Goal: Task Accomplishment & Management: Complete application form

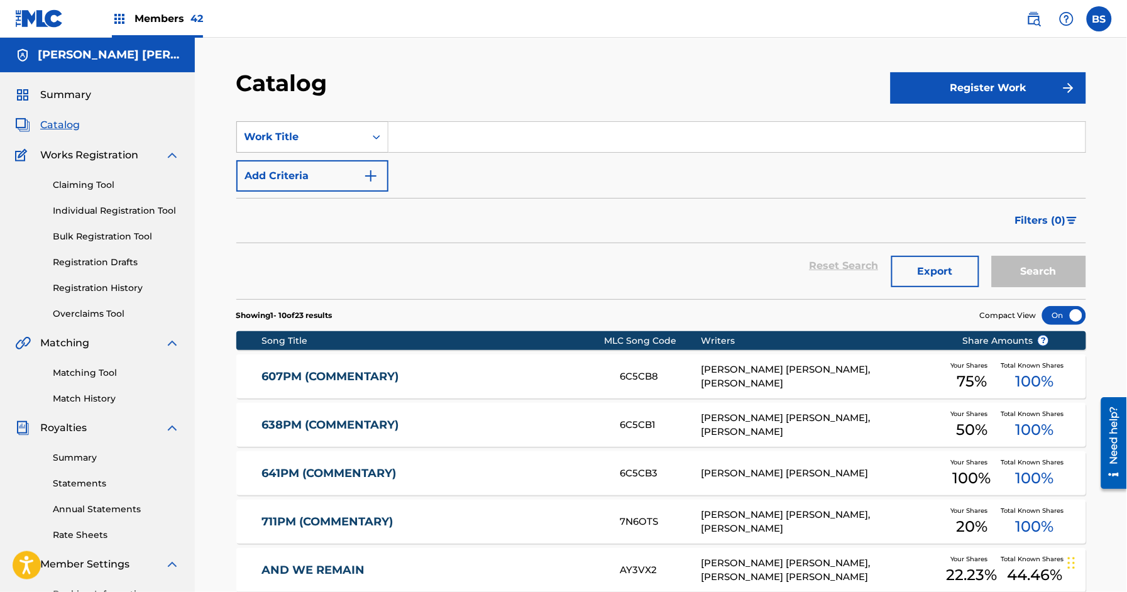
click at [341, 129] on div "Work Title" at bounding box center [301, 136] width 113 height 15
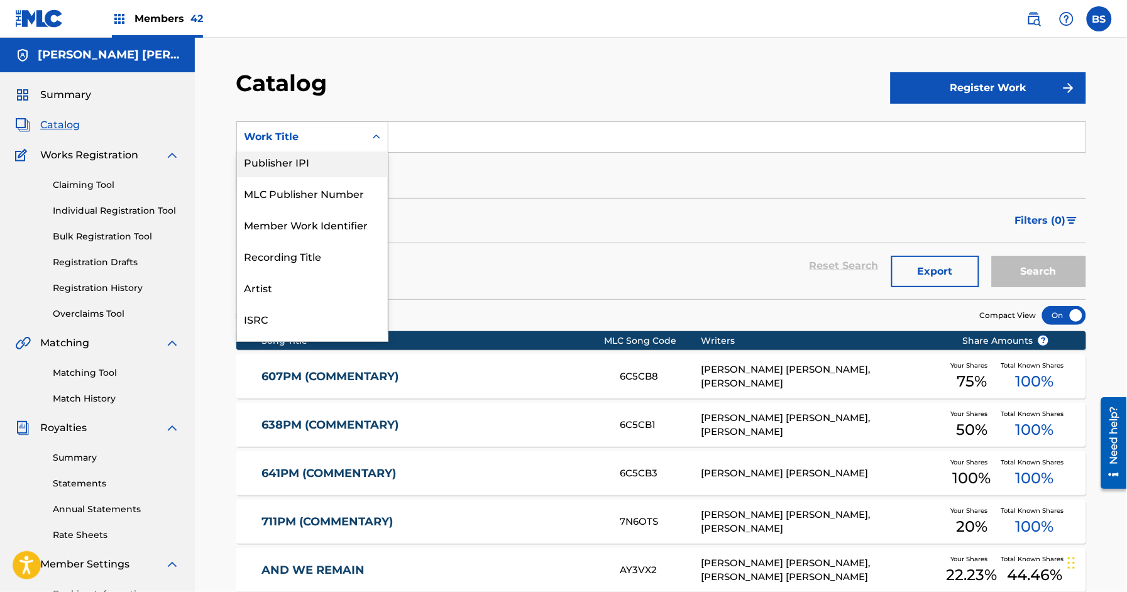
scroll to position [163, 0]
click at [437, 140] on input "Search Form" at bounding box center [736, 137] width 697 height 30
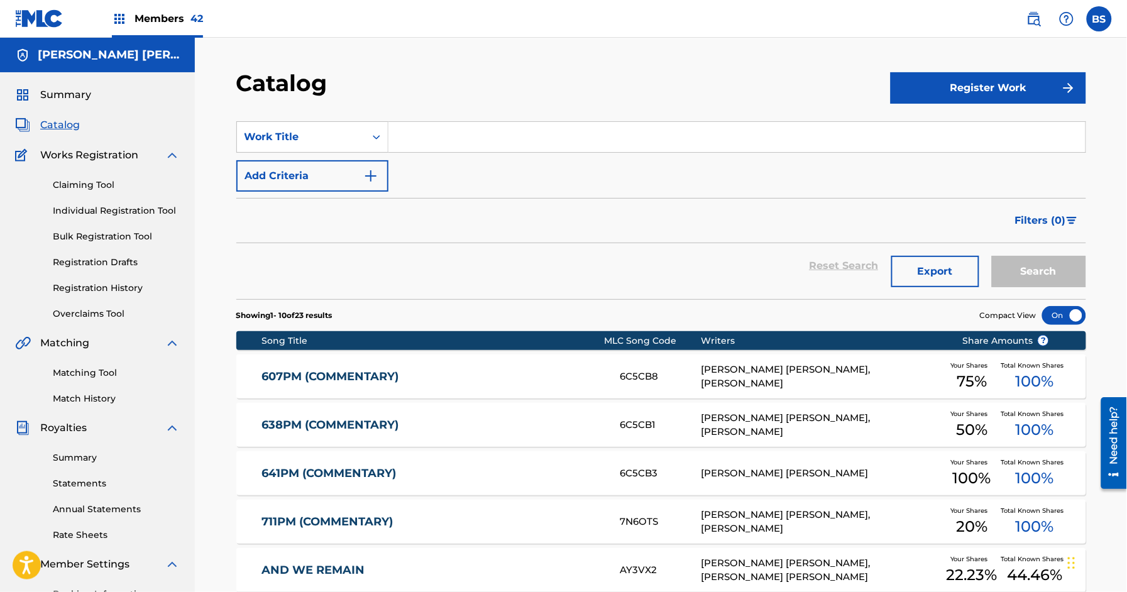
paste input "ANANAS"
type input "ANANAS"
click at [161, 23] on span "Members 42" at bounding box center [169, 18] width 69 height 14
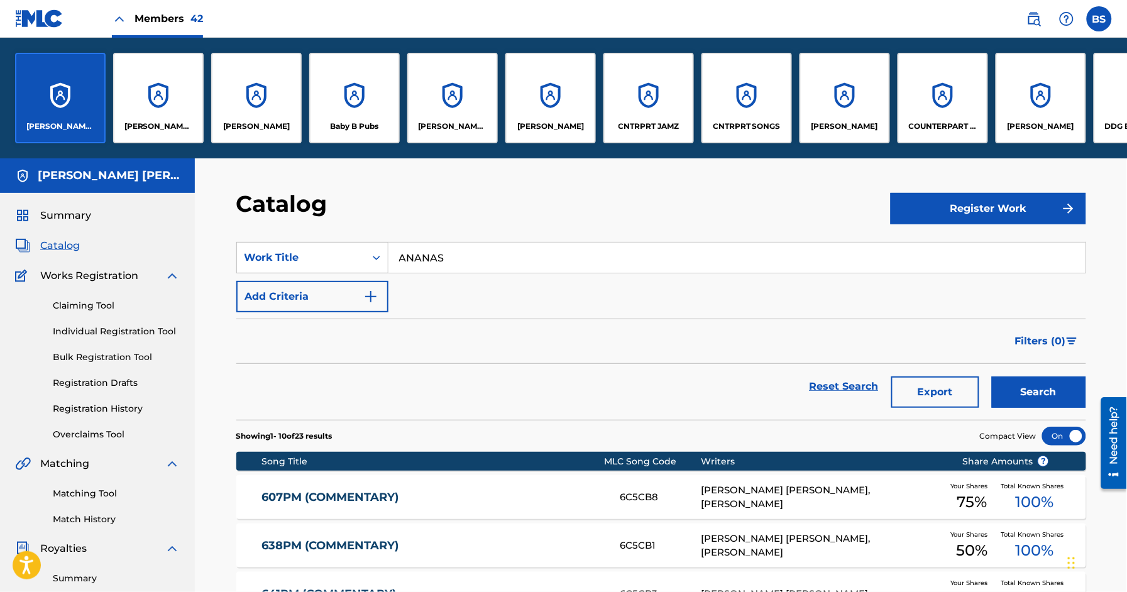
click at [670, 99] on div "CNTRPRT JAMZ" at bounding box center [648, 98] width 91 height 91
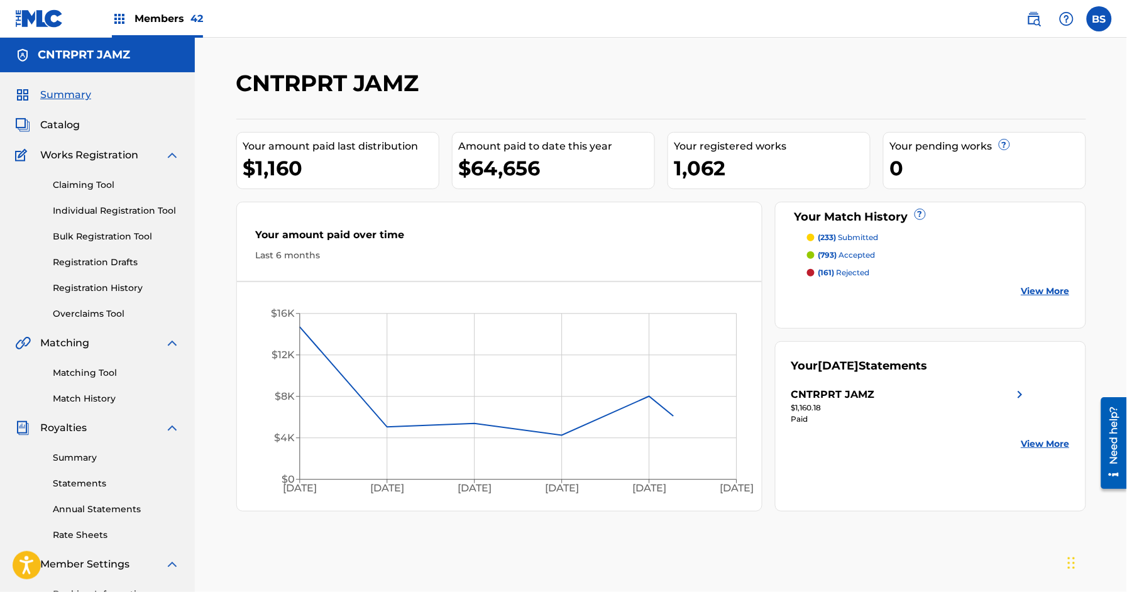
click at [69, 124] on span "Catalog" at bounding box center [60, 125] width 40 height 15
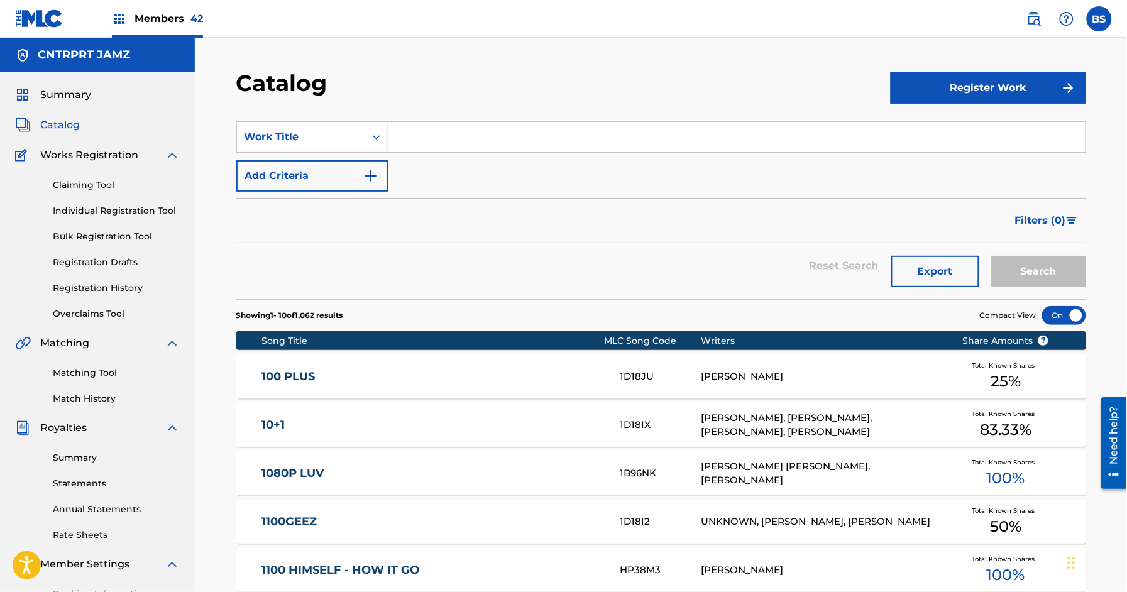
click at [491, 133] on input "Search Form" at bounding box center [736, 137] width 697 height 30
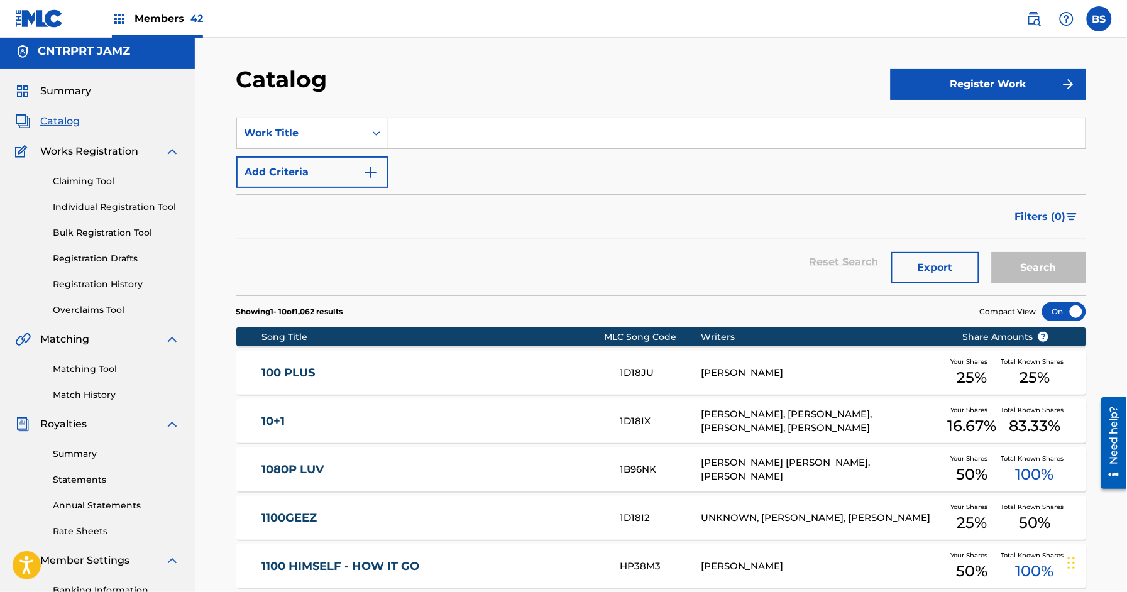
paste input "ANANAS"
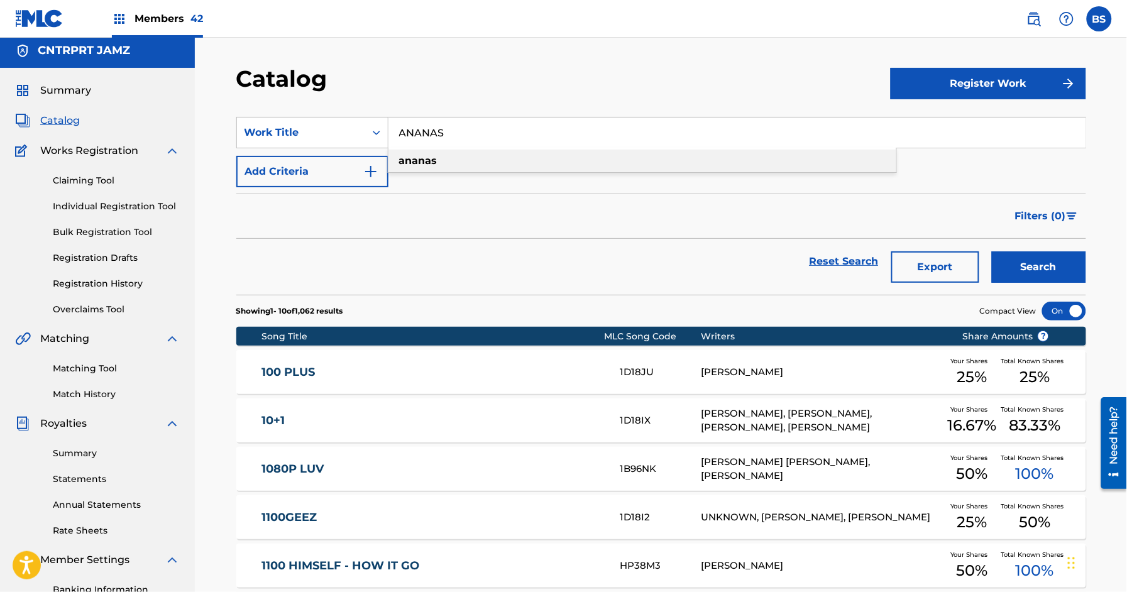
drag, startPoint x: 454, startPoint y: 160, endPoint x: 504, endPoint y: 165, distance: 50.5
click at [454, 160] on div "ananas" at bounding box center [642, 161] width 508 height 23
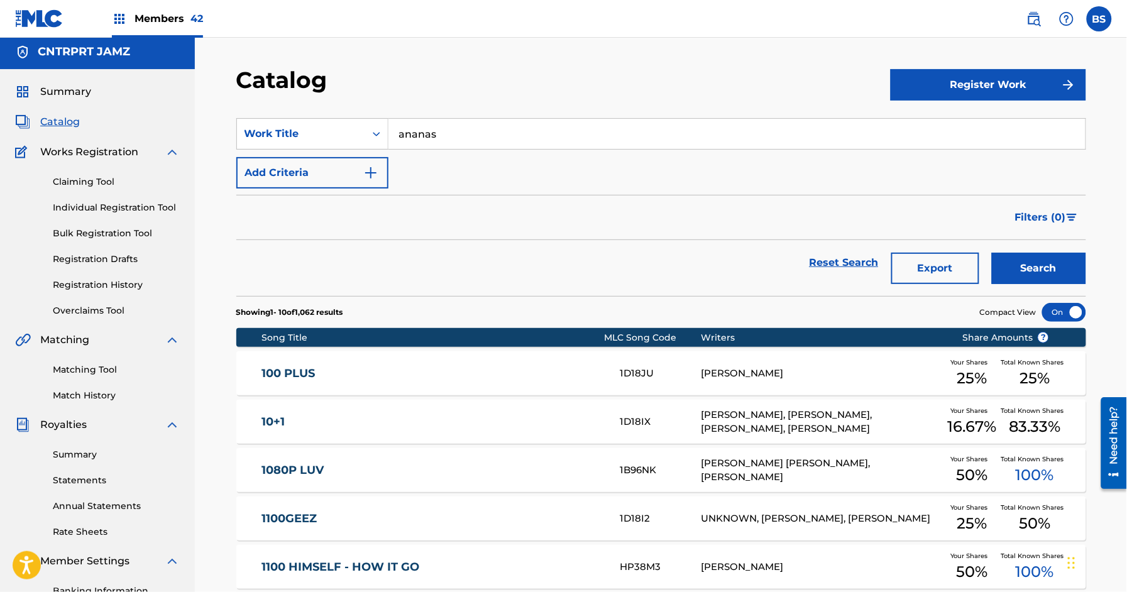
drag, startPoint x: 1053, startPoint y: 277, endPoint x: 1021, endPoint y: 257, distance: 37.8
click at [1054, 277] on button "Search" at bounding box center [1039, 268] width 94 height 31
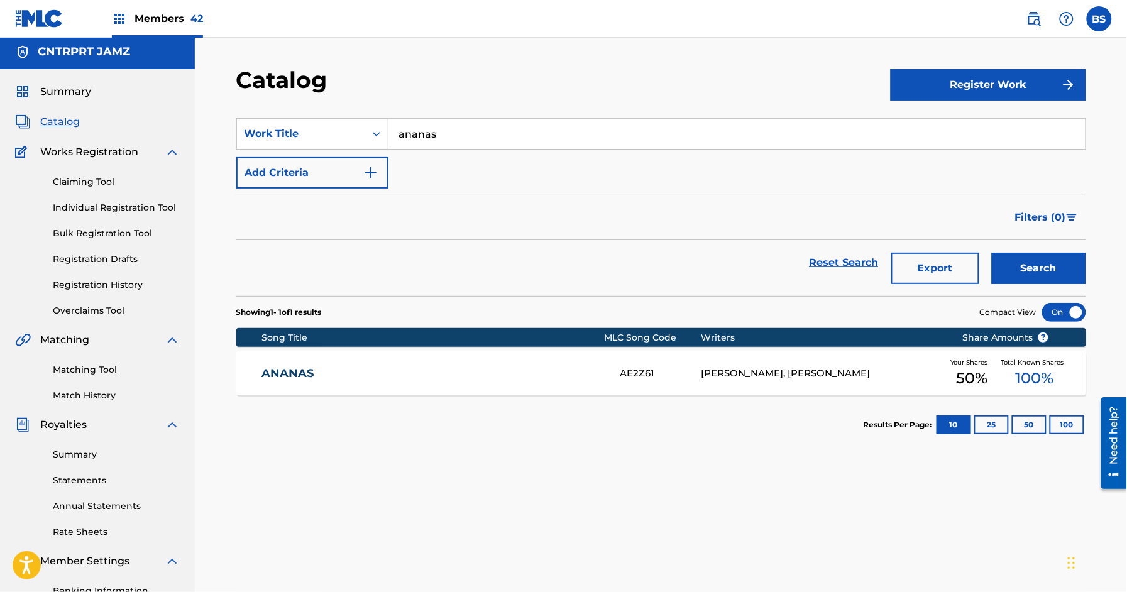
click at [480, 126] on input "ananas" at bounding box center [736, 134] width 697 height 30
paste input "AND EVER"
click at [457, 157] on div "and ever" at bounding box center [642, 162] width 508 height 23
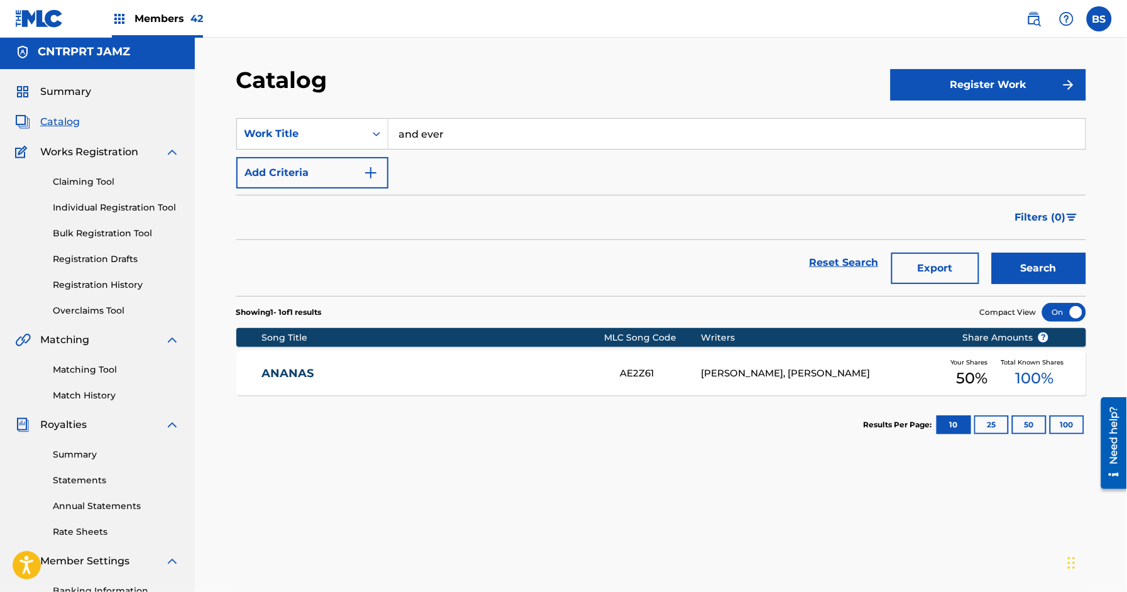
click at [1044, 277] on button "Search" at bounding box center [1039, 268] width 94 height 31
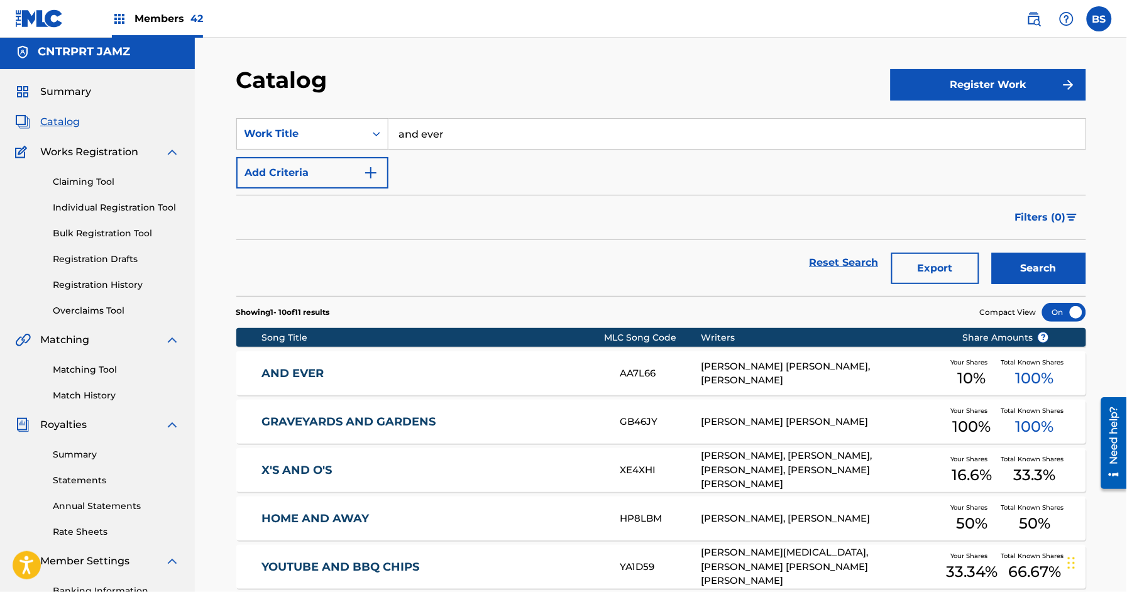
click at [463, 121] on input "and ever" at bounding box center [736, 134] width 697 height 30
paste input "ARMY GUNS"
type input "ARMY GUNS"
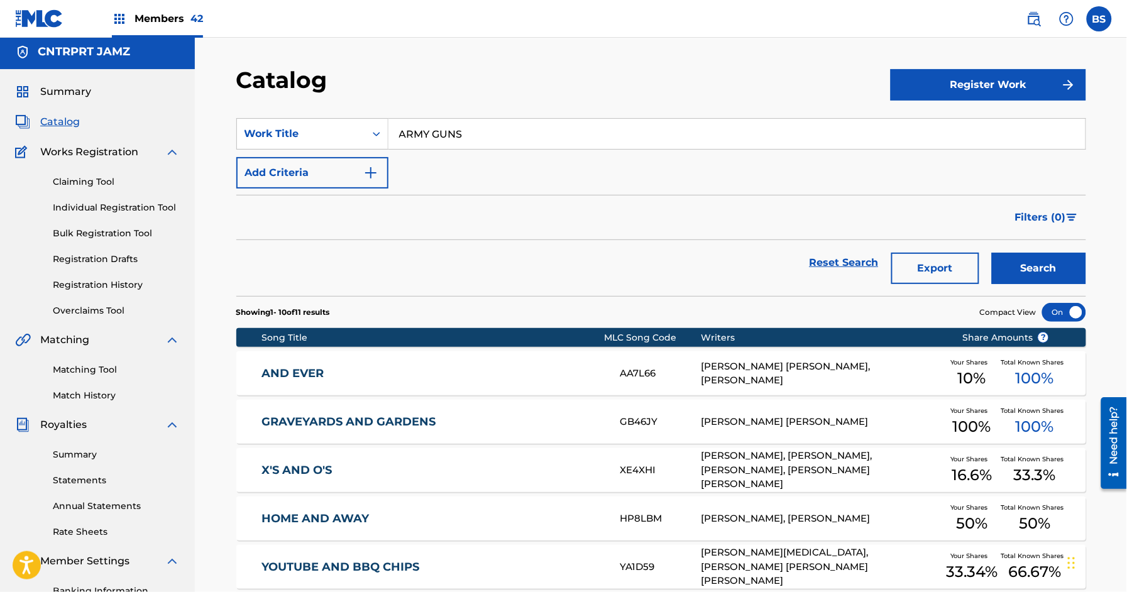
drag, startPoint x: 1074, startPoint y: 275, endPoint x: 1067, endPoint y: 274, distance: 6.4
click at [1074, 275] on button "Search" at bounding box center [1039, 268] width 94 height 31
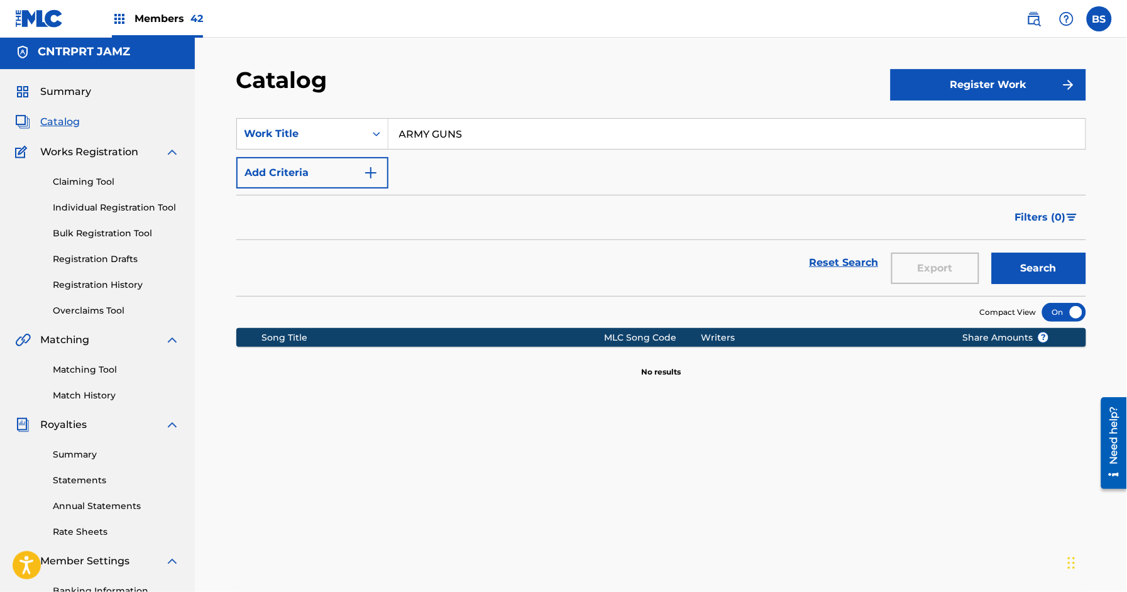
scroll to position [1, 0]
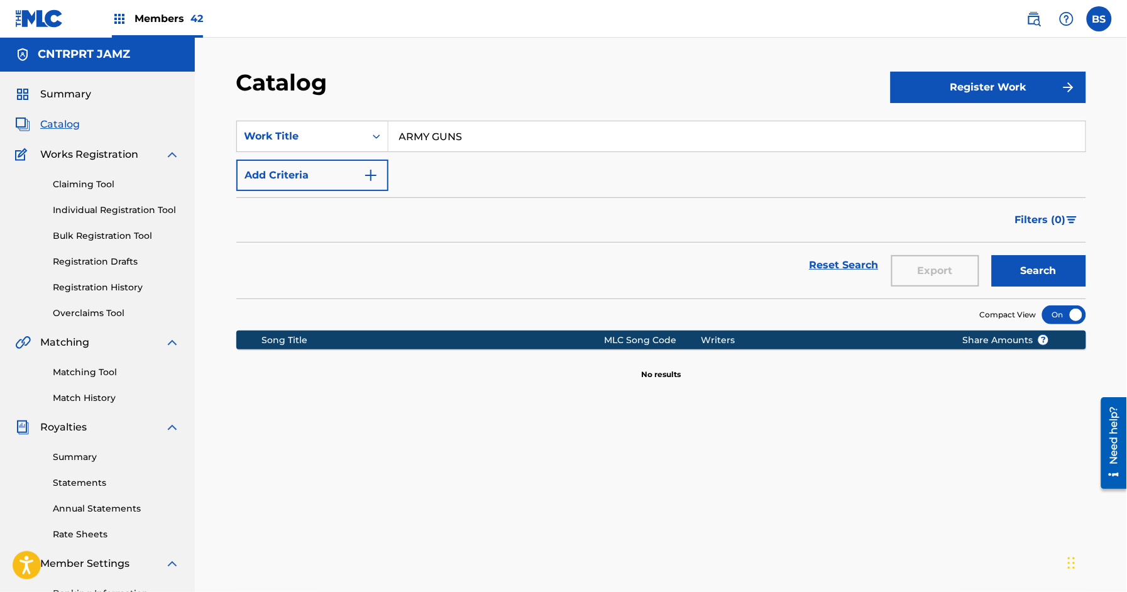
click at [180, 19] on span "Members 42" at bounding box center [169, 18] width 69 height 14
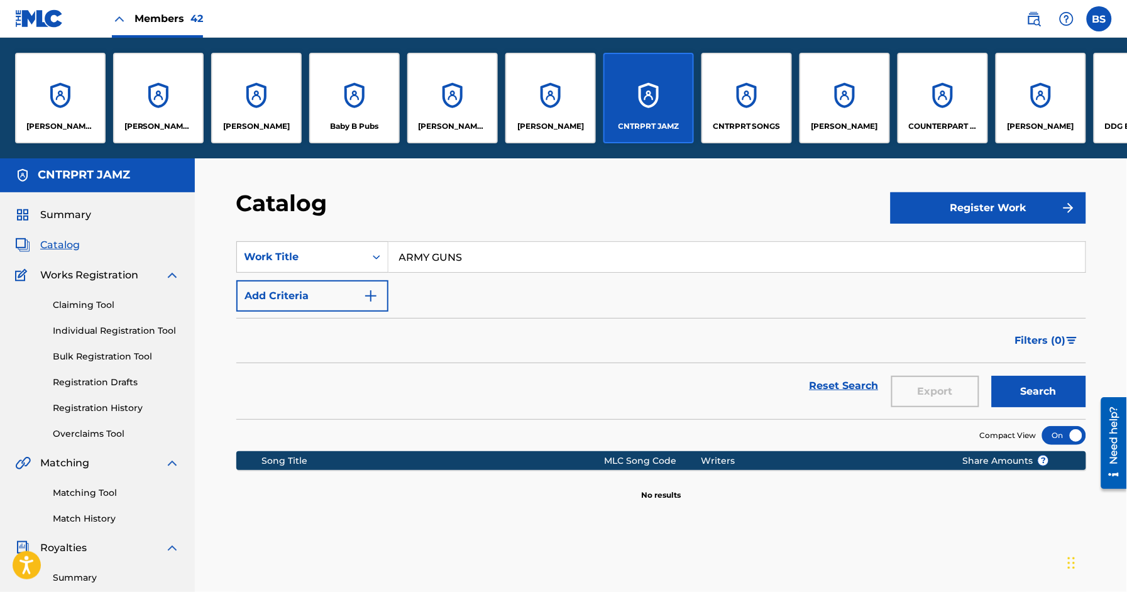
scroll to position [121, 0]
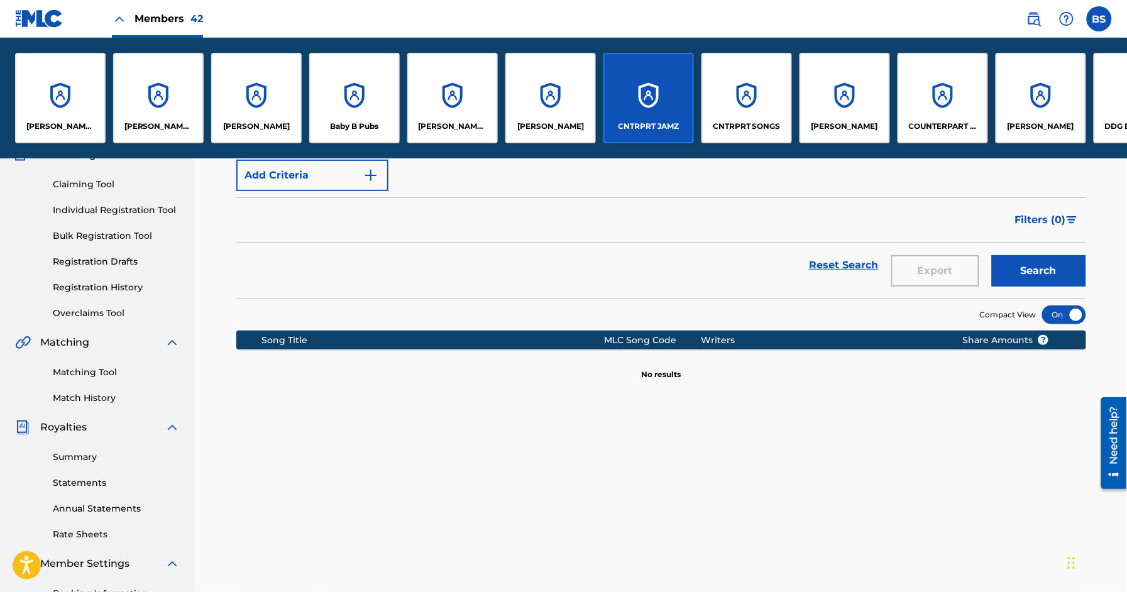
click at [769, 97] on div "CNTRPRT SONGS" at bounding box center [747, 98] width 91 height 91
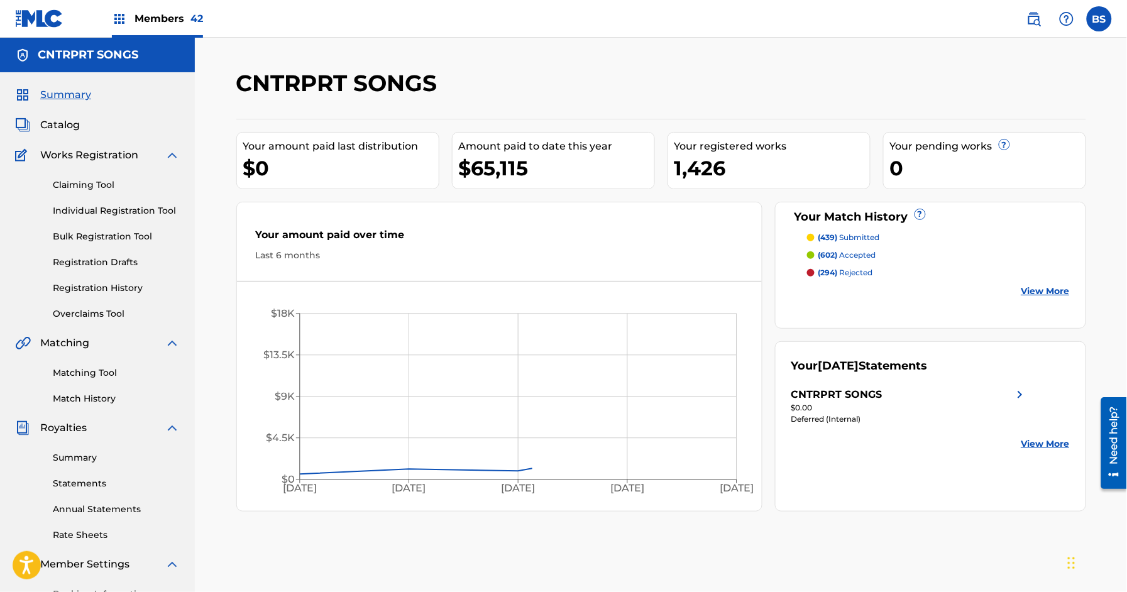
click at [65, 126] on span "Catalog" at bounding box center [60, 125] width 40 height 15
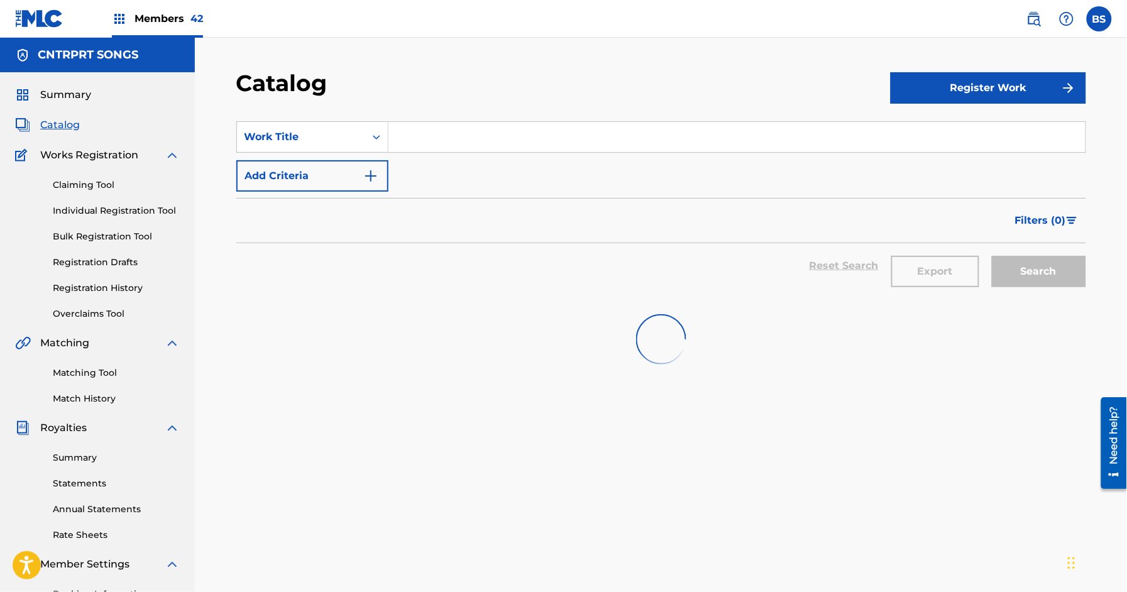
click at [456, 138] on input "Search Form" at bounding box center [736, 137] width 697 height 30
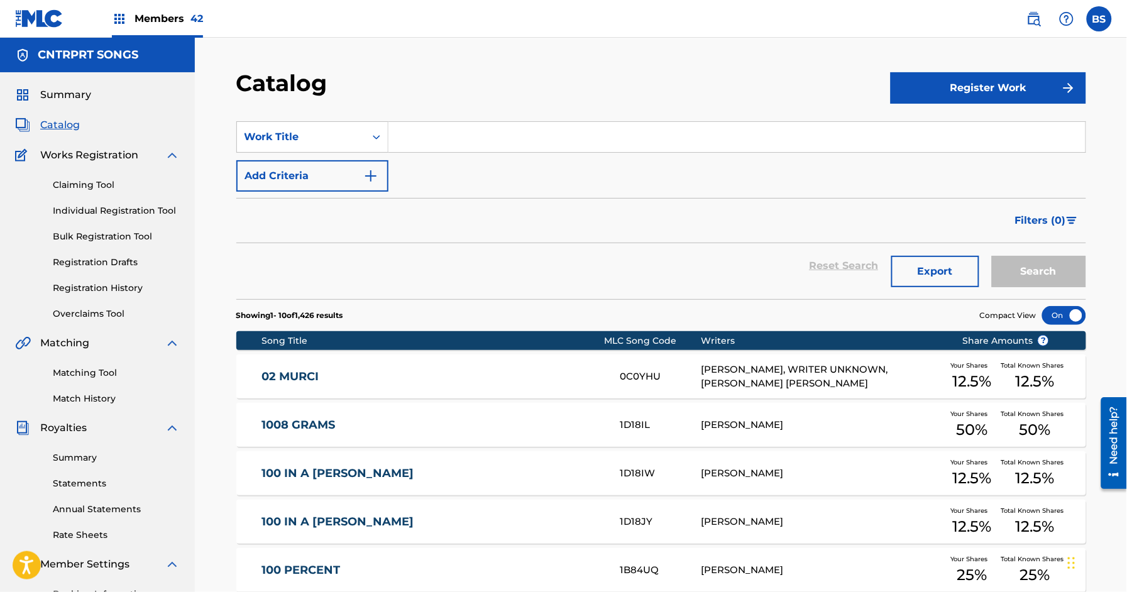
paste input "ARMY GUNS"
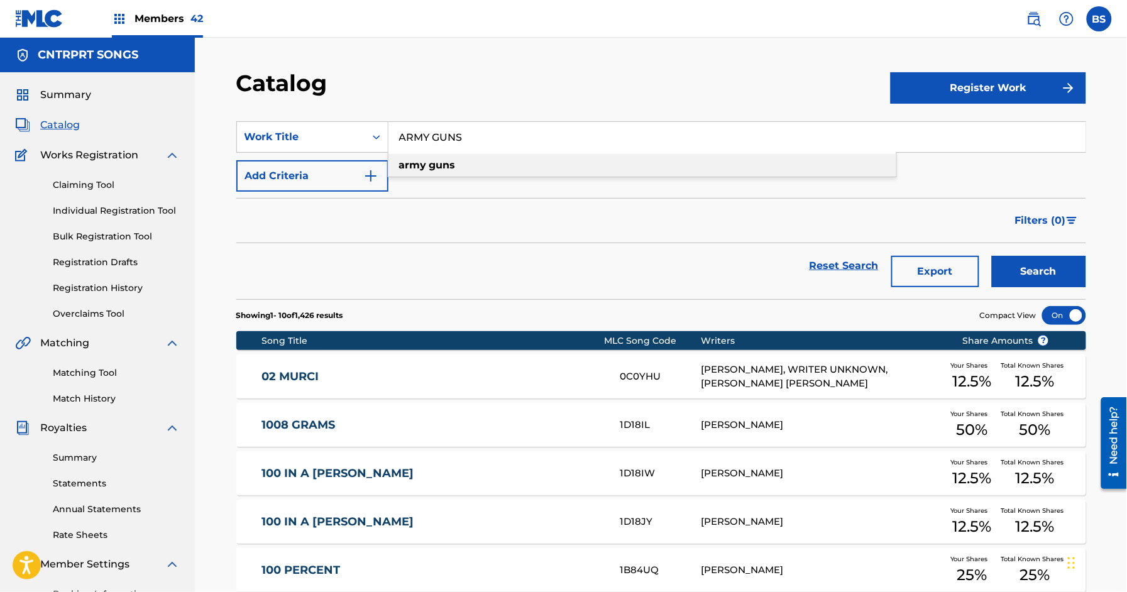
drag, startPoint x: 455, startPoint y: 160, endPoint x: 823, endPoint y: 264, distance: 382.7
click at [456, 160] on div "army guns" at bounding box center [642, 165] width 508 height 23
click at [1060, 278] on button "Search" at bounding box center [1039, 271] width 94 height 31
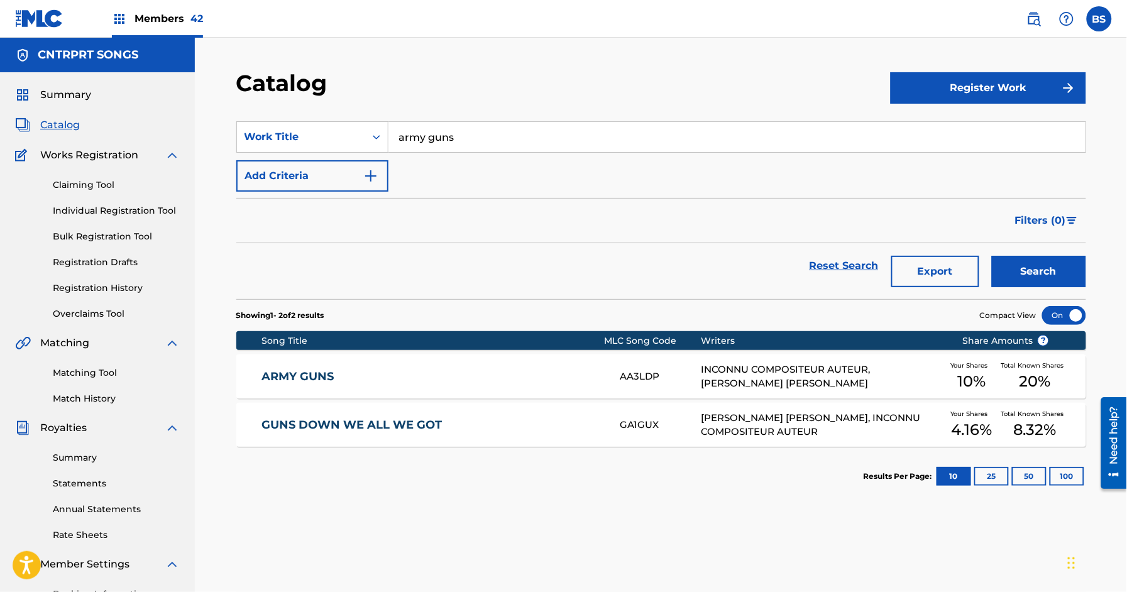
click at [478, 127] on input "army guns" at bounding box center [736, 137] width 697 height 30
paste input "CHALK IT UP"
click at [452, 160] on strong "up" at bounding box center [447, 165] width 14 height 12
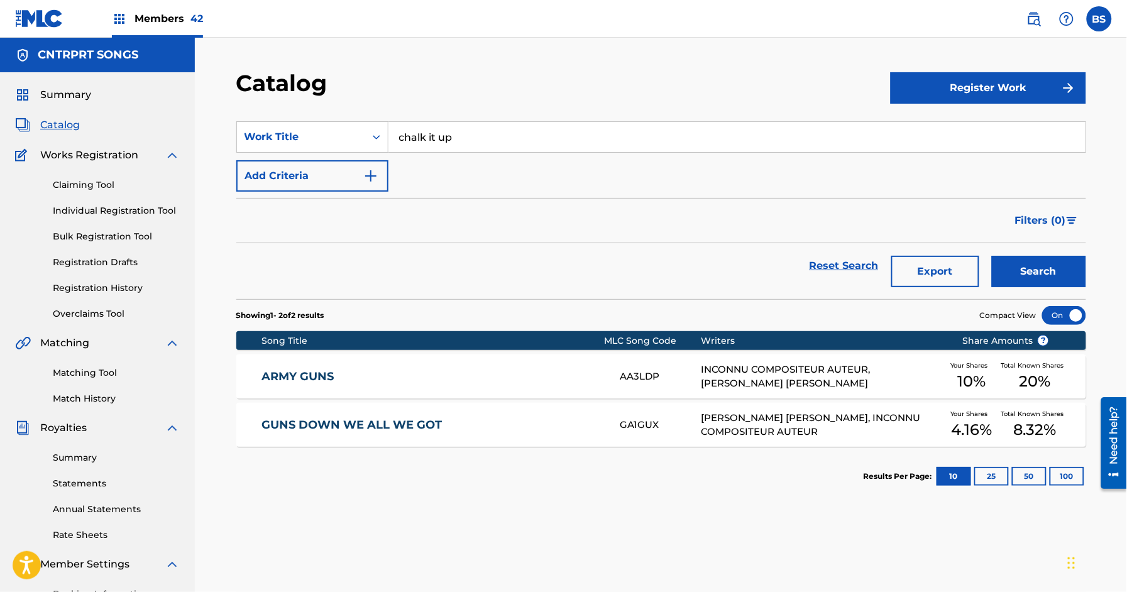
click at [1030, 268] on button "Search" at bounding box center [1039, 271] width 94 height 31
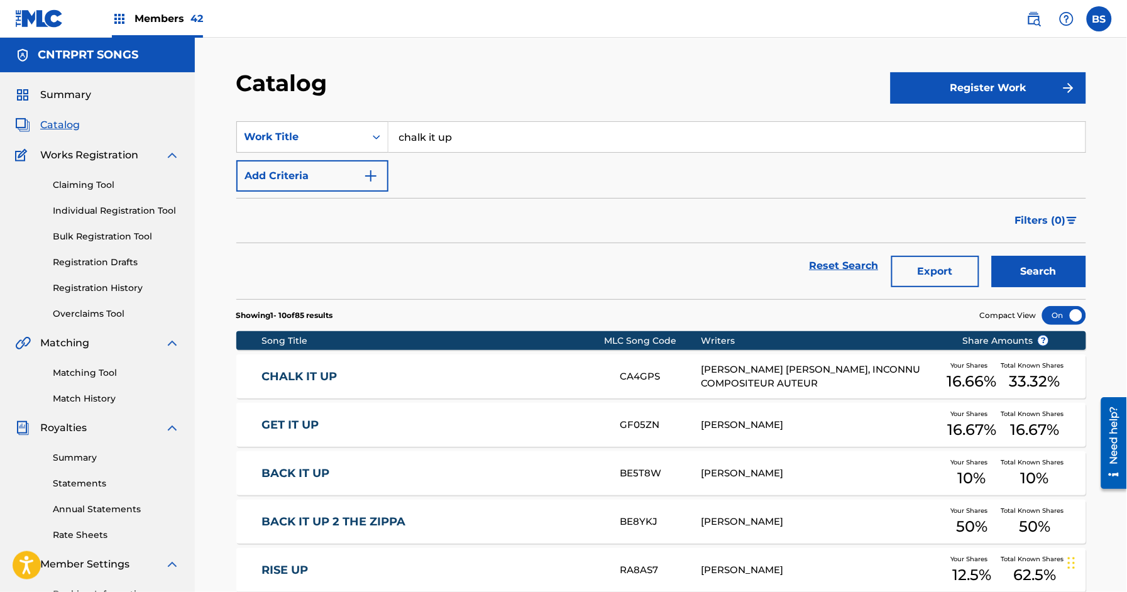
click at [470, 150] on input "chalk it up" at bounding box center [736, 137] width 697 height 30
paste input "CHANDLER BING"
type input "CHANDLER BING"
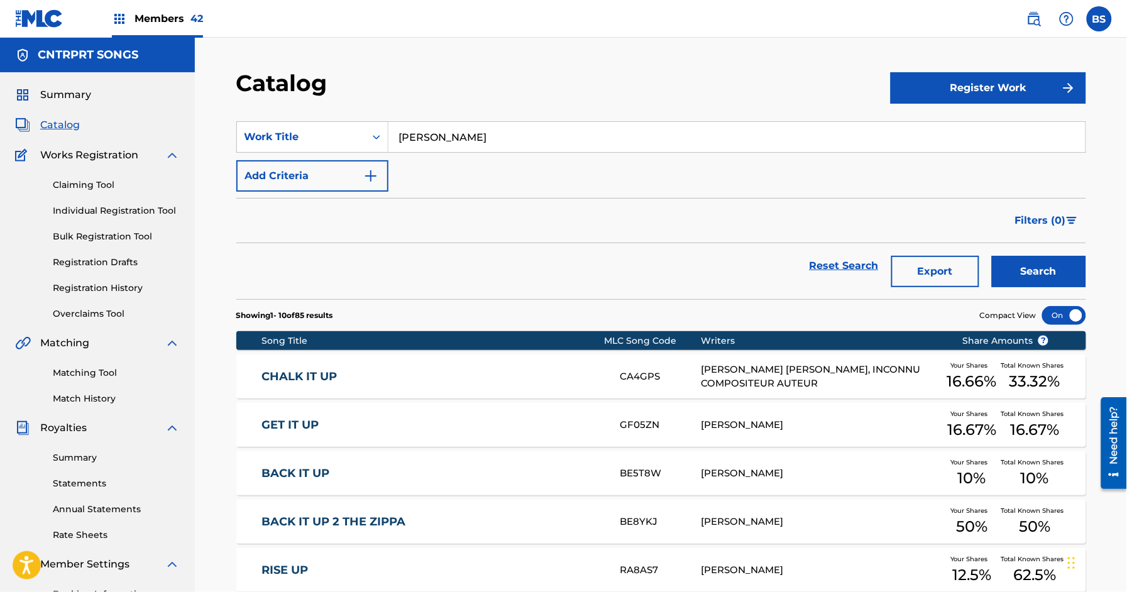
drag, startPoint x: 1064, startPoint y: 274, endPoint x: 957, endPoint y: 286, distance: 107.5
click at [1064, 273] on button "Search" at bounding box center [1039, 271] width 94 height 31
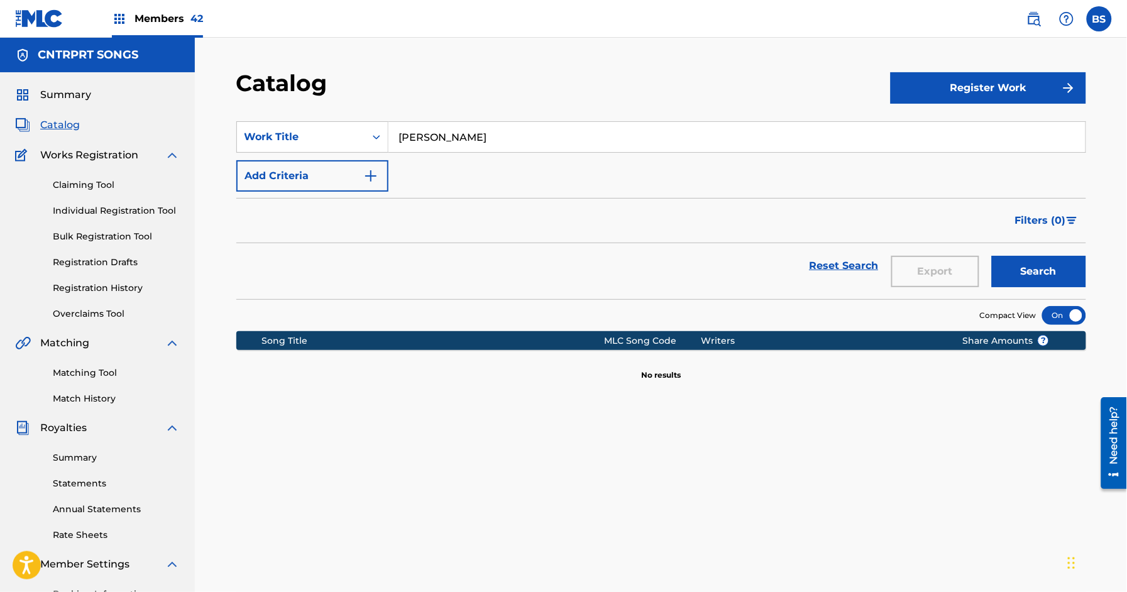
click at [172, 14] on span "Members 42" at bounding box center [169, 18] width 69 height 14
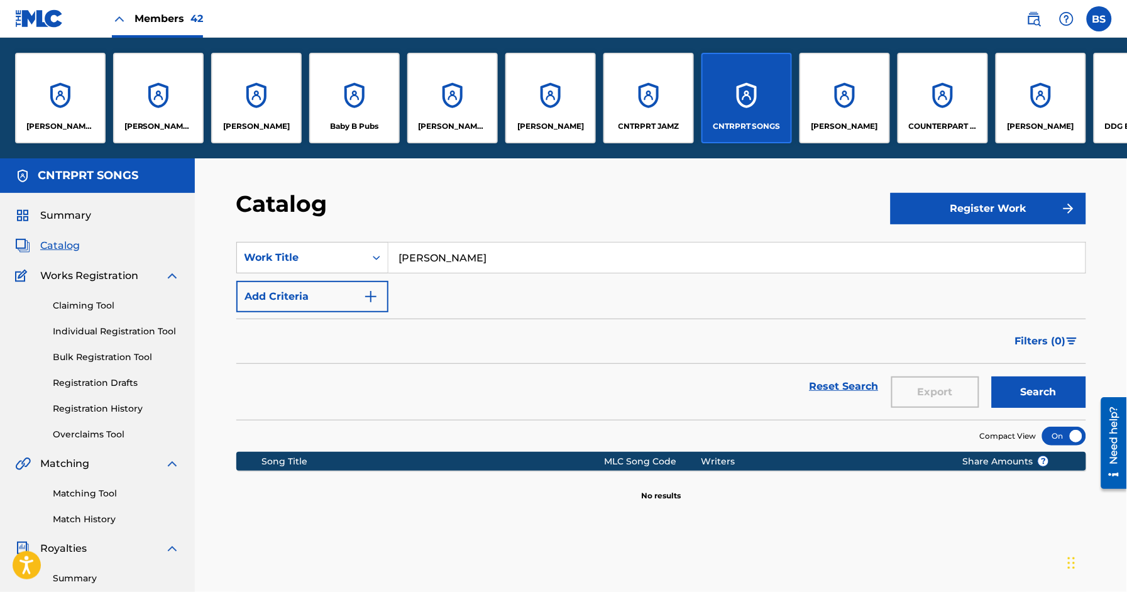
click at [669, 85] on div "CNTRPRT JAMZ" at bounding box center [648, 98] width 91 height 91
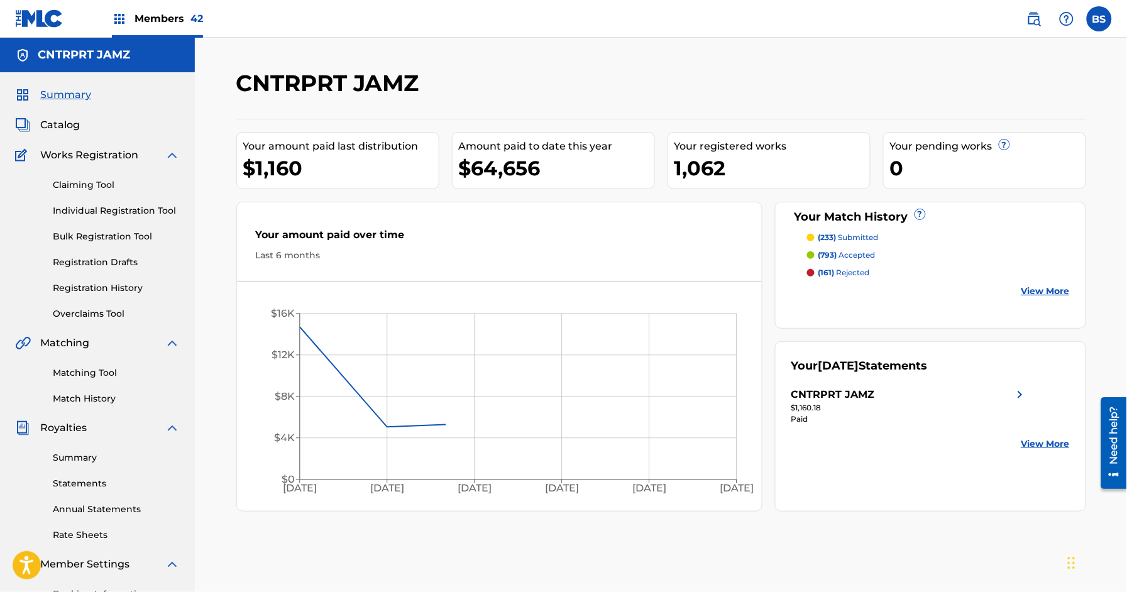
click at [67, 129] on span "Catalog" at bounding box center [60, 125] width 40 height 15
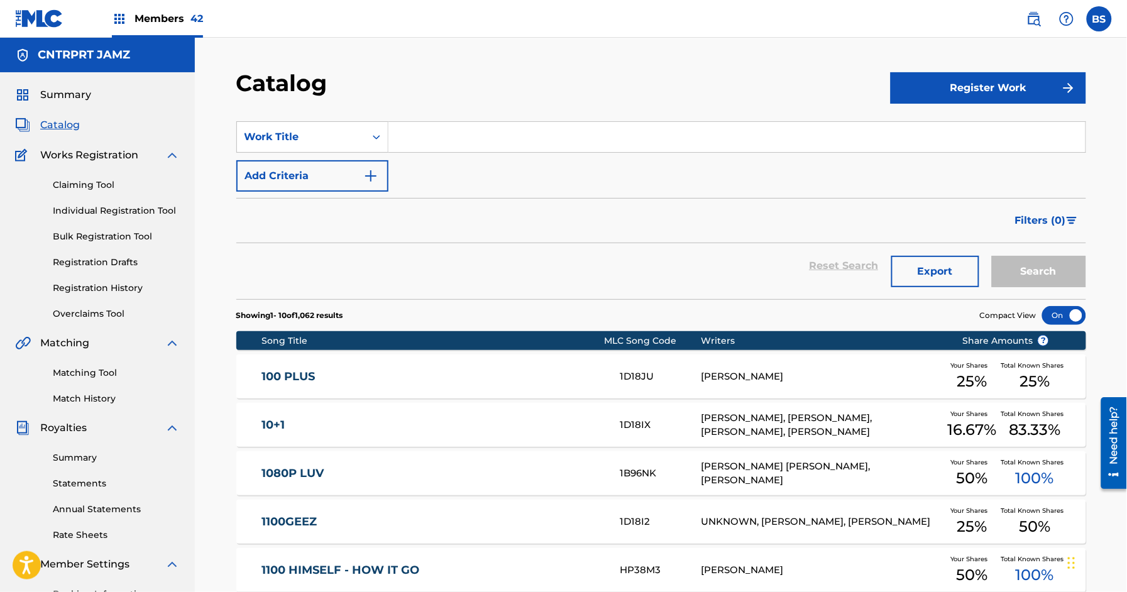
click at [460, 124] on input "Search Form" at bounding box center [736, 137] width 697 height 30
paste input "CHANDLER BING"
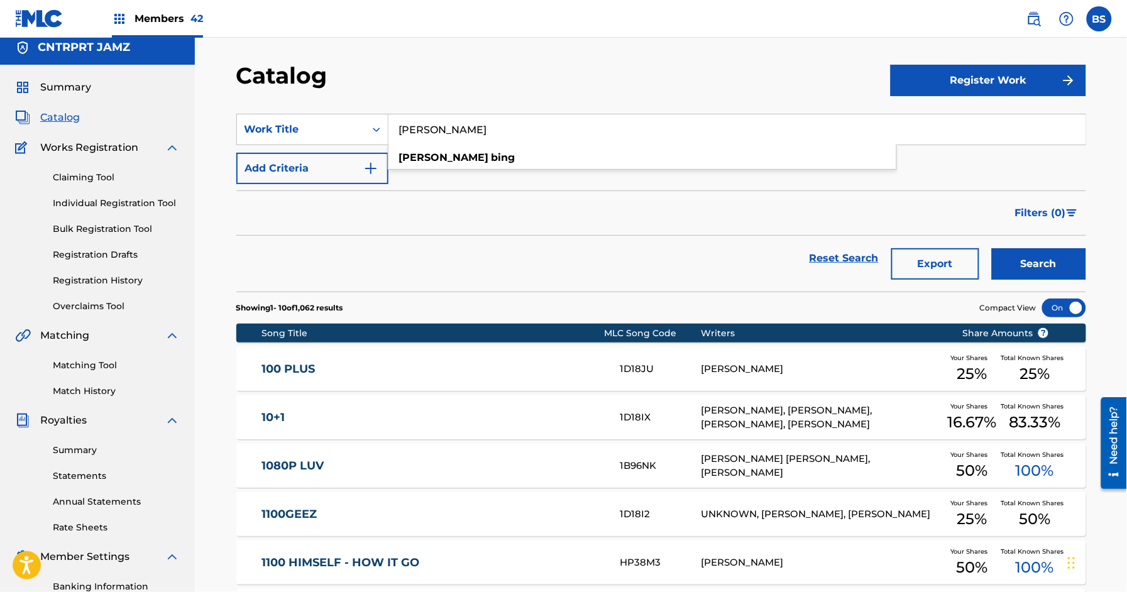
click at [454, 145] on div "CHANDLER BING chandler bing" at bounding box center [736, 129] width 697 height 30
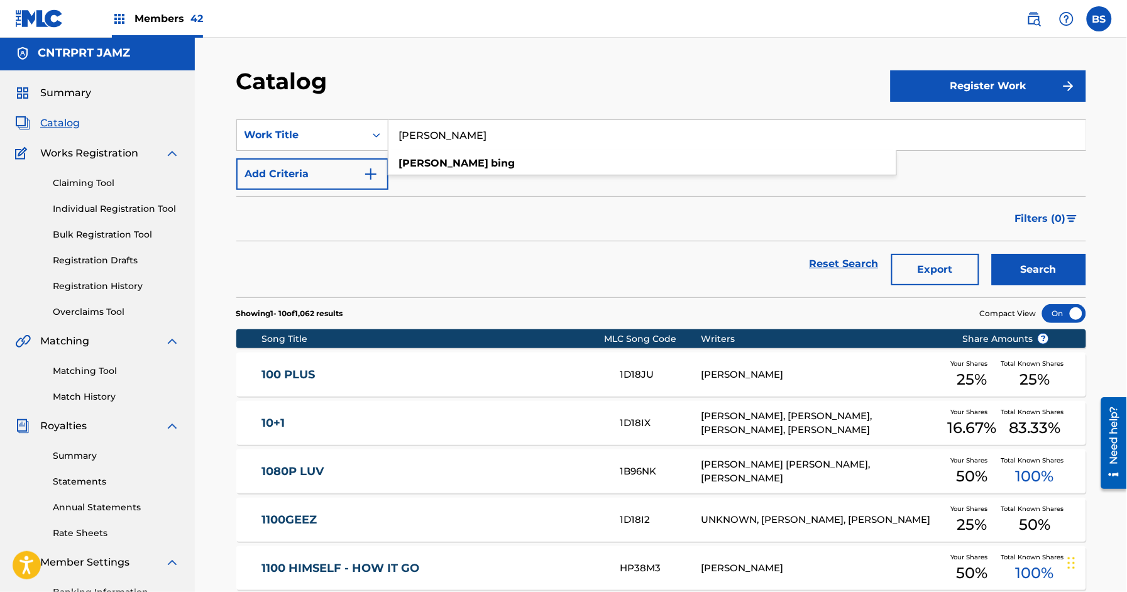
click at [1048, 271] on button "Search" at bounding box center [1039, 269] width 94 height 31
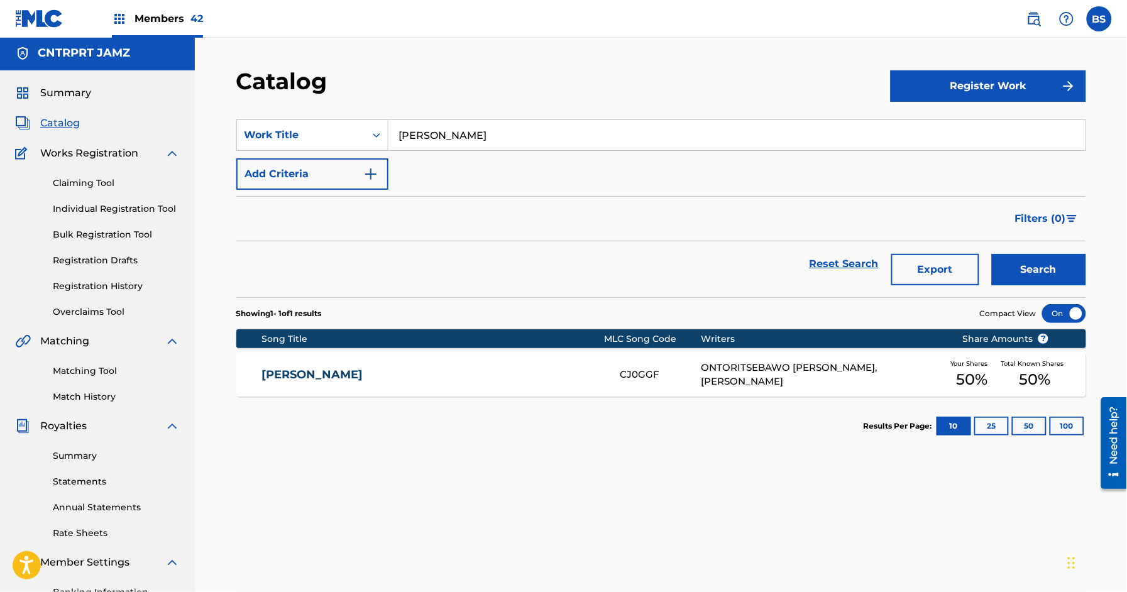
click at [497, 123] on input "CHANDLER BING" at bounding box center [736, 135] width 697 height 30
paste input "RLIE HUSTLE"
drag, startPoint x: 477, startPoint y: 163, endPoint x: 766, endPoint y: 212, distance: 292.8
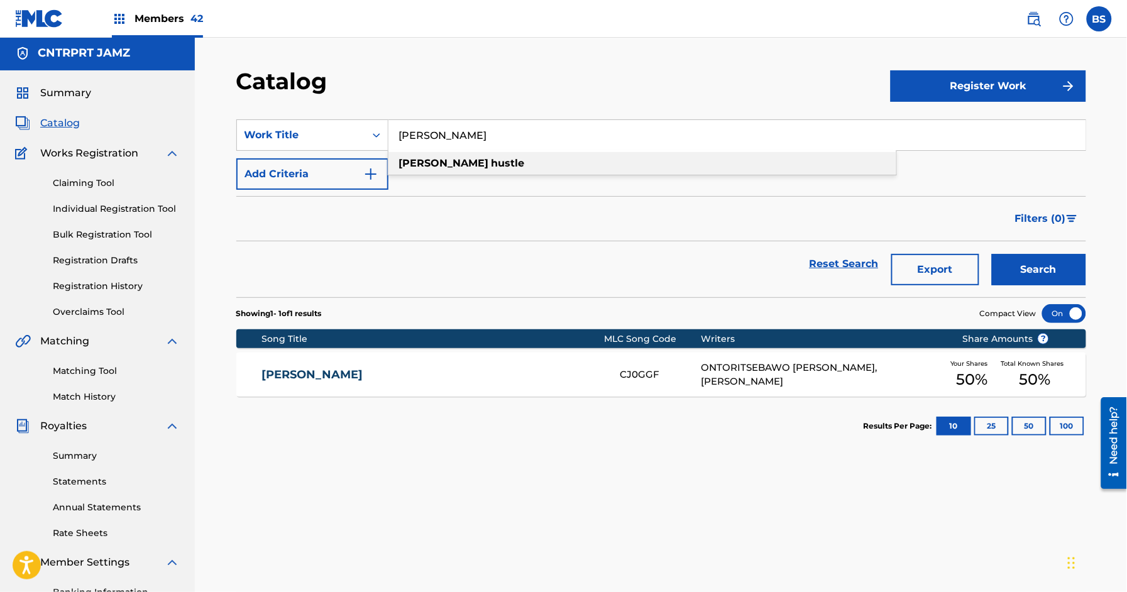
click at [478, 163] on div "charlie hustle" at bounding box center [642, 163] width 508 height 23
drag, startPoint x: 1042, startPoint y: 267, endPoint x: 697, endPoint y: 266, distance: 345.1
click at [1042, 266] on button "Search" at bounding box center [1039, 269] width 94 height 31
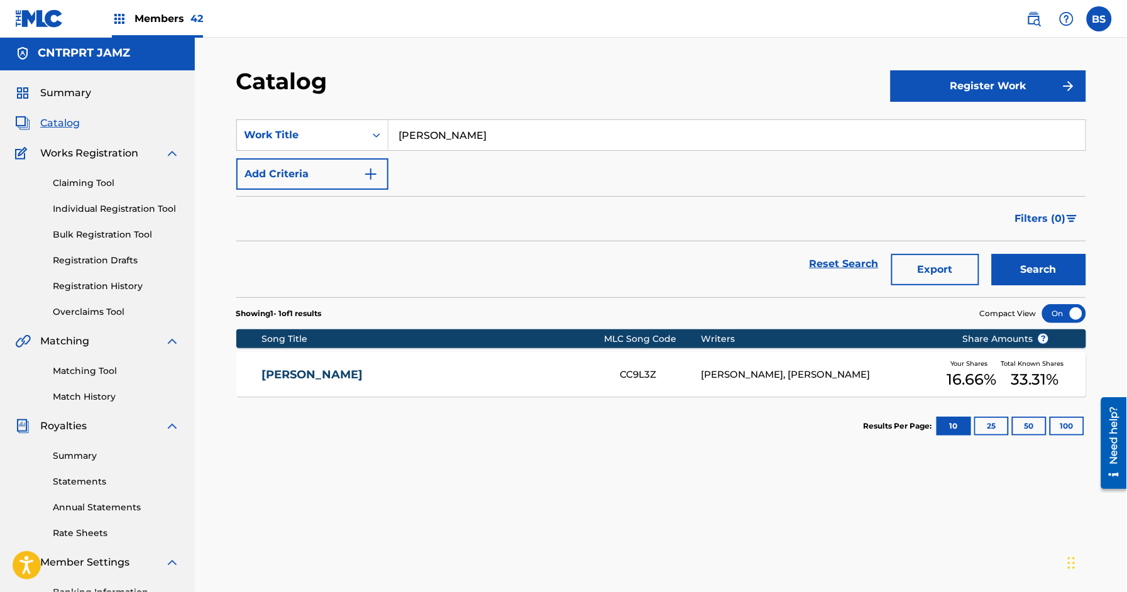
click at [523, 120] on input "charlie hustle" at bounding box center [736, 135] width 697 height 30
paste input "COCONUTS"
click at [470, 157] on div "coconuts" at bounding box center [642, 163] width 508 height 23
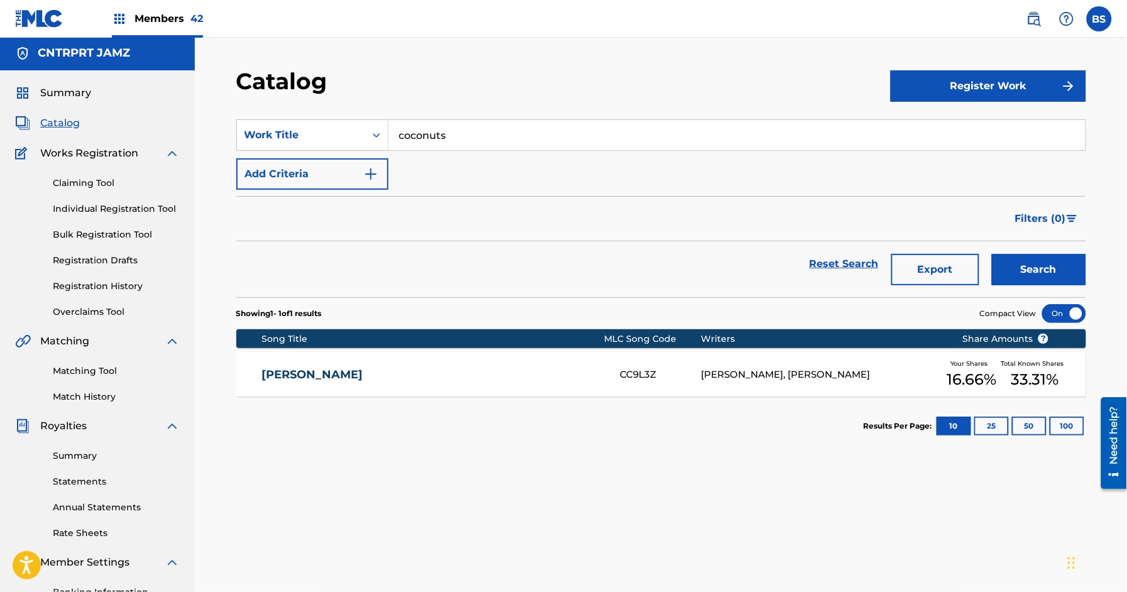
click at [1020, 258] on button "Search" at bounding box center [1039, 269] width 94 height 31
click at [442, 138] on input "coconuts" at bounding box center [736, 135] width 697 height 30
click at [443, 138] on input "coconuts" at bounding box center [736, 135] width 697 height 30
paste input "FELONY MELODY"
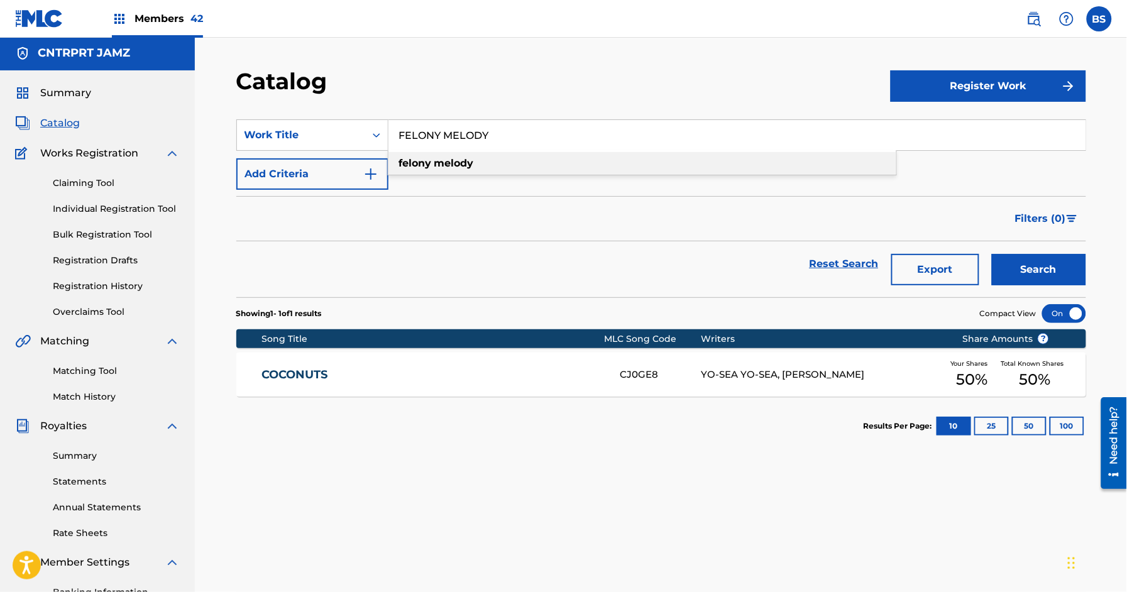
click at [449, 162] on strong "melody" at bounding box center [454, 163] width 40 height 12
click at [1044, 256] on button "Search" at bounding box center [1039, 269] width 94 height 31
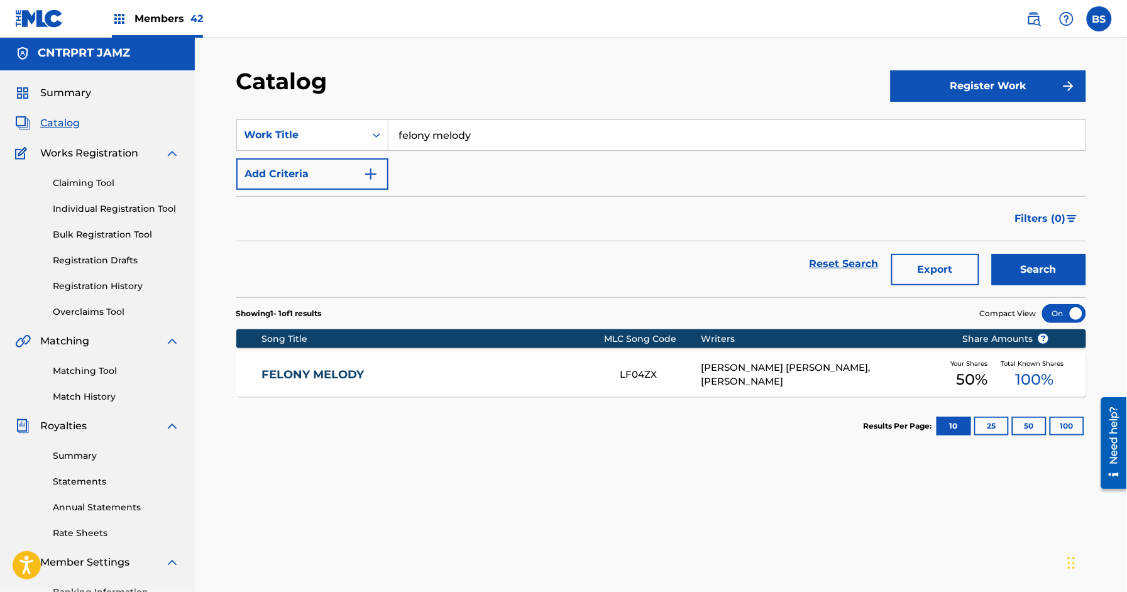
click at [427, 127] on input "felony melody" at bounding box center [736, 135] width 697 height 30
paste input "BEING ME"
click at [493, 163] on div "being me" at bounding box center [642, 163] width 508 height 23
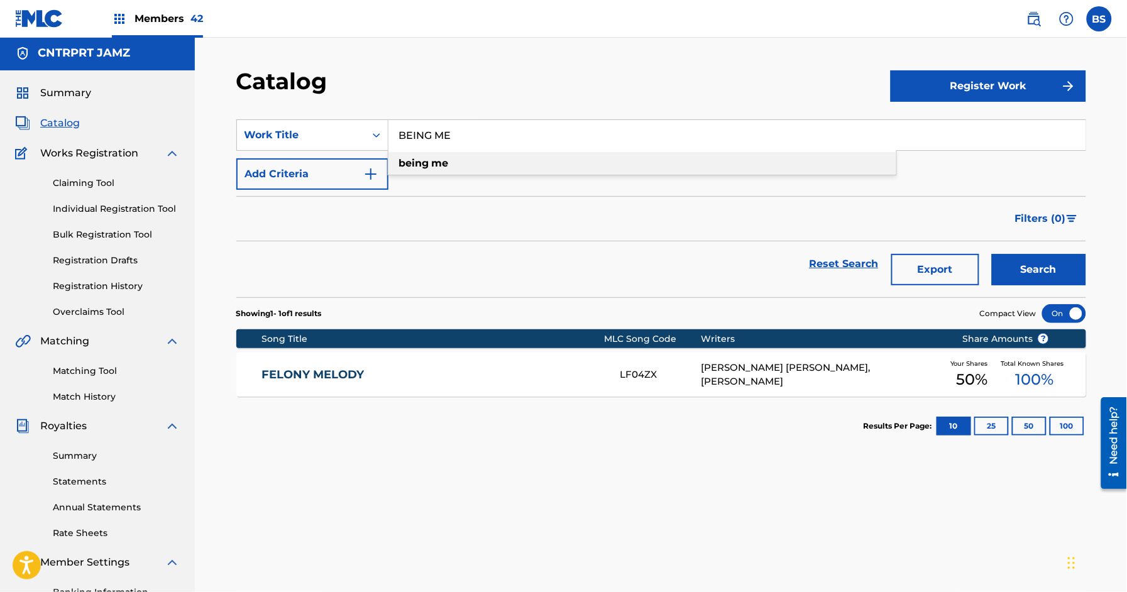
type input "being me"
click at [1032, 273] on button "Search" at bounding box center [1039, 269] width 94 height 31
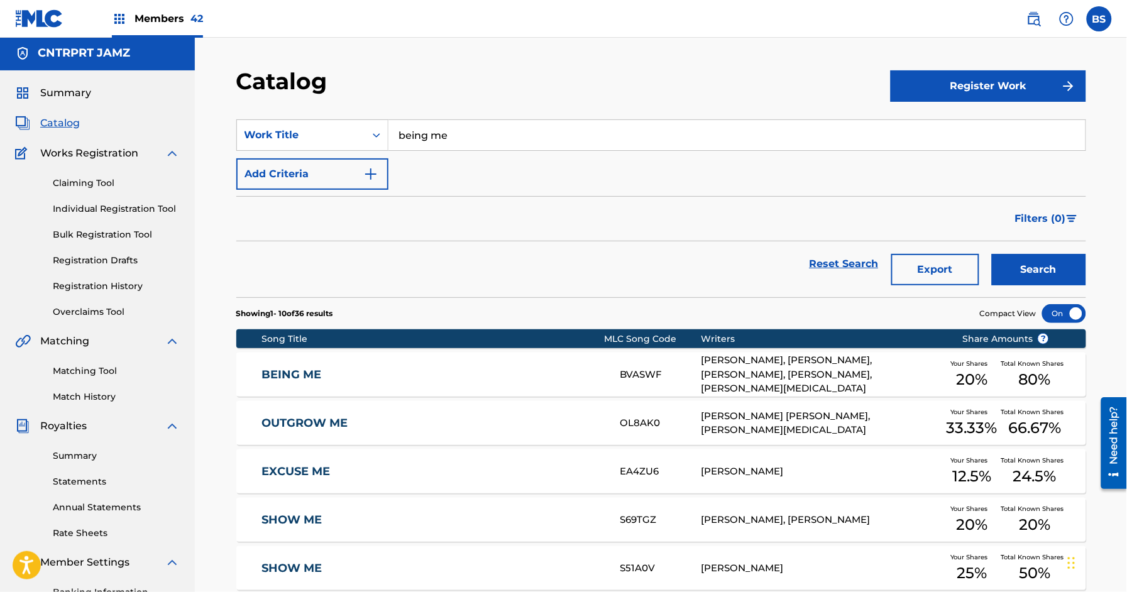
click at [446, 375] on link "BEING ME" at bounding box center [433, 375] width 342 height 14
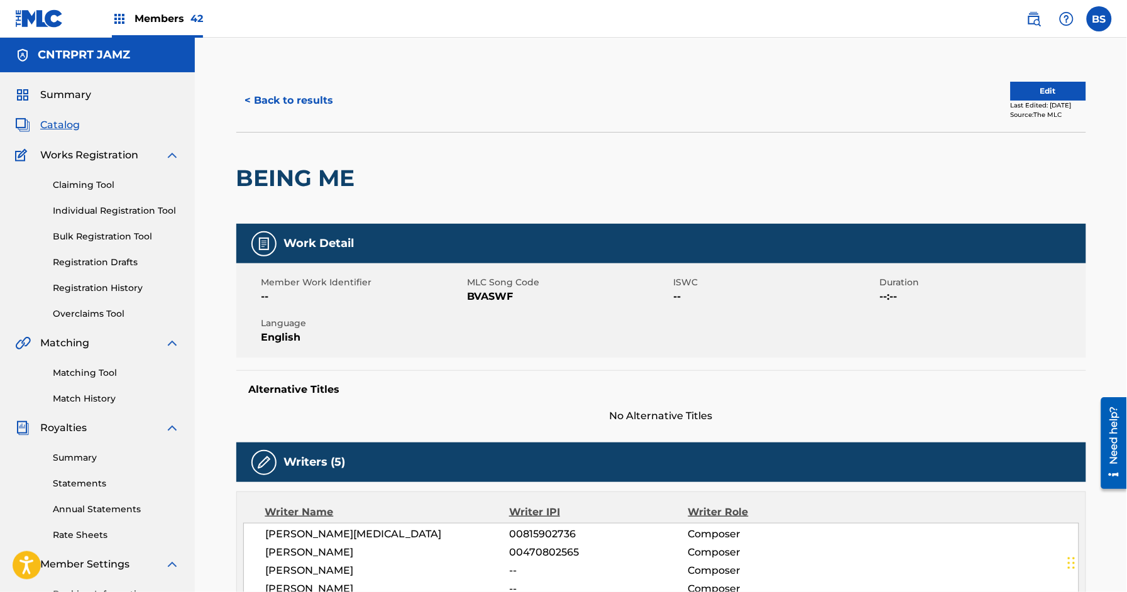
click at [111, 373] on link "Matching Tool" at bounding box center [116, 372] width 127 height 13
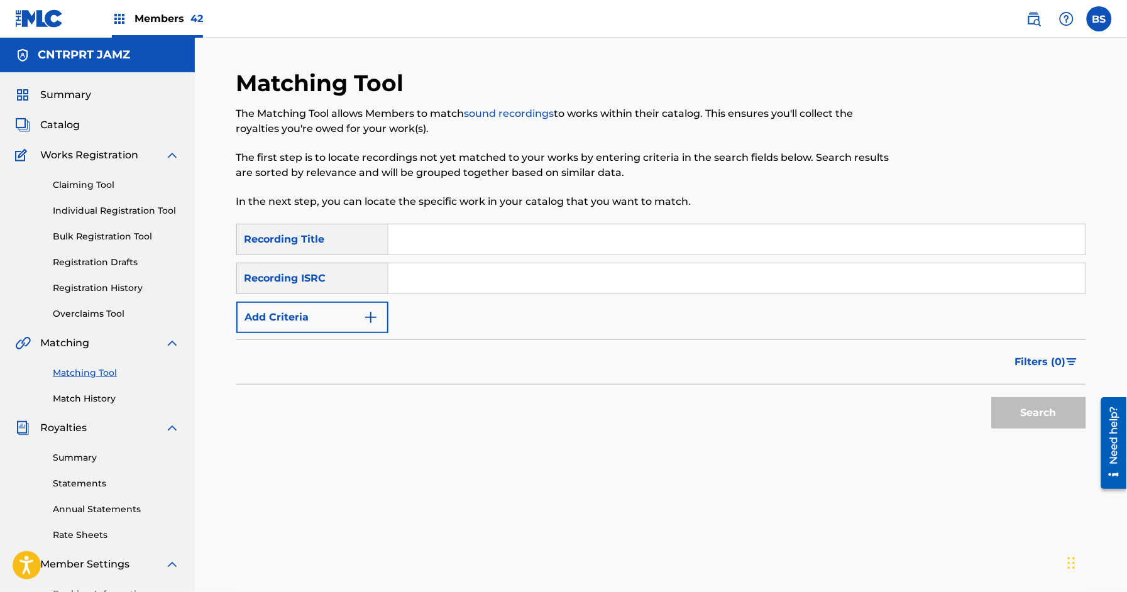
click at [438, 277] on input "Search Form" at bounding box center [736, 278] width 697 height 30
paste input "QM8DG1864650"
type input "QM8DG1864650"
click at [1030, 405] on div "Search" at bounding box center [1036, 410] width 101 height 50
drag, startPoint x: 1030, startPoint y: 408, endPoint x: 1009, endPoint y: 405, distance: 21.6
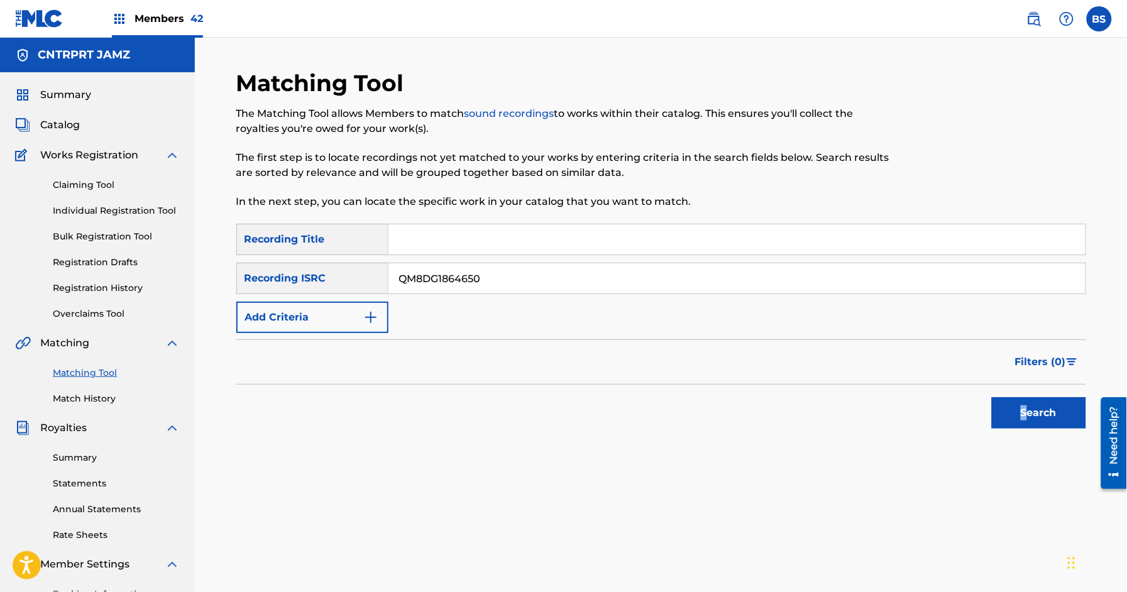
click at [1030, 408] on button "Search" at bounding box center [1039, 412] width 94 height 31
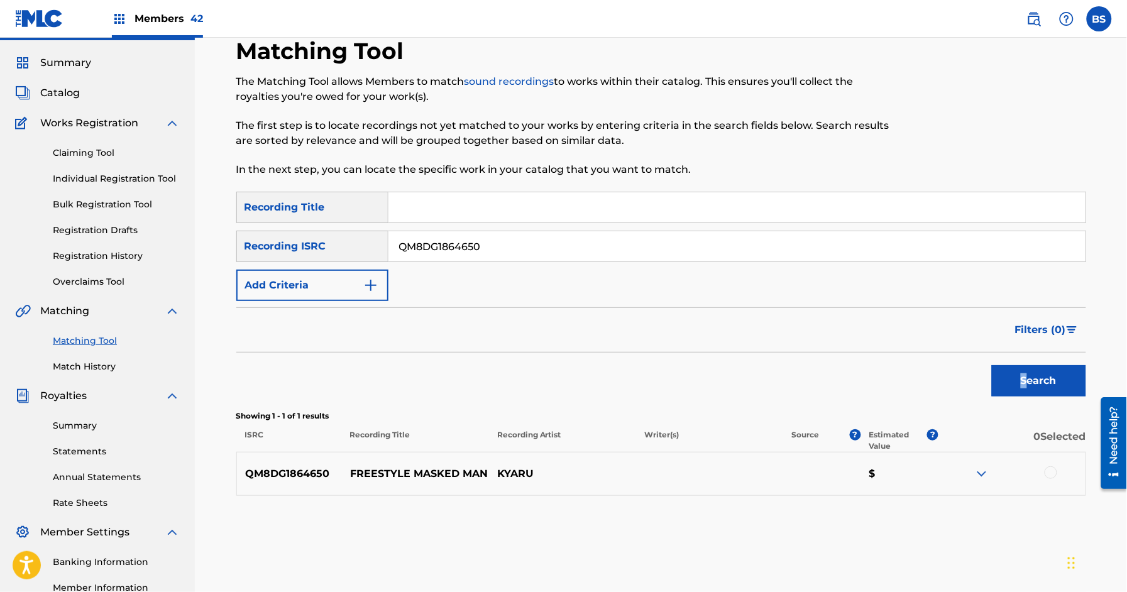
scroll to position [33, 0]
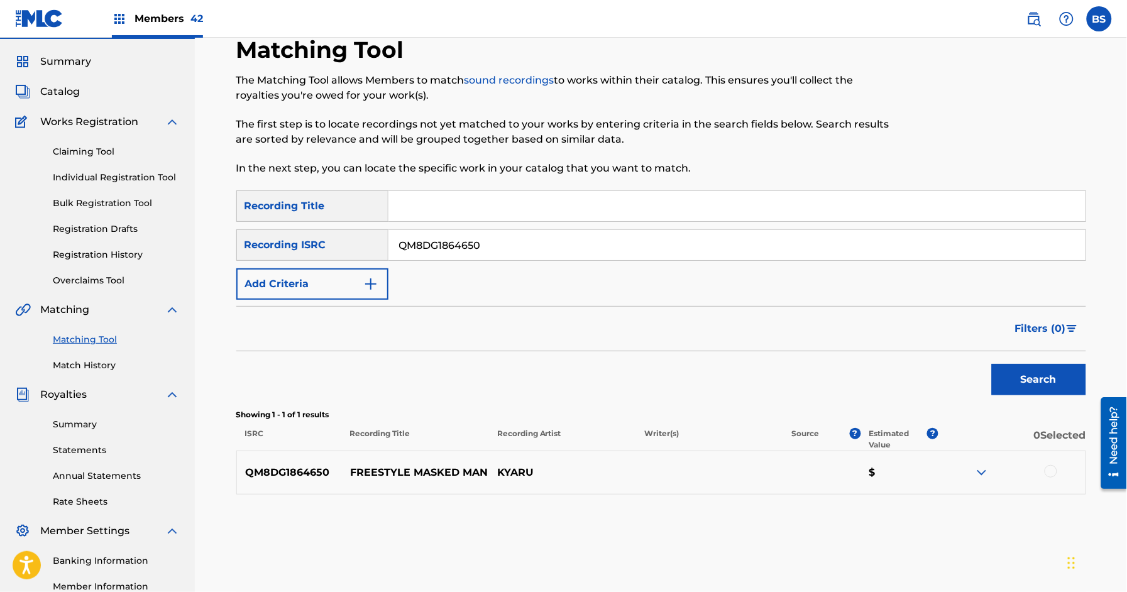
click at [972, 470] on div at bounding box center [1012, 472] width 147 height 15
click at [989, 471] on div at bounding box center [1012, 472] width 147 height 15
click at [982, 473] on img at bounding box center [981, 472] width 15 height 15
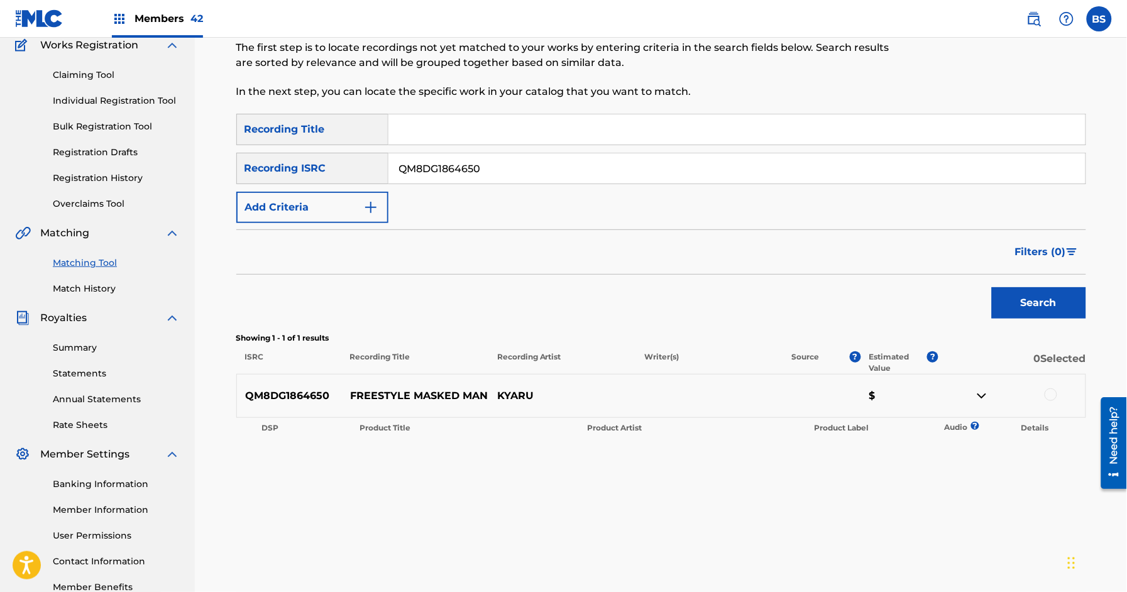
scroll to position [126, 0]
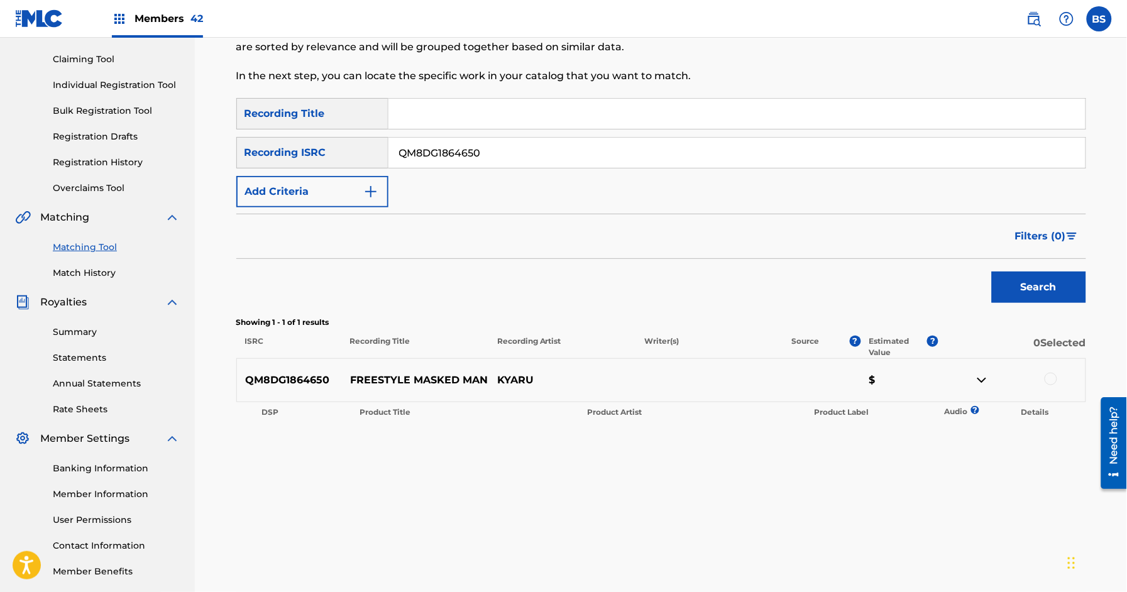
click at [1050, 380] on div at bounding box center [1051, 379] width 13 height 13
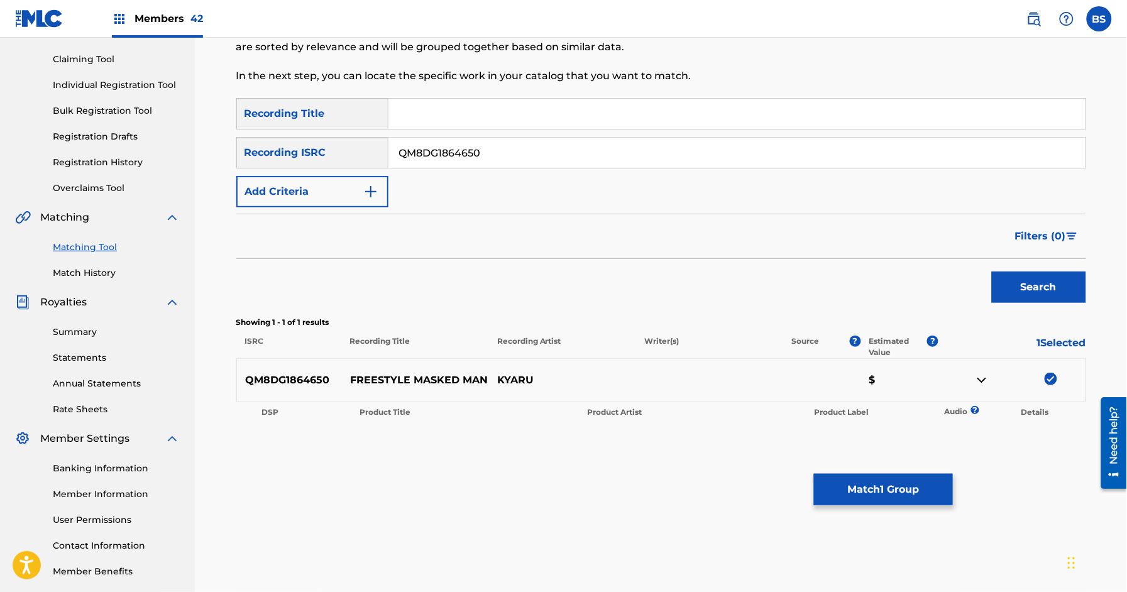
click at [417, 373] on p "FREESTYLE MASKED MAN" at bounding box center [415, 380] width 147 height 15
click at [409, 357] on div at bounding box center [409, 357] width 0 height 0
click at [419, 378] on p "FREESTYLE MASKED MAN" at bounding box center [415, 380] width 147 height 15
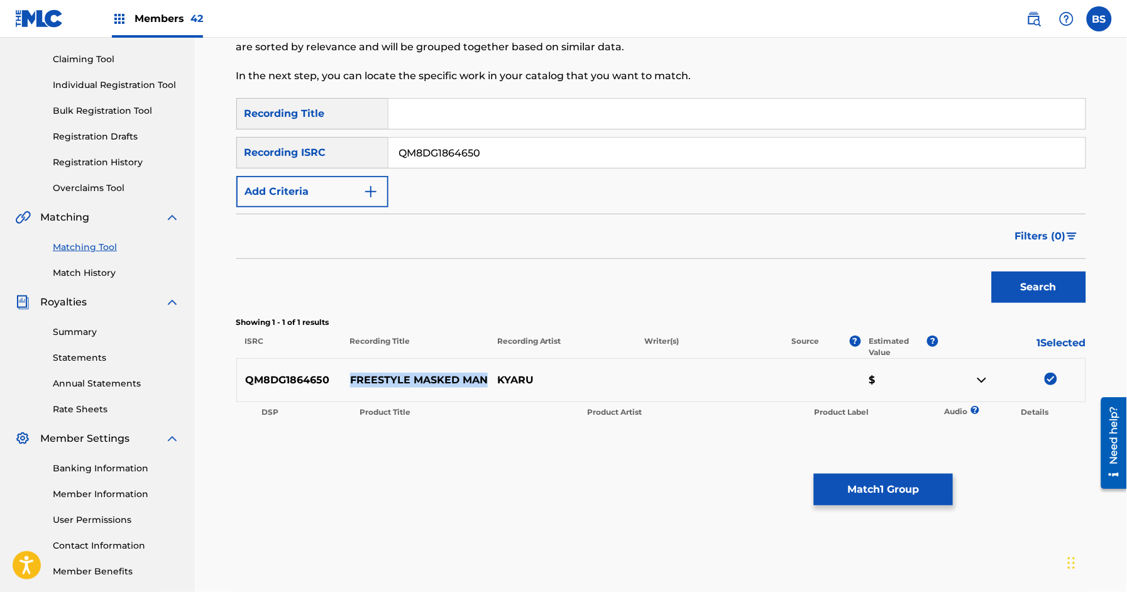
click at [419, 378] on p "FREESTYLE MASKED MAN" at bounding box center [415, 380] width 147 height 15
copy p "FREESTYLE MASKED MAN"
click at [912, 490] on button "Match 1 Group" at bounding box center [883, 489] width 139 height 31
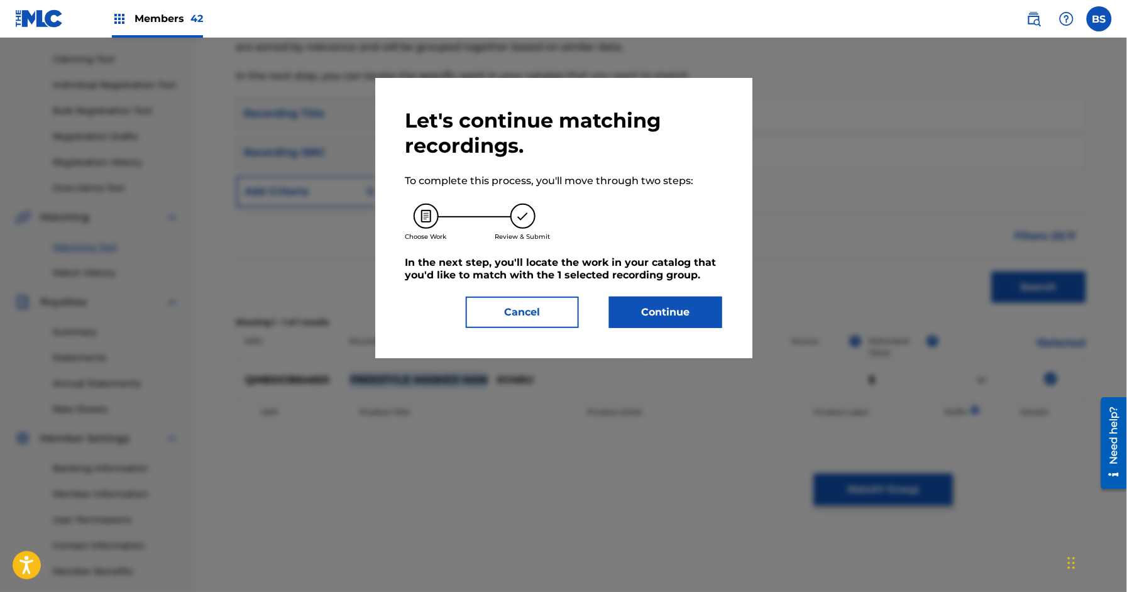
click at [649, 313] on button "Continue" at bounding box center [665, 312] width 113 height 31
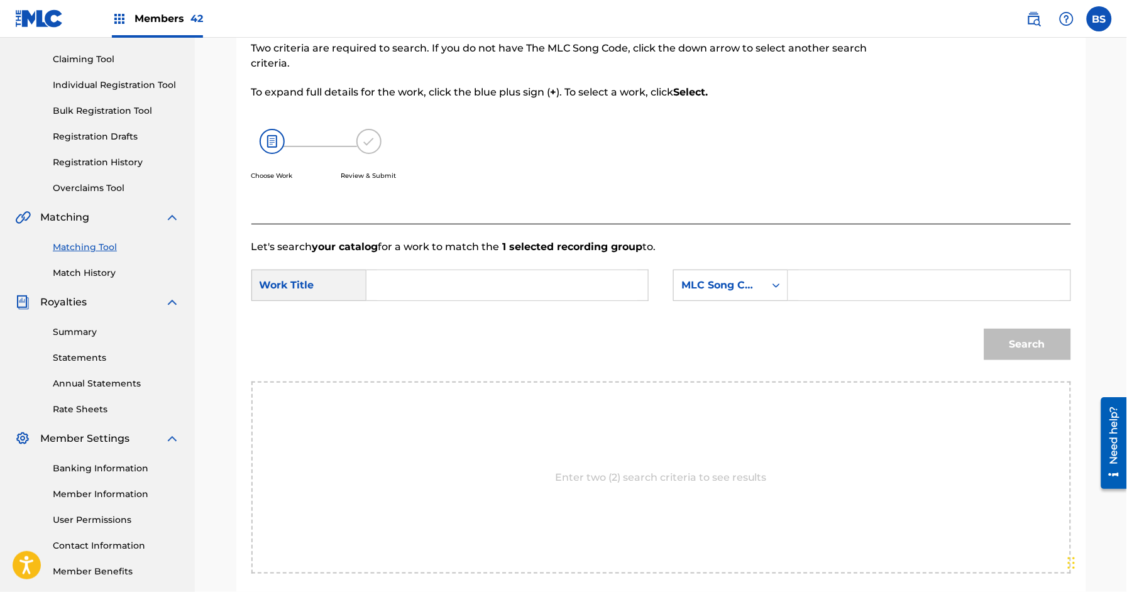
click at [406, 280] on input "Search Form" at bounding box center [507, 285] width 260 height 30
paste input "FREESTYLE MASKED MAN"
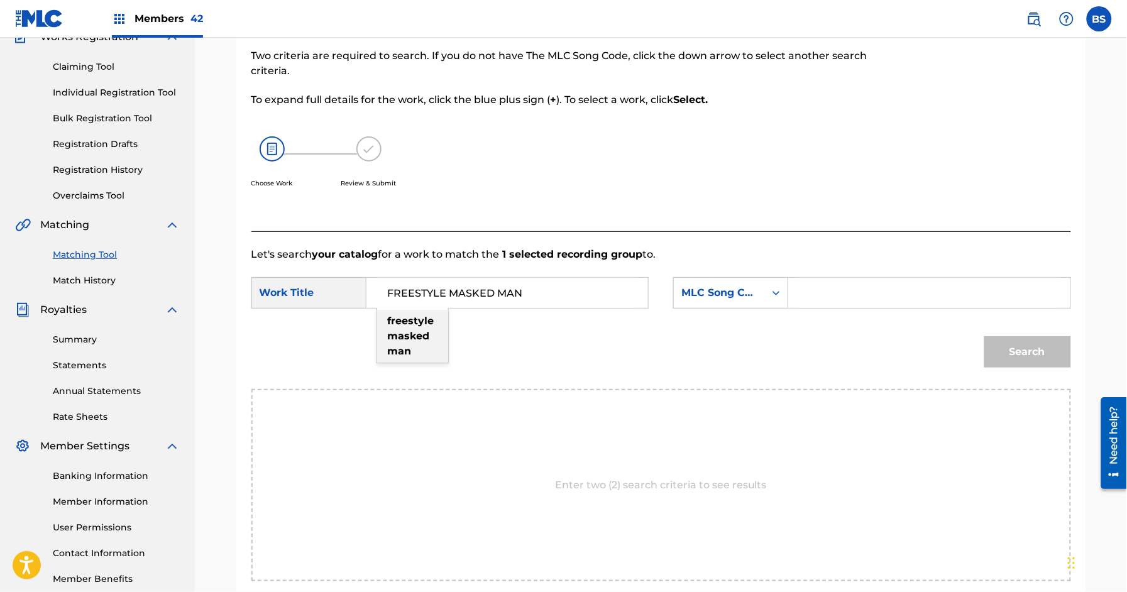
click at [437, 321] on div "freestyle masked man" at bounding box center [412, 336] width 71 height 53
type input "freestyle masked man"
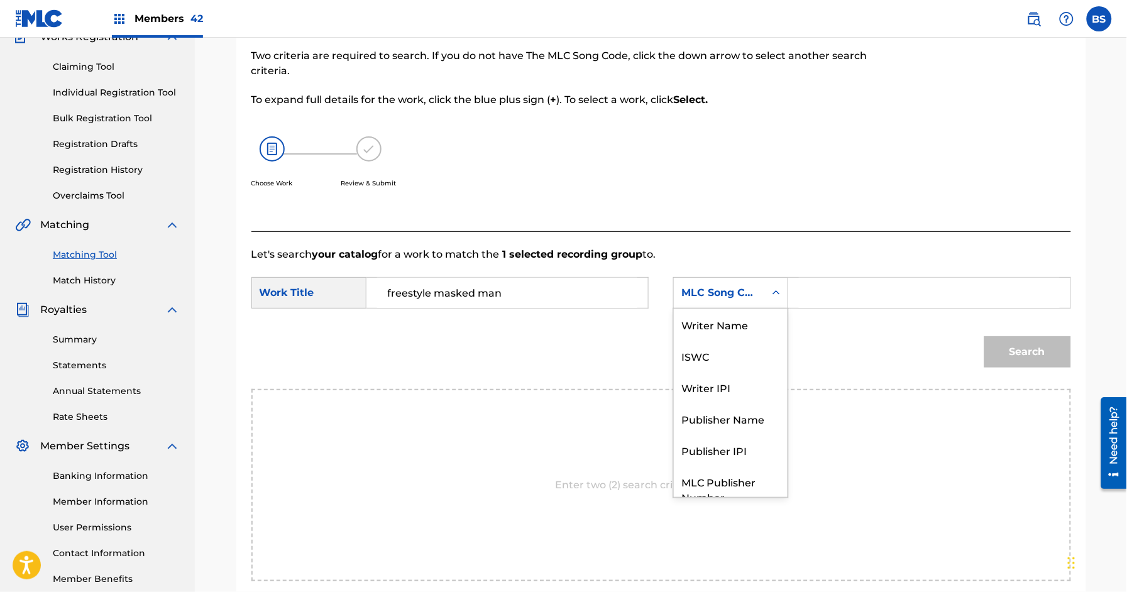
click at [732, 291] on div "MLC Song Code" at bounding box center [719, 292] width 76 height 15
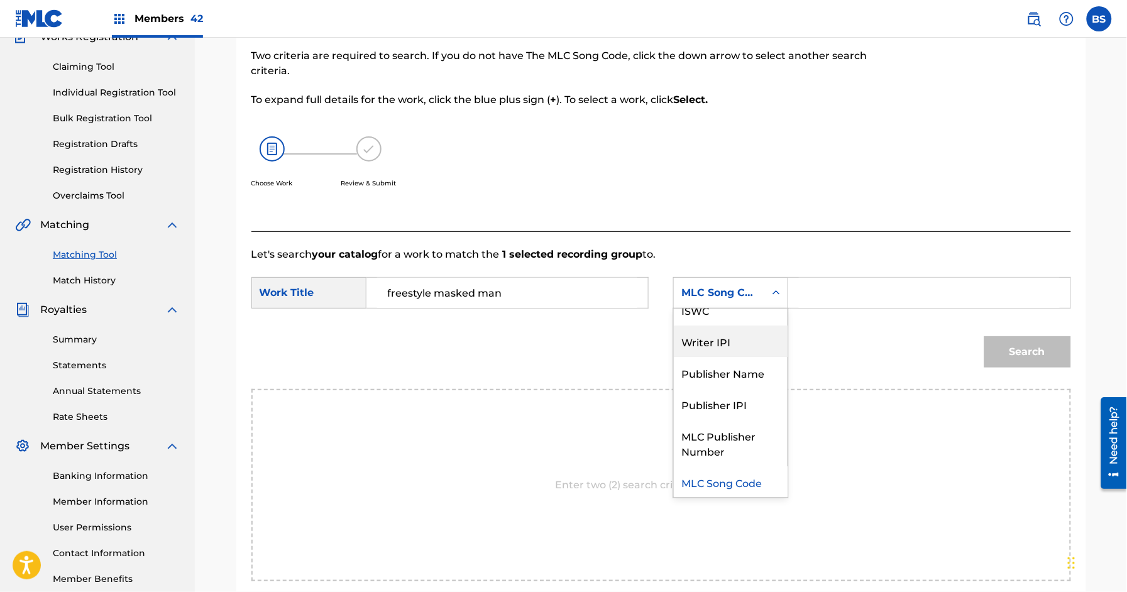
scroll to position [0, 0]
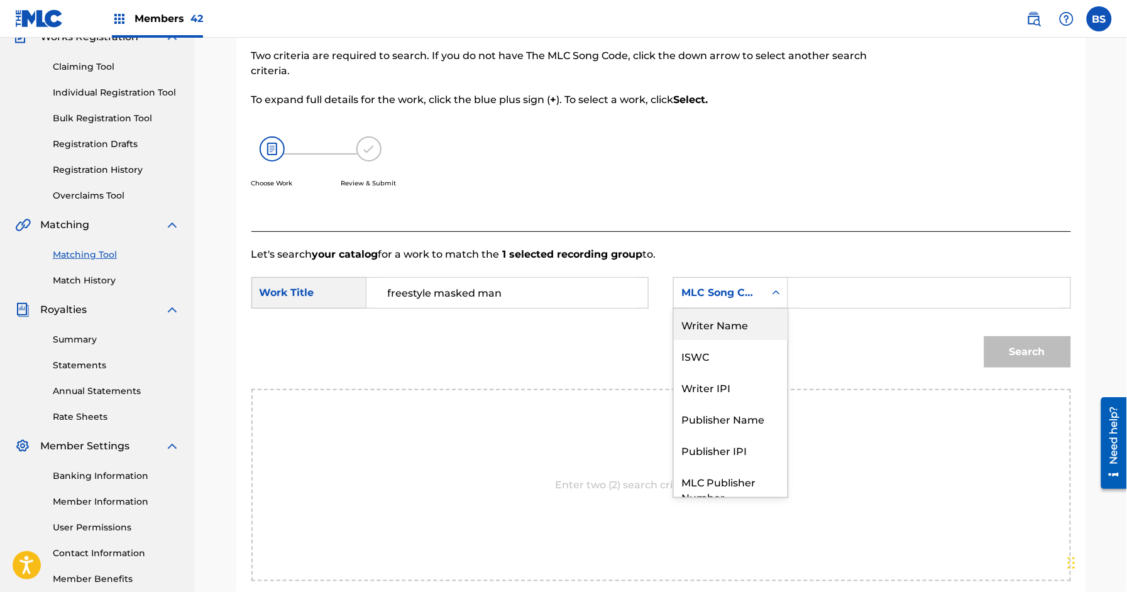
drag, startPoint x: 741, startPoint y: 325, endPoint x: 796, endPoint y: 310, distance: 56.7
click at [744, 325] on div "Writer Name" at bounding box center [731, 324] width 114 height 31
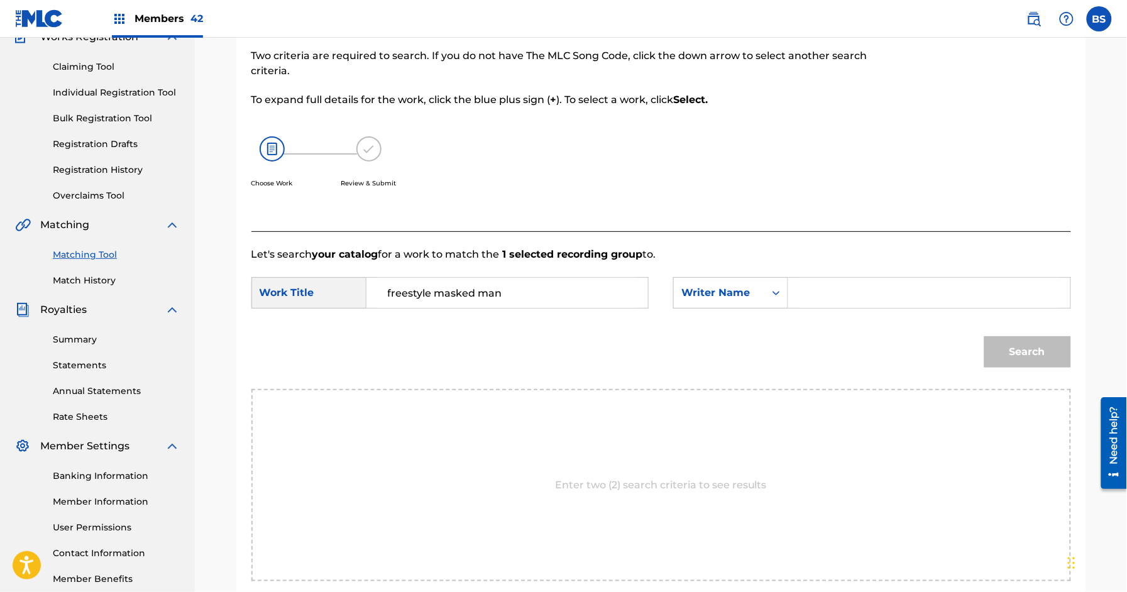
click at [829, 287] on input "Search Form" at bounding box center [929, 293] width 260 height 30
type input "koby"
click at [984, 336] on button "Search" at bounding box center [1027, 351] width 87 height 31
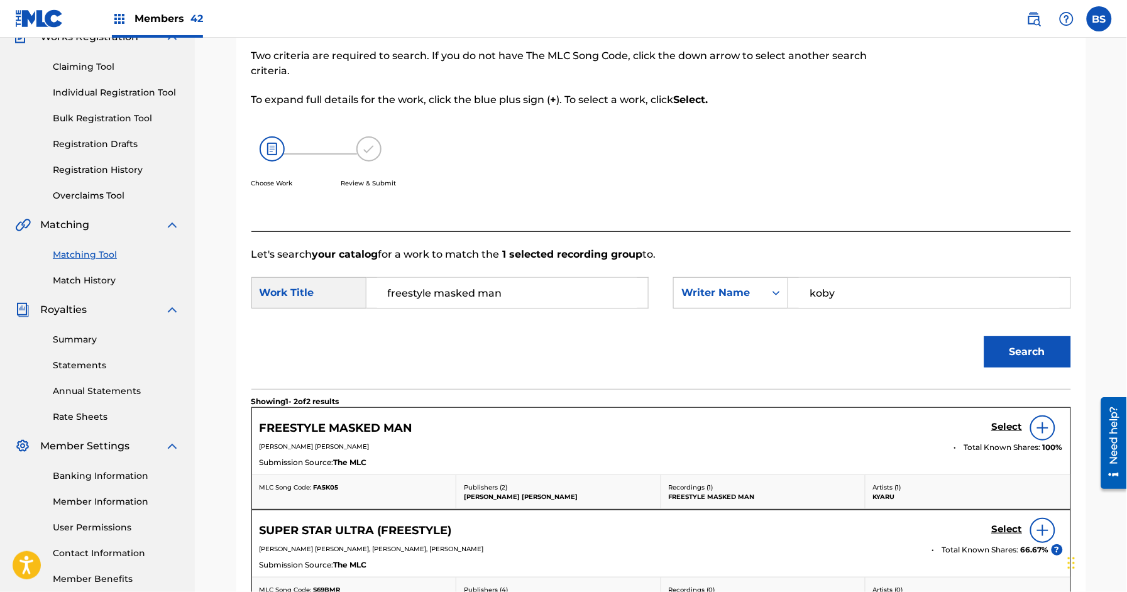
click at [1002, 424] on h5 "Select" at bounding box center [1007, 427] width 31 height 12
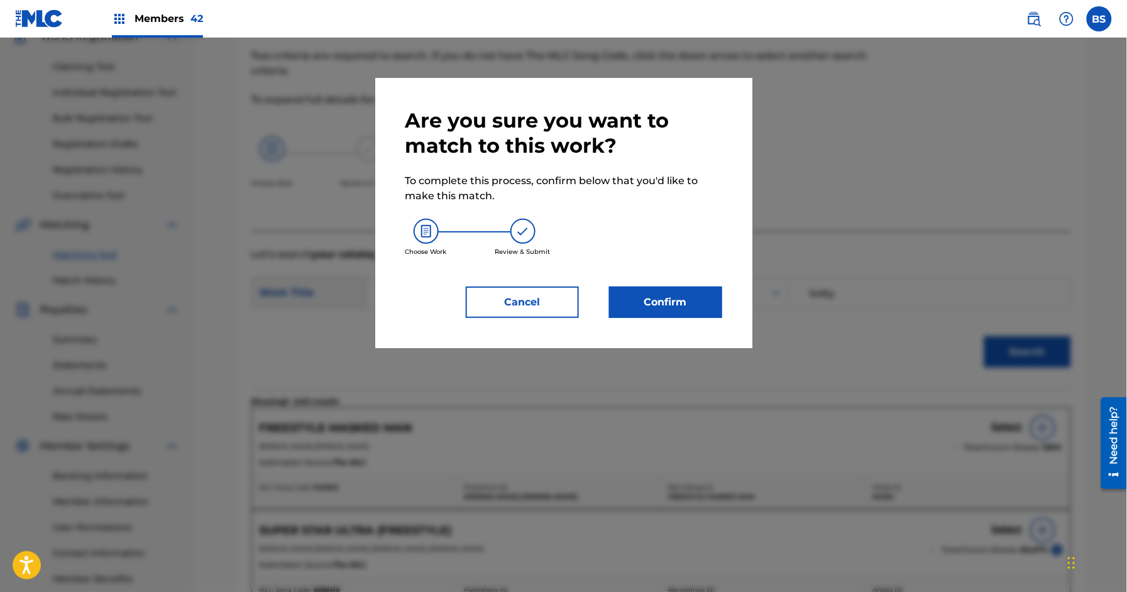
drag, startPoint x: 688, startPoint y: 302, endPoint x: 680, endPoint y: 302, distance: 8.2
click at [680, 302] on button "Confirm" at bounding box center [665, 302] width 113 height 31
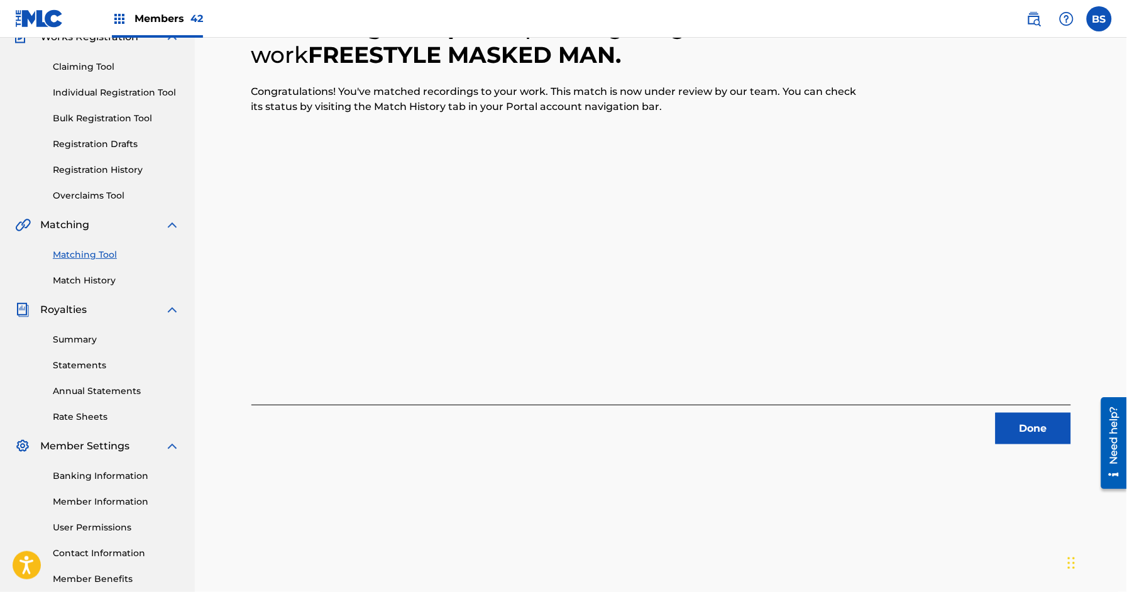
click at [1028, 427] on button "Done" at bounding box center [1033, 428] width 75 height 31
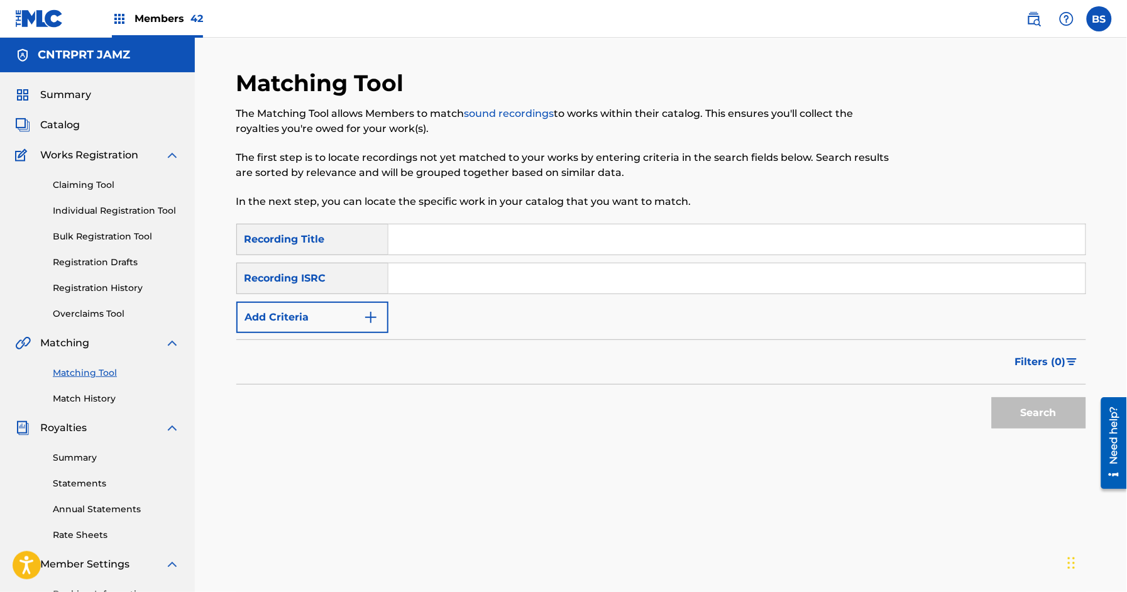
click at [65, 124] on span "Catalog" at bounding box center [60, 125] width 40 height 15
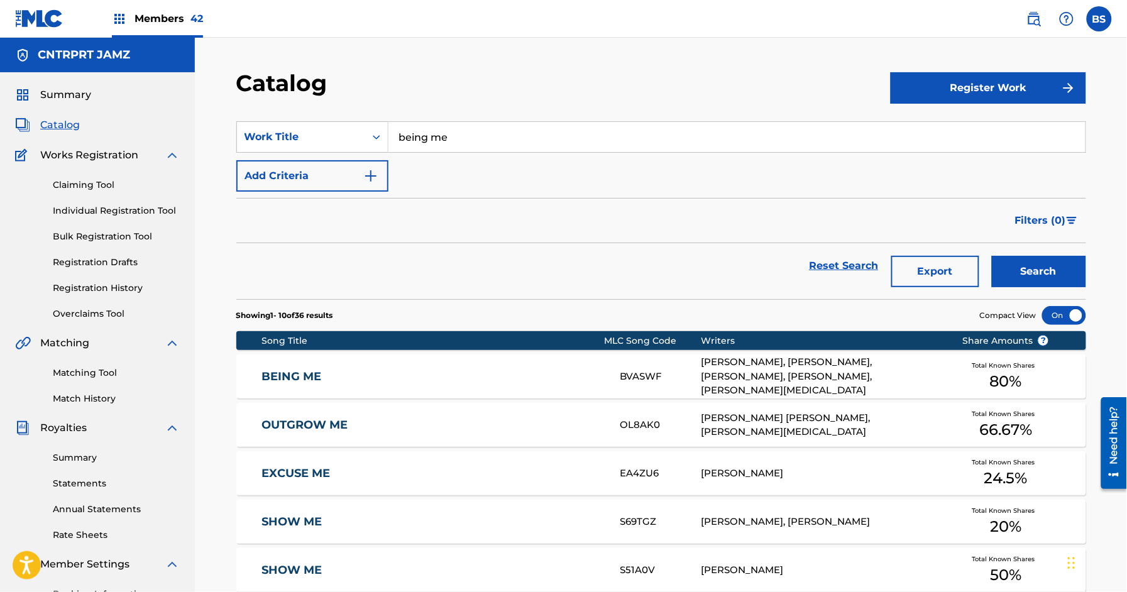
click at [461, 140] on input "being me" at bounding box center [736, 137] width 697 height 30
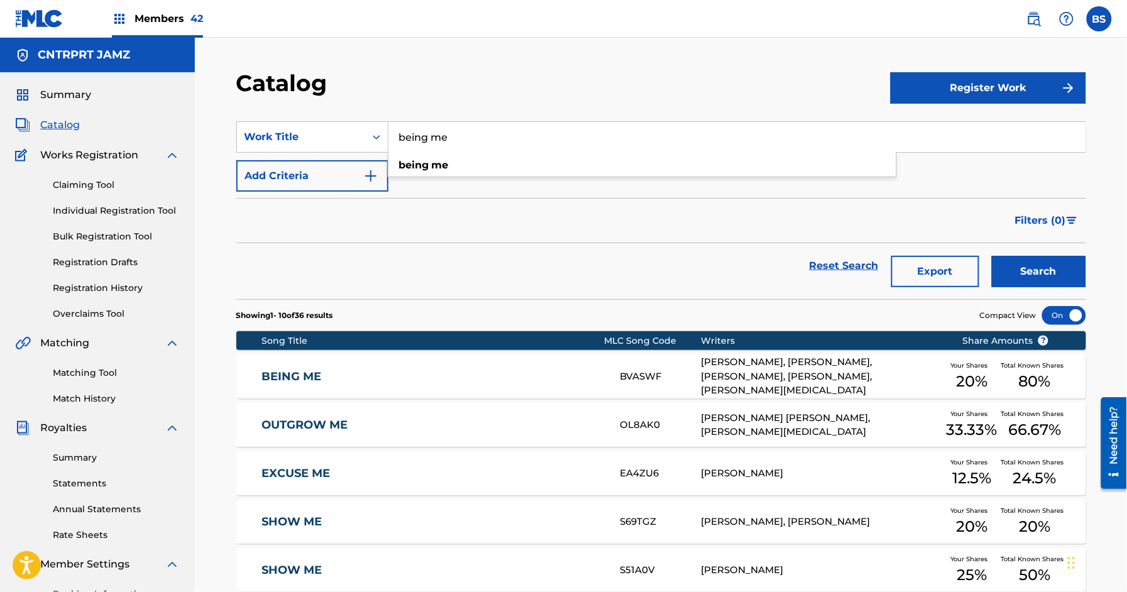
click at [461, 140] on input "being me" at bounding box center [736, 137] width 697 height 30
paste input "LOSER"
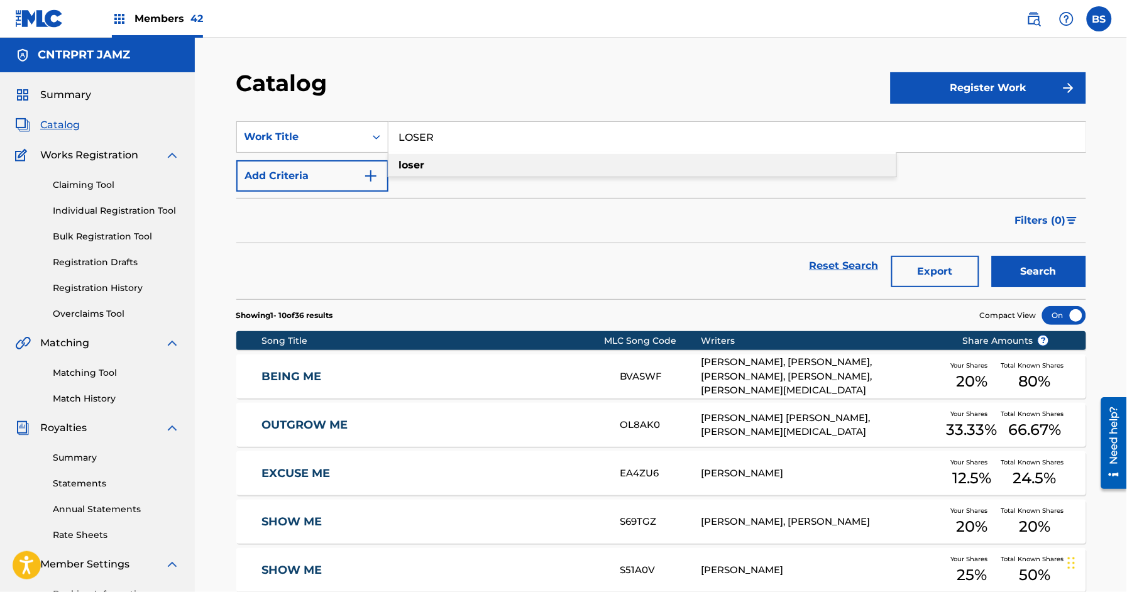
drag, startPoint x: 466, startPoint y: 160, endPoint x: 475, endPoint y: 162, distance: 8.4
click at [466, 160] on div "loser" at bounding box center [642, 165] width 508 height 23
type input "loser"
click at [1028, 266] on button "Search" at bounding box center [1039, 271] width 94 height 31
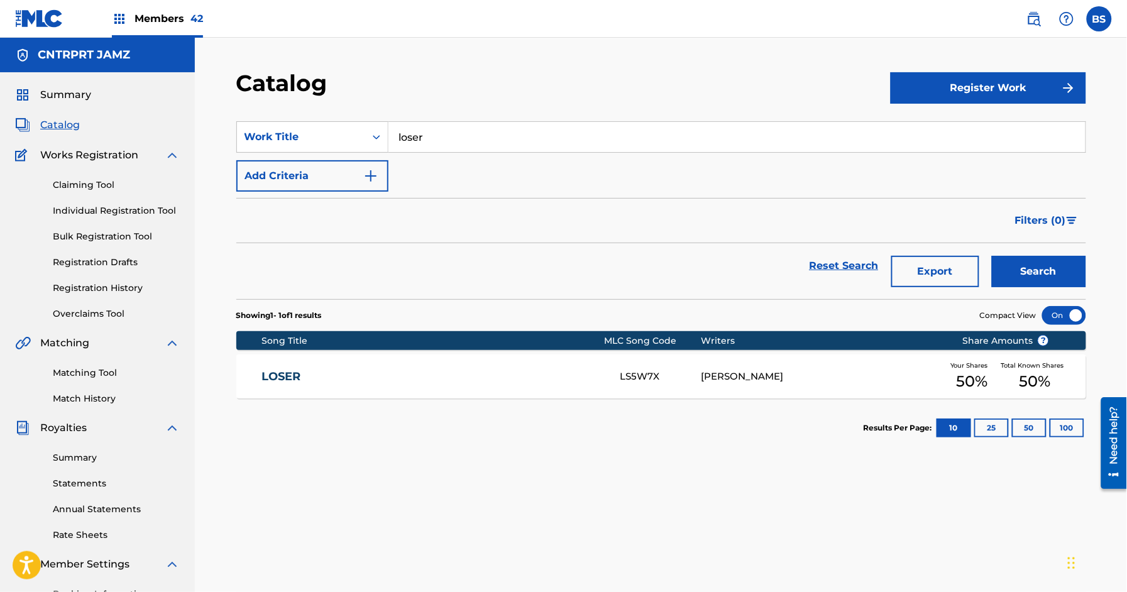
drag, startPoint x: 520, startPoint y: 382, endPoint x: 519, endPoint y: 356, distance: 25.8
click at [521, 382] on link "LOSER" at bounding box center [433, 377] width 342 height 14
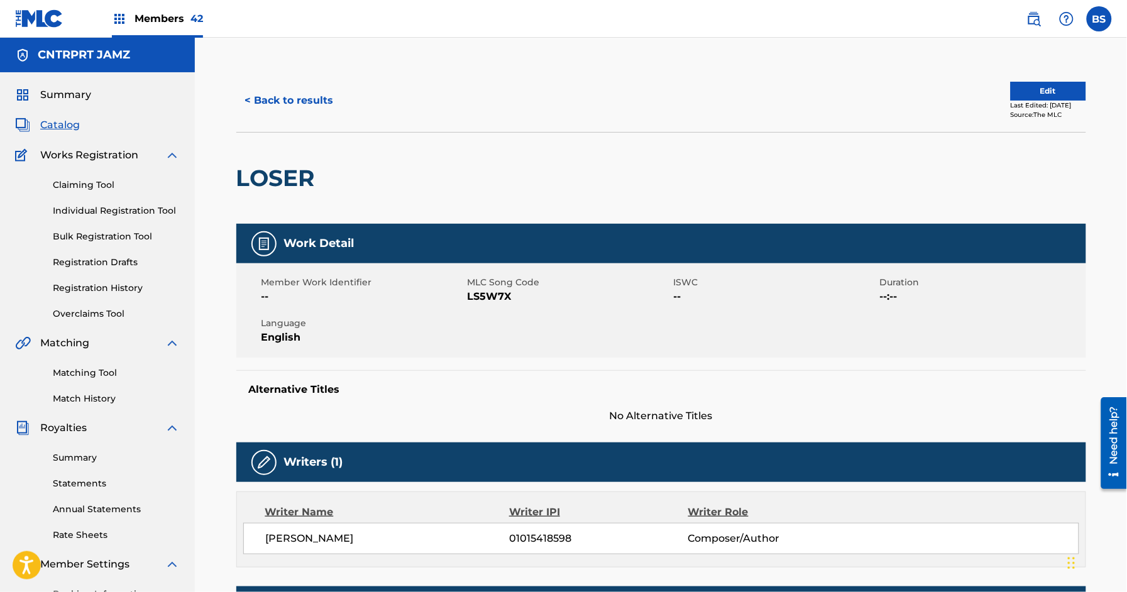
click at [72, 92] on span "Summary" at bounding box center [65, 94] width 51 height 15
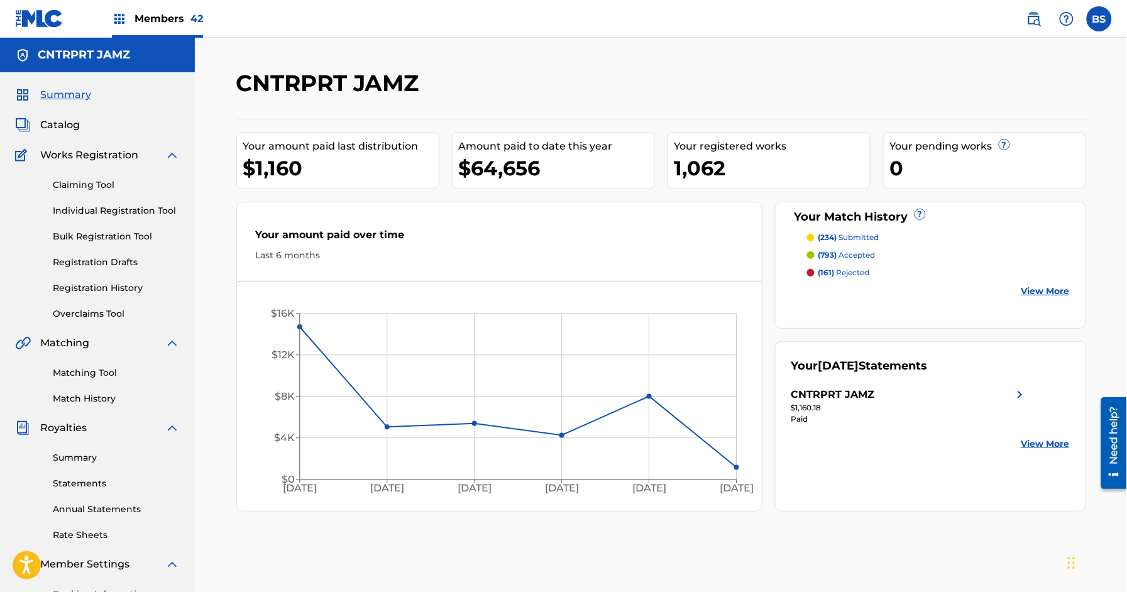
click at [165, 18] on span "Members 42" at bounding box center [169, 18] width 69 height 14
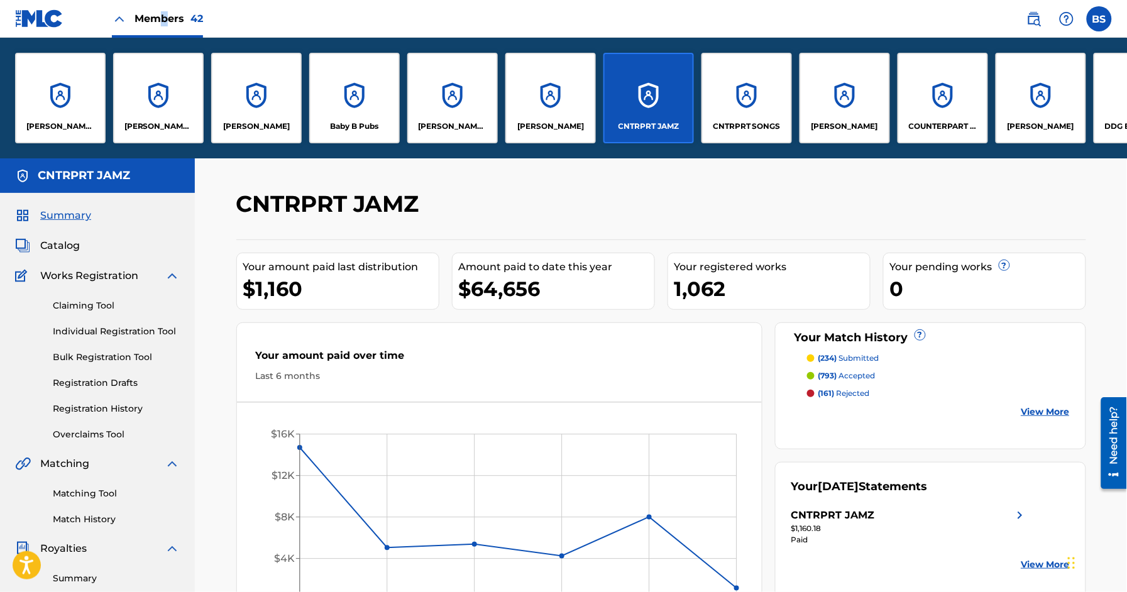
click at [741, 99] on div "CNTRPRT SONGS" at bounding box center [747, 98] width 91 height 91
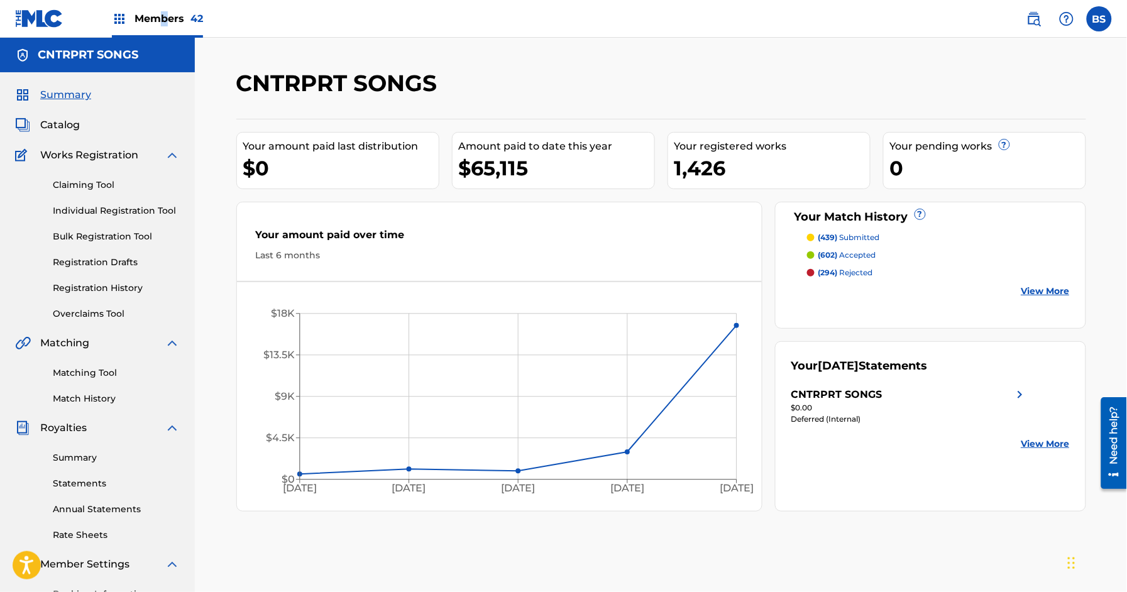
drag, startPoint x: 97, startPoint y: 231, endPoint x: 155, endPoint y: 244, distance: 58.7
click at [97, 230] on link "Bulk Registration Tool" at bounding box center [116, 236] width 127 height 13
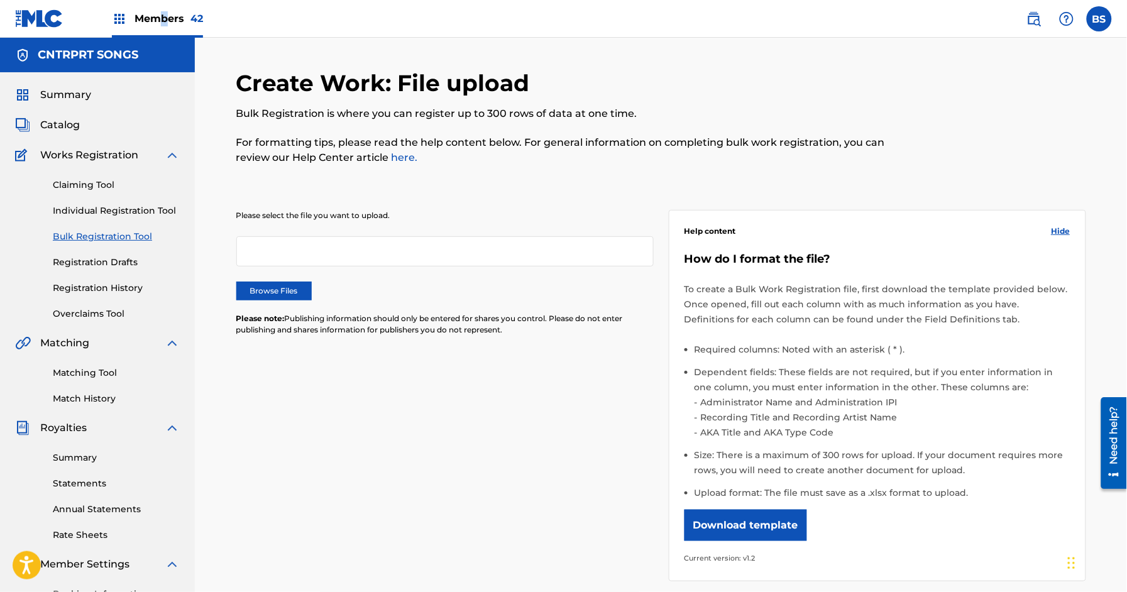
click at [57, 123] on span "Catalog" at bounding box center [60, 125] width 40 height 15
click at [295, 288] on label "Browse Files" at bounding box center [273, 291] width 75 height 19
click at [0, 0] on input "Browse Files" at bounding box center [0, 0] width 0 height 0
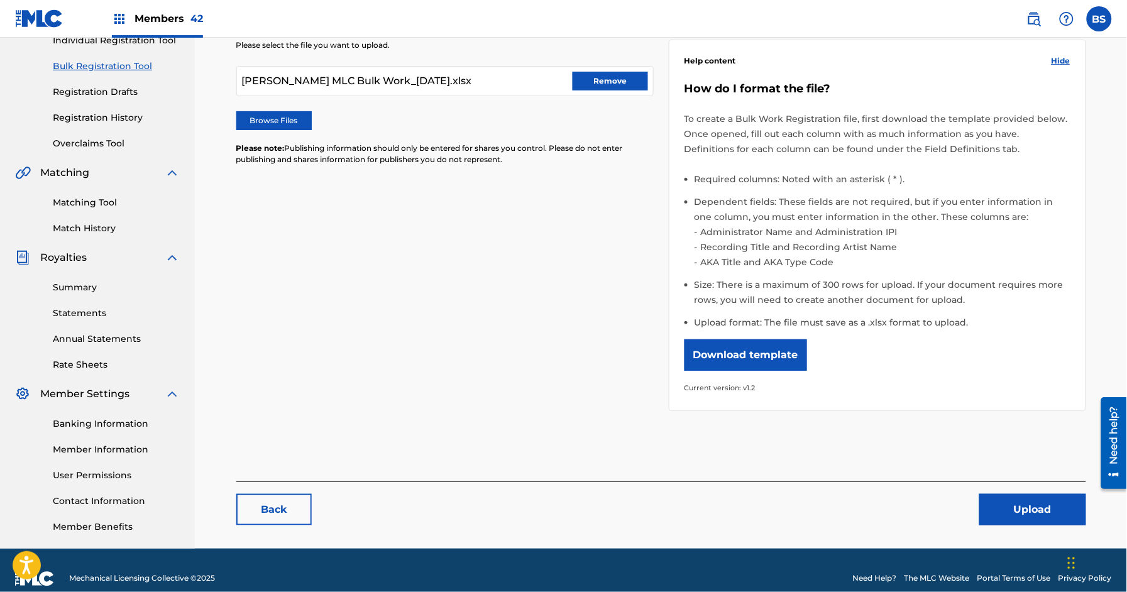
scroll to position [187, 0]
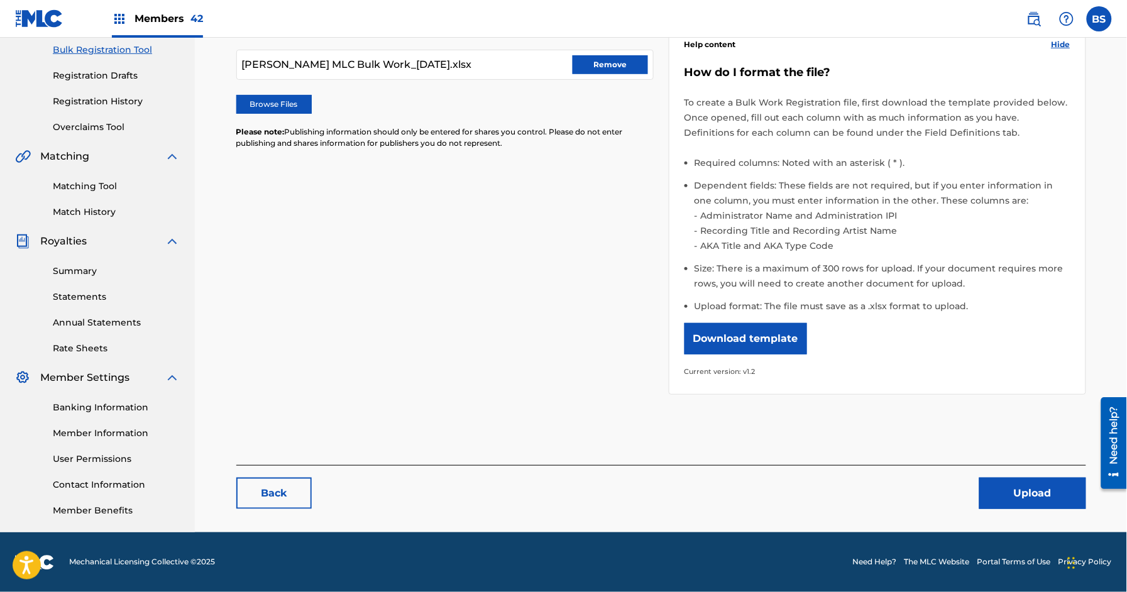
click at [1037, 491] on button "Upload" at bounding box center [1032, 493] width 107 height 31
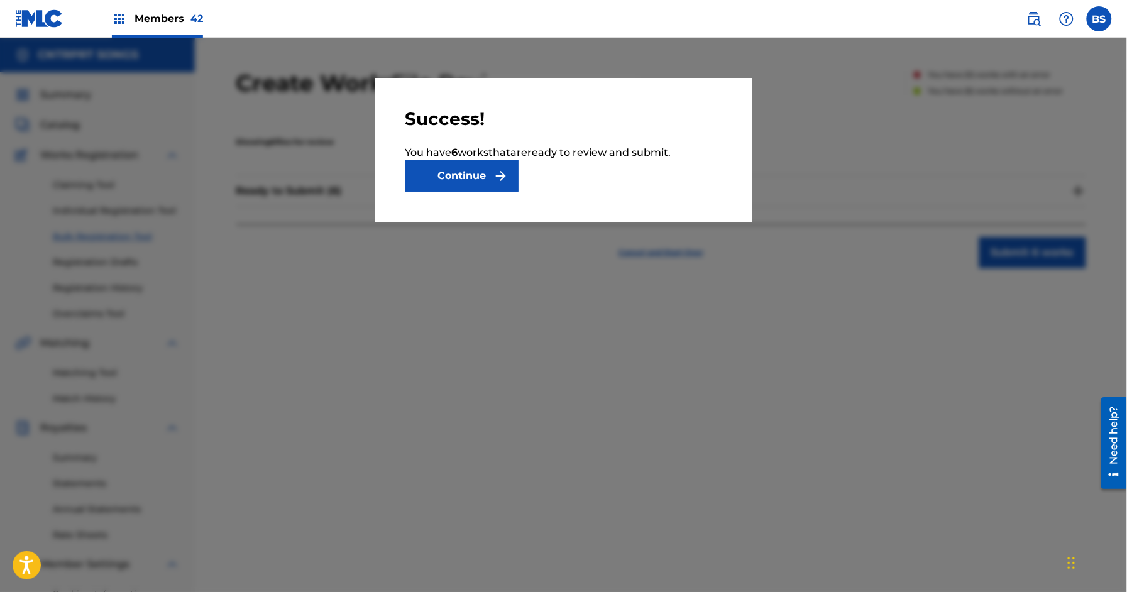
click at [473, 180] on button "Continue" at bounding box center [461, 175] width 113 height 31
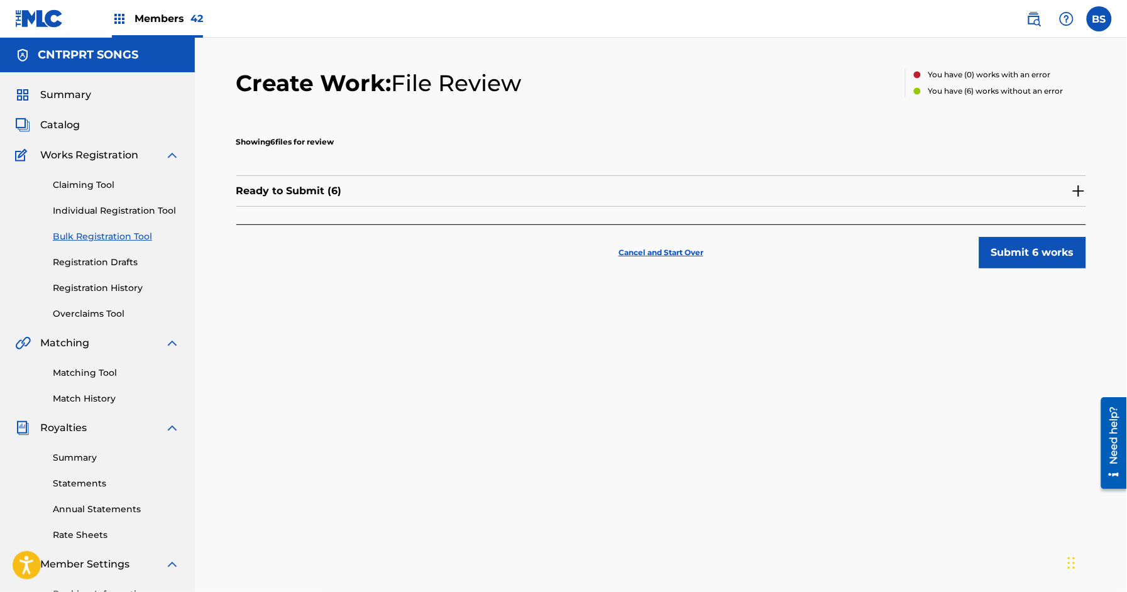
drag, startPoint x: 1002, startPoint y: 247, endPoint x: 994, endPoint y: 245, distance: 8.0
click at [994, 245] on button "Submit 6 works" at bounding box center [1032, 252] width 107 height 31
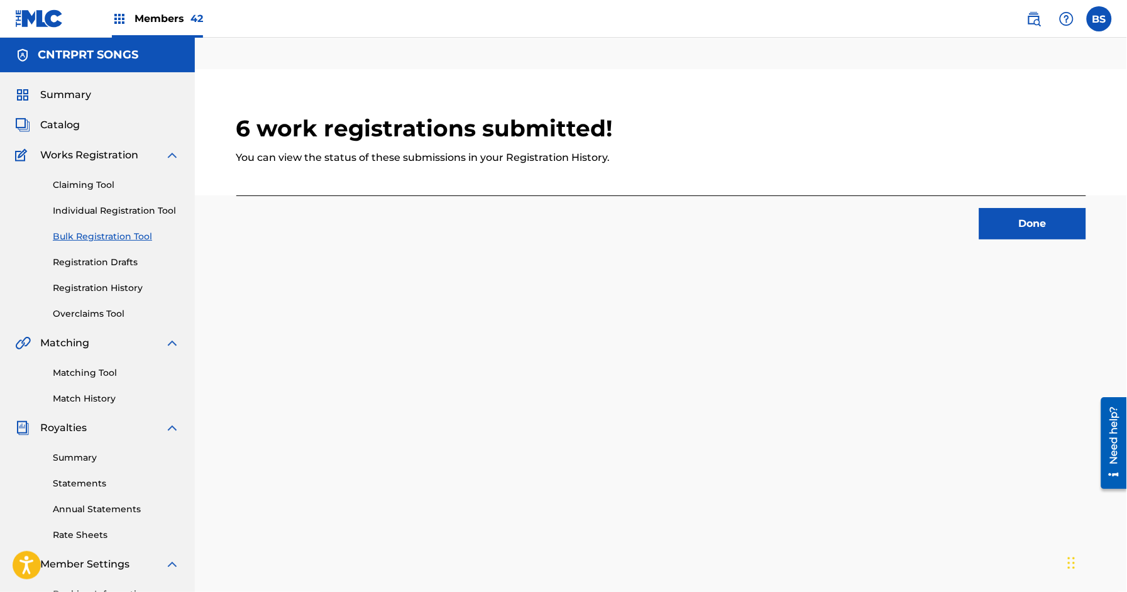
click at [1060, 234] on button "Done" at bounding box center [1032, 223] width 107 height 31
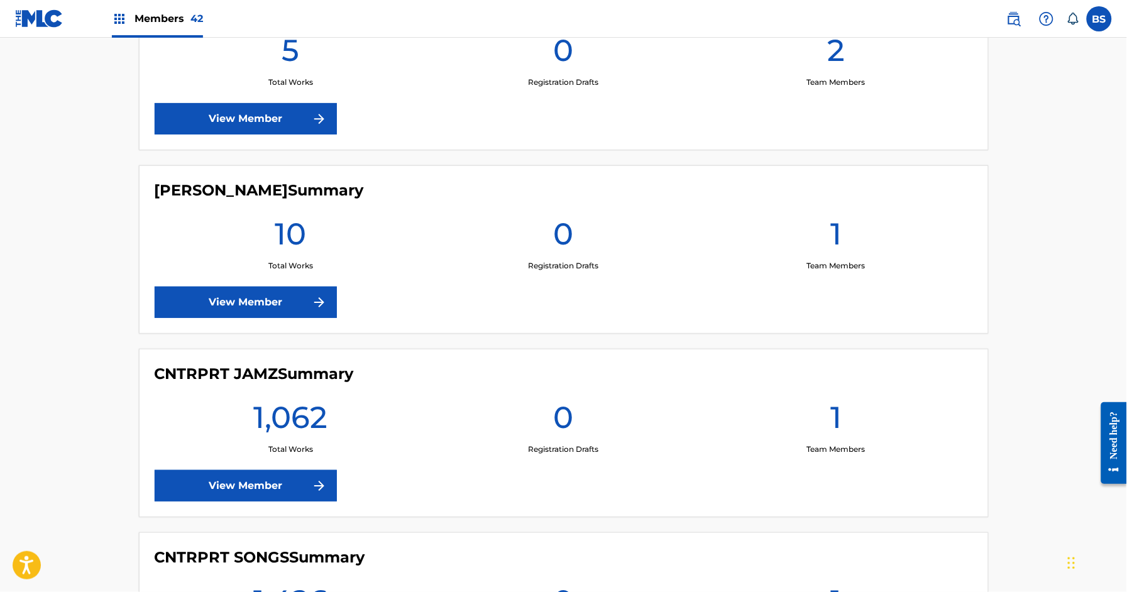
scroll to position [1360, 0]
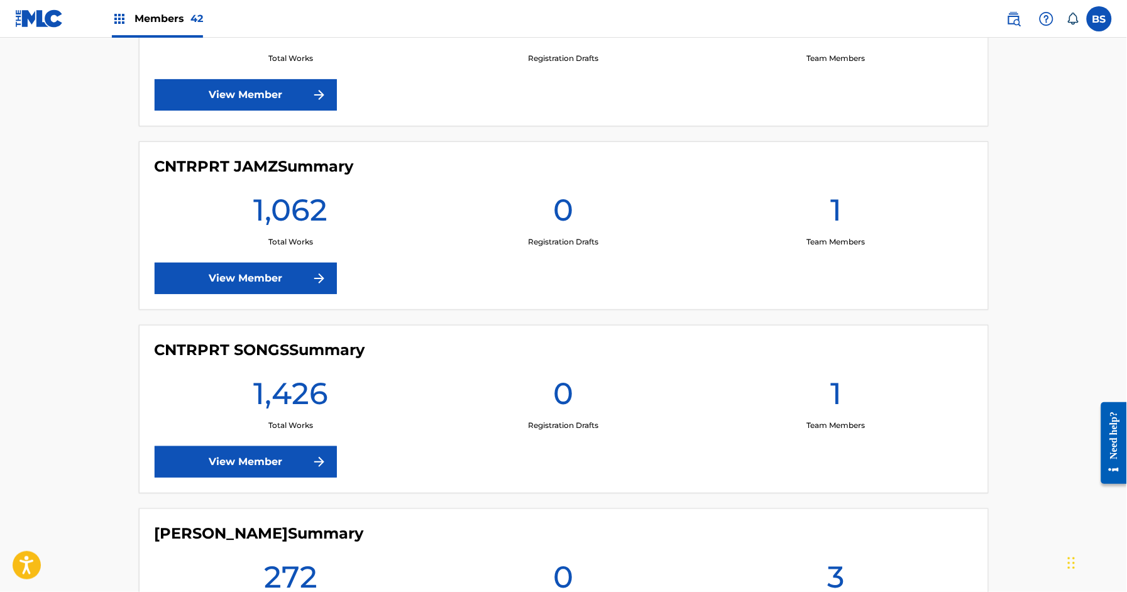
click at [280, 460] on link "View Member" at bounding box center [246, 461] width 182 height 31
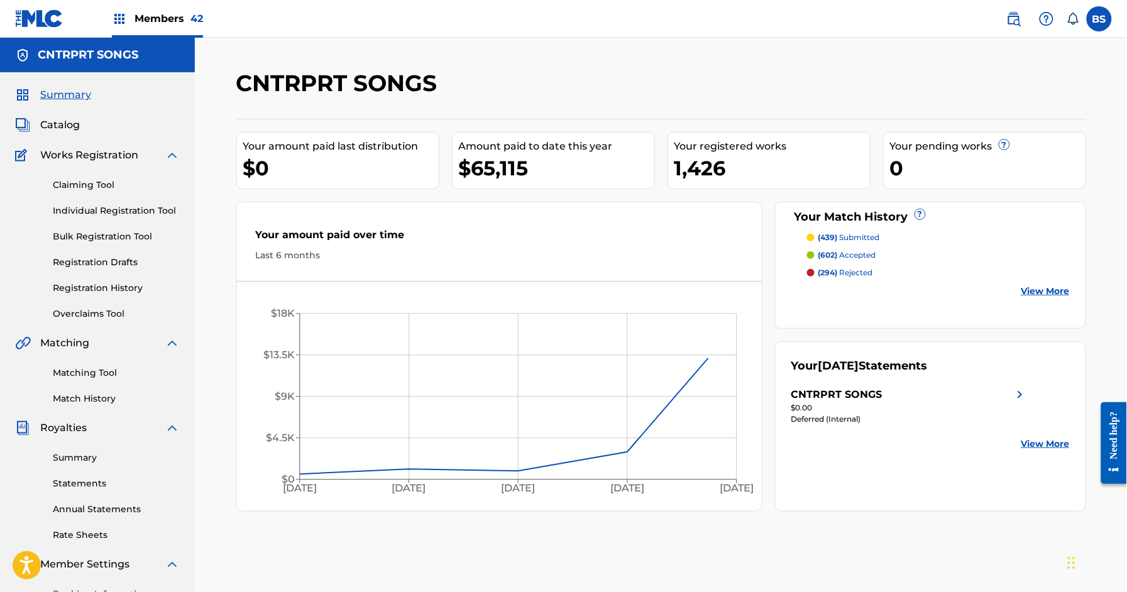
click at [75, 126] on span "Catalog" at bounding box center [60, 125] width 40 height 15
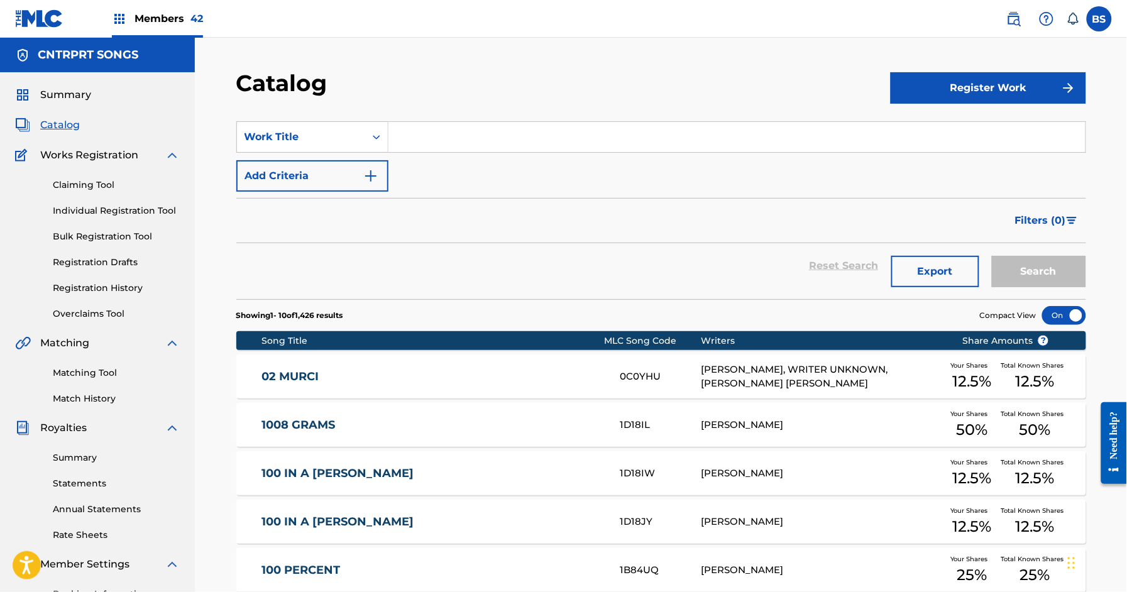
click at [458, 124] on input "Search Form" at bounding box center [736, 137] width 697 height 30
paste input "Aleluia"
click at [421, 133] on input "Aleluia" at bounding box center [736, 137] width 697 height 30
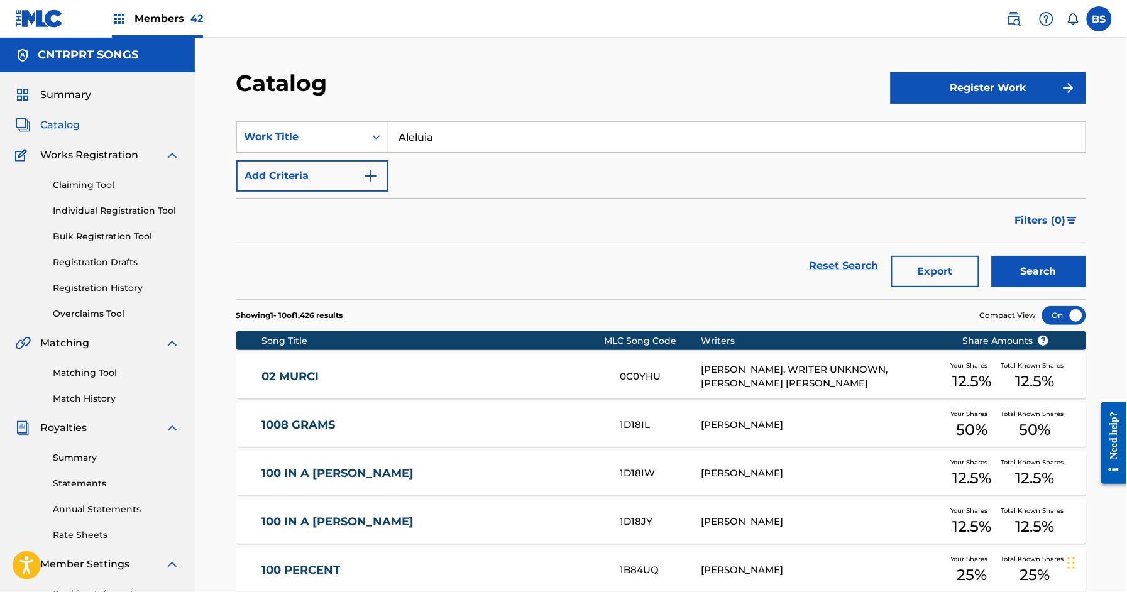
paste input "Swinging"
click at [440, 138] on input "Swinging" at bounding box center [736, 137] width 697 height 30
paste input "Filmelody"
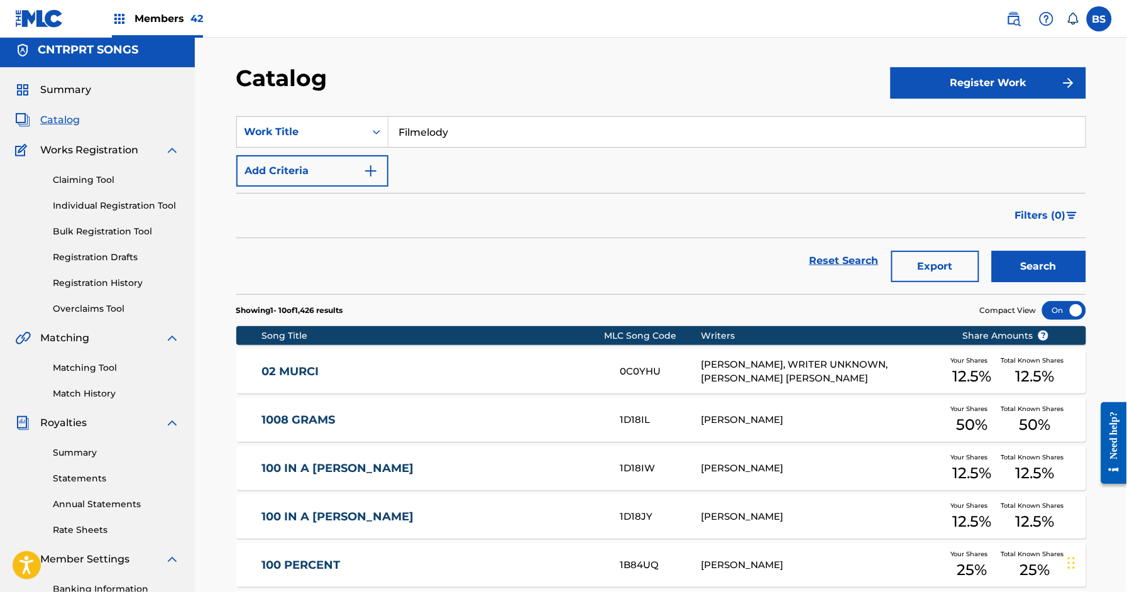
click at [421, 136] on input "Filmelody" at bounding box center [736, 132] width 697 height 30
paste input "Inside"
click at [1011, 261] on button "Search" at bounding box center [1039, 266] width 94 height 31
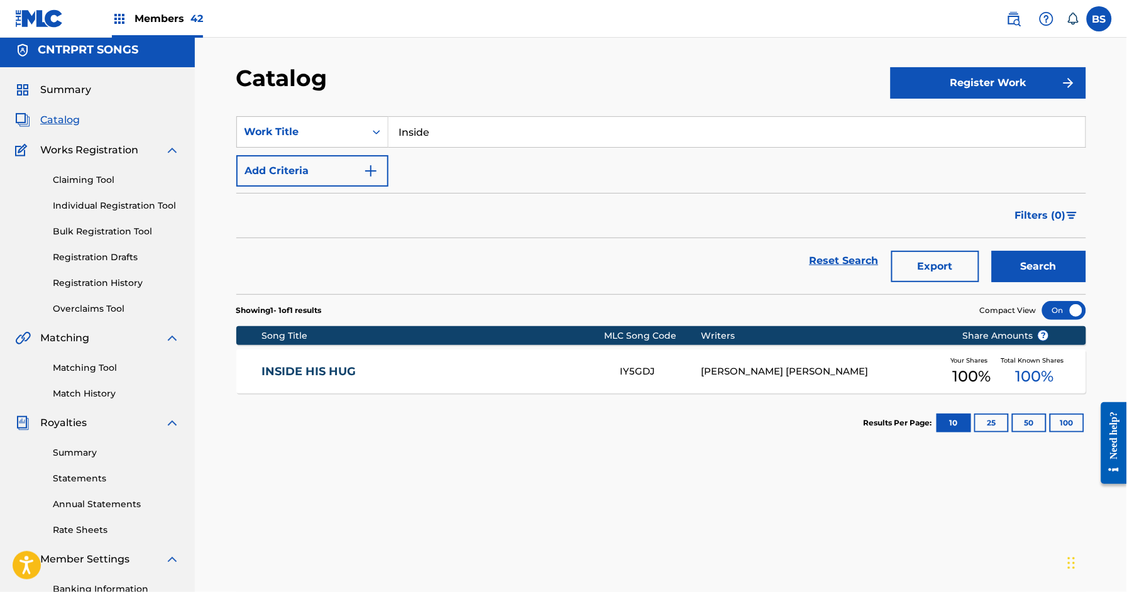
click at [450, 128] on input "Inside" at bounding box center [736, 132] width 697 height 30
paste input "On the Way"
drag, startPoint x: 1039, startPoint y: 272, endPoint x: 967, endPoint y: 267, distance: 72.5
click at [1039, 272] on button "Search" at bounding box center [1039, 266] width 94 height 31
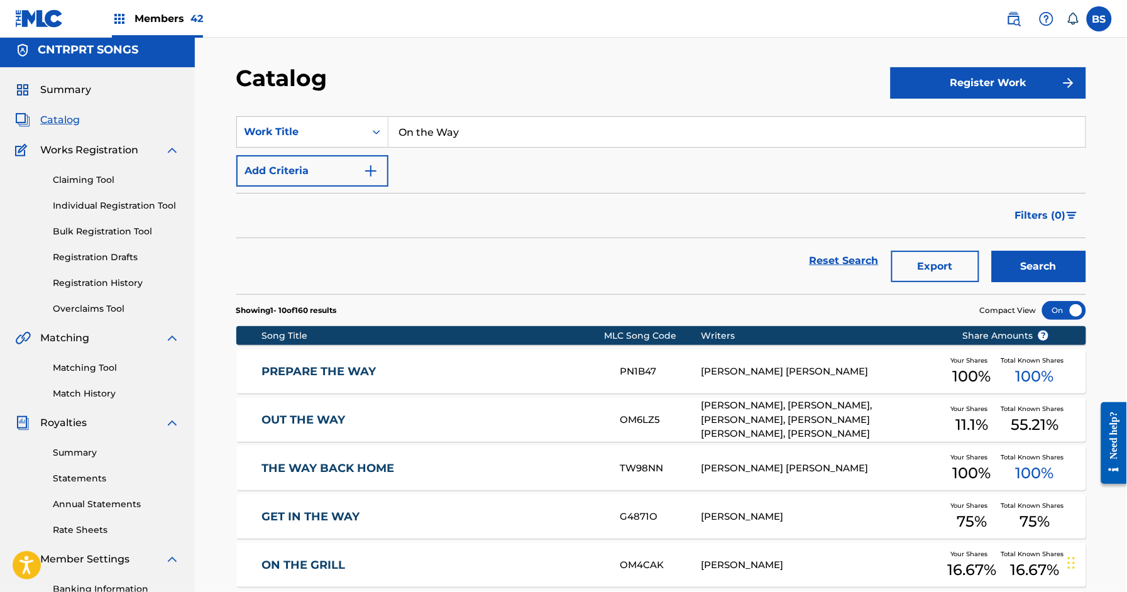
click at [444, 129] on input "On the Way" at bounding box center [736, 132] width 697 height 30
paste input "Running"
type input "Running"
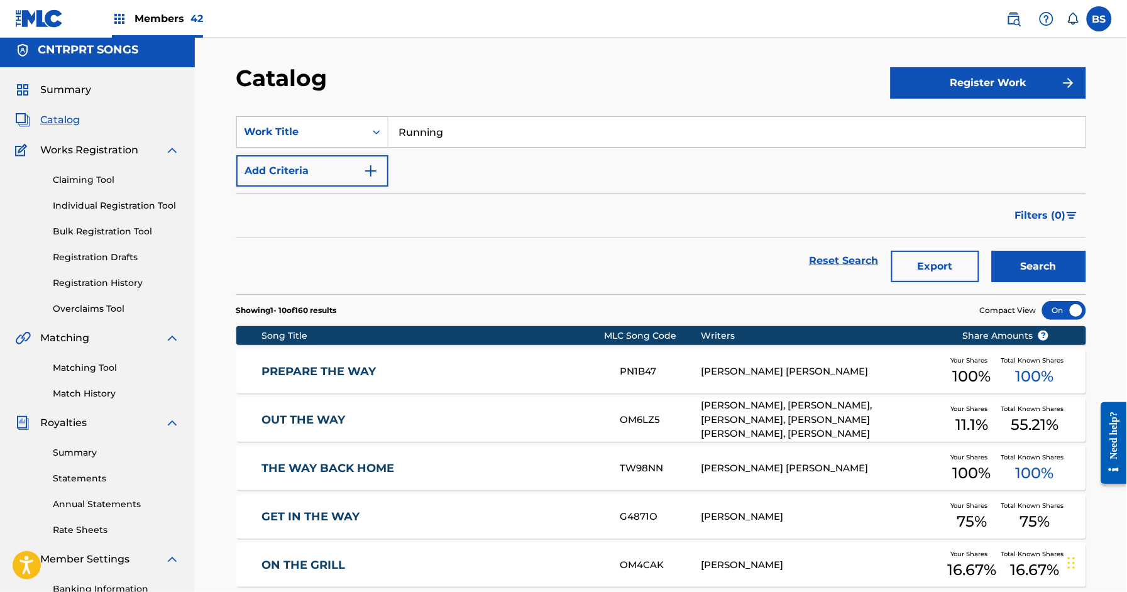
click at [1010, 257] on button "Search" at bounding box center [1039, 266] width 94 height 31
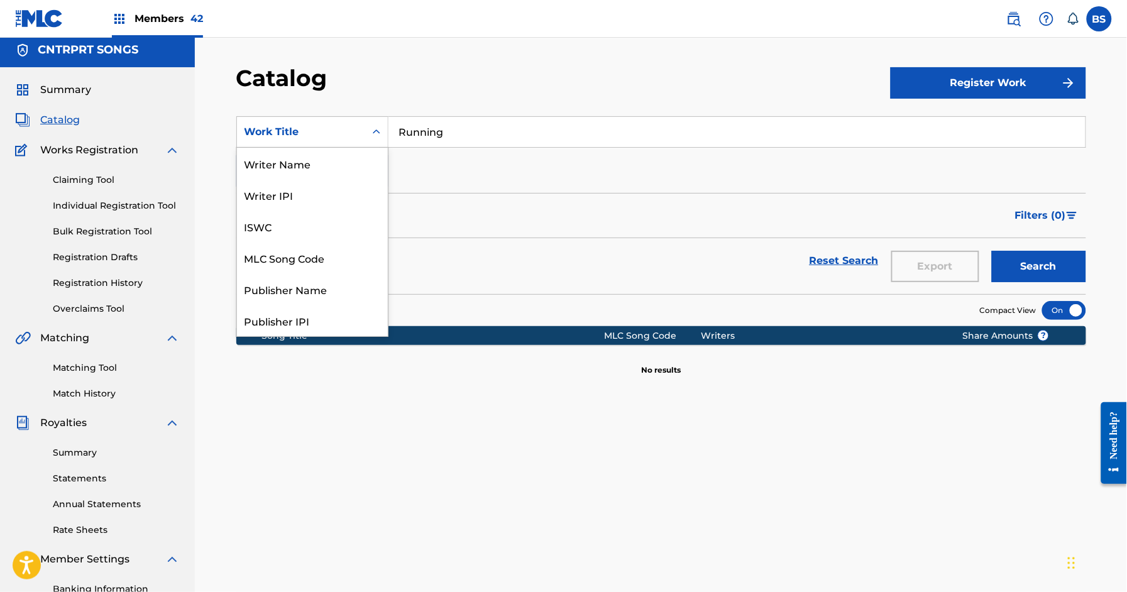
click at [307, 121] on div "Work Title" at bounding box center [301, 132] width 128 height 24
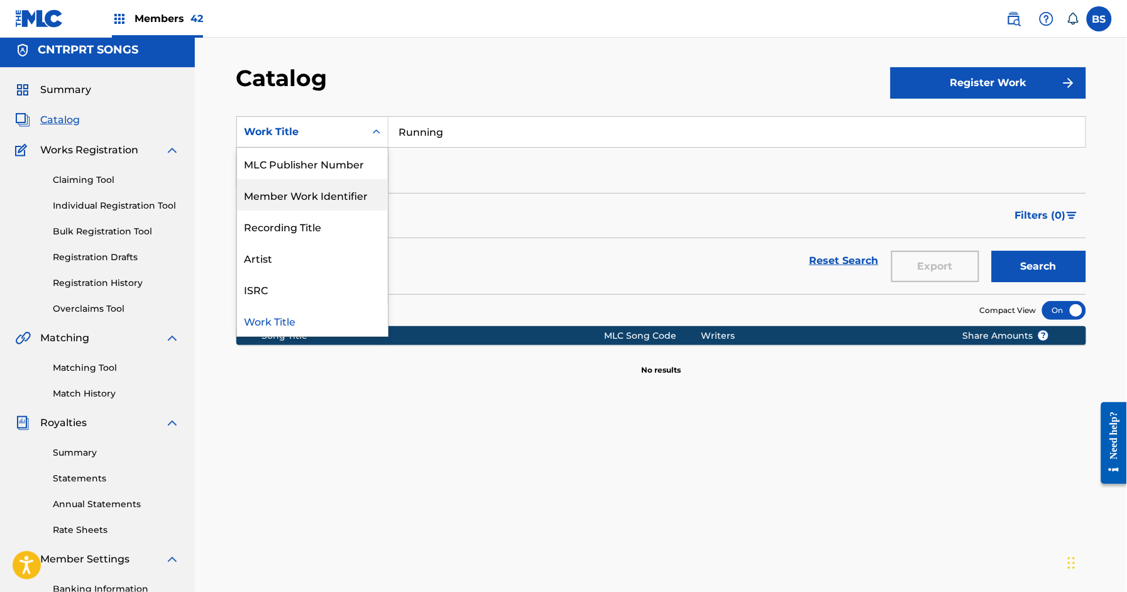
scroll to position [0, 0]
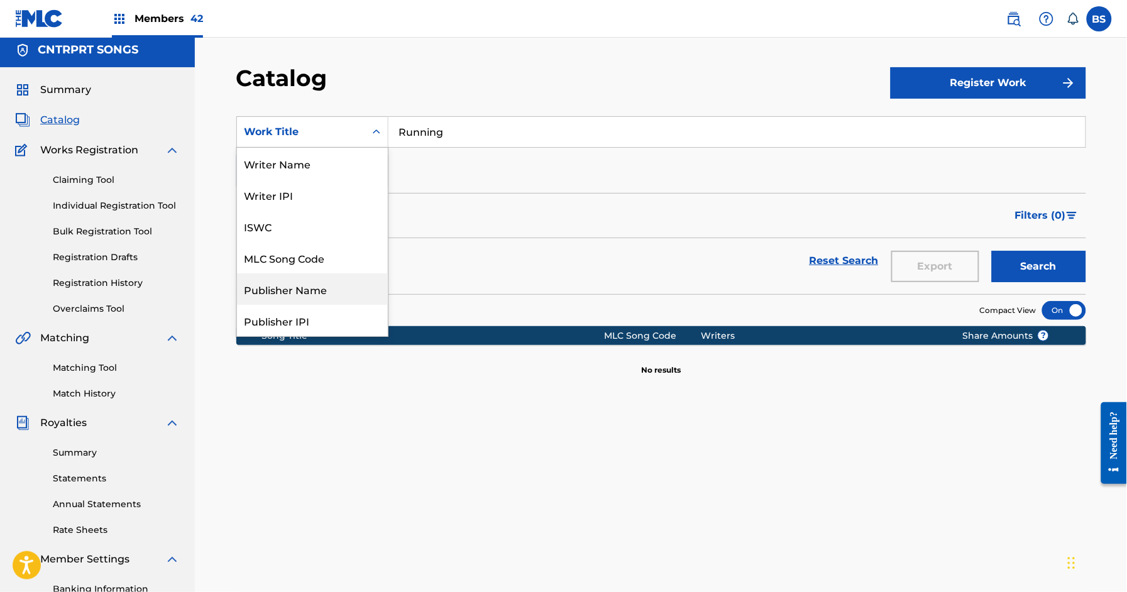
drag, startPoint x: 295, startPoint y: 299, endPoint x: 396, endPoint y: 188, distance: 150.4
click at [295, 299] on div "Publisher Name" at bounding box center [312, 288] width 151 height 31
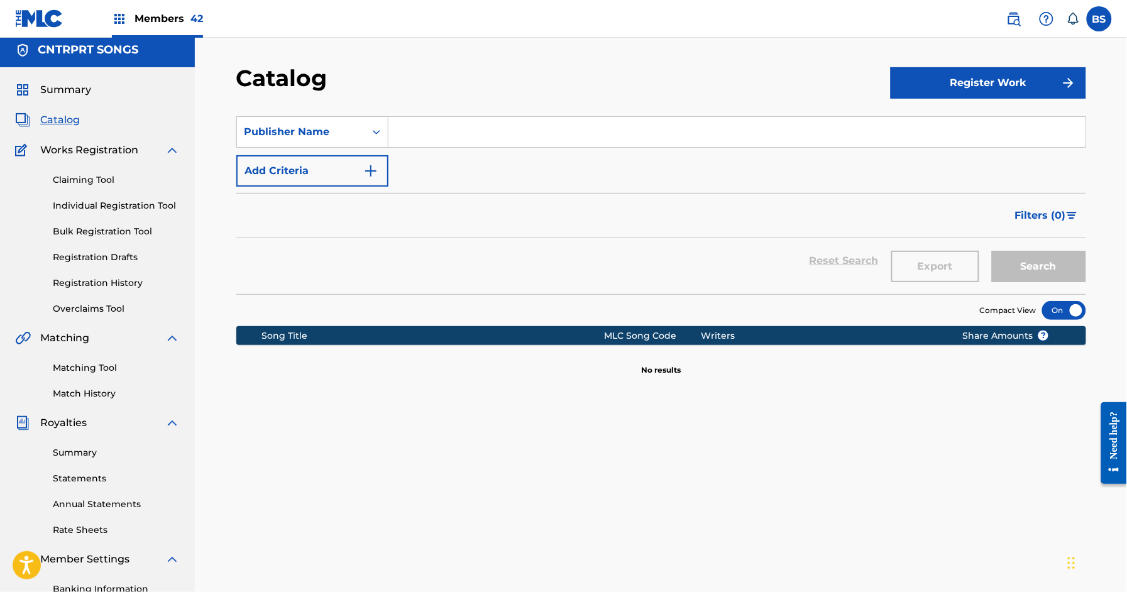
click at [432, 133] on input "Search Form" at bounding box center [736, 132] width 697 height 30
type input "e"
type input "[PERSON_NAME]"
click at [992, 251] on button "Search" at bounding box center [1039, 266] width 94 height 31
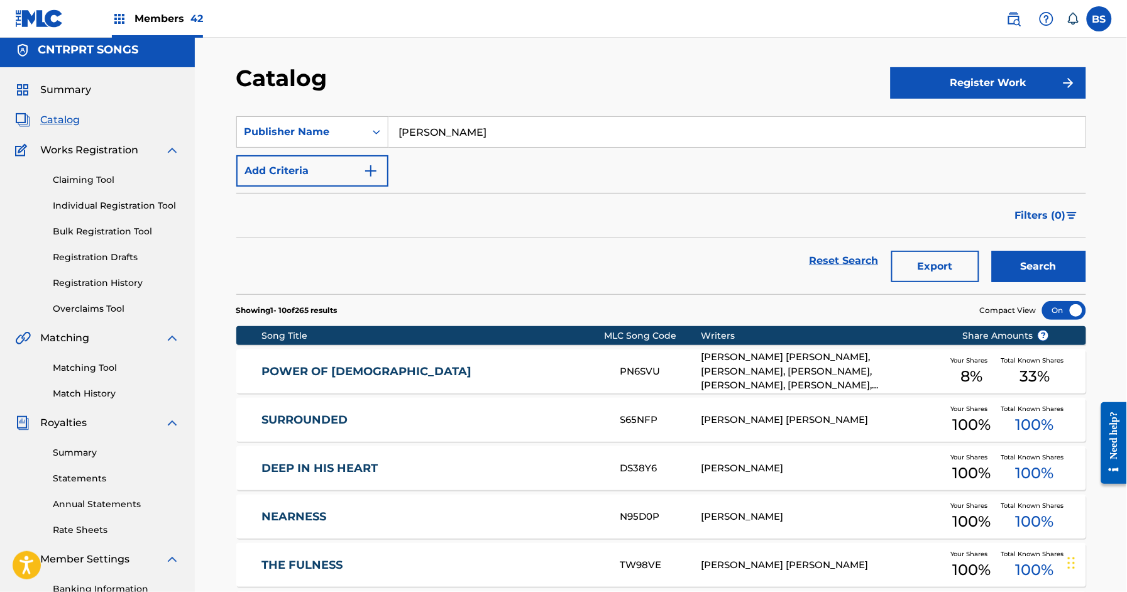
click at [519, 383] on div "POWER OF GOD PN6SVU [PERSON_NAME] [PERSON_NAME], [PERSON_NAME], [PERSON_NAME], …" at bounding box center [661, 372] width 850 height 44
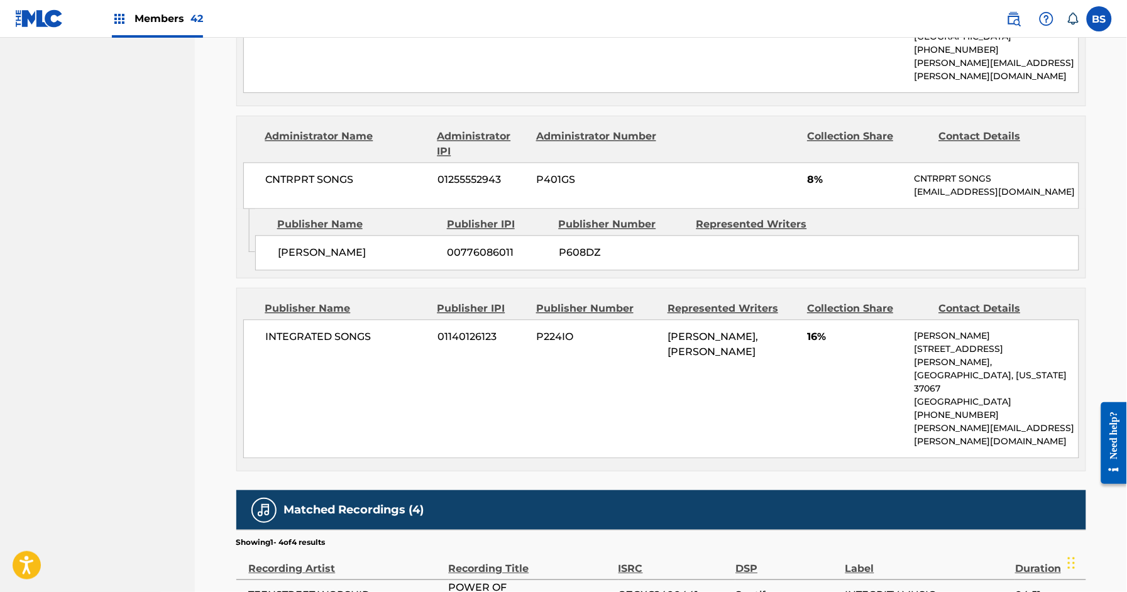
scroll to position [790, 0]
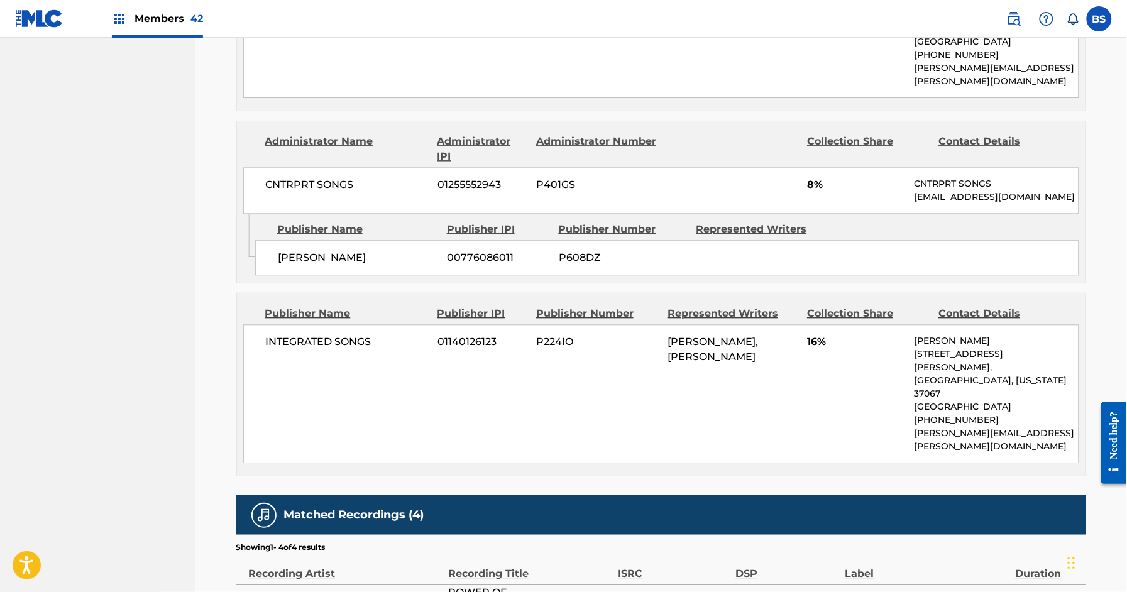
click at [574, 250] on span "P608DZ" at bounding box center [623, 257] width 128 height 15
drag, startPoint x: 575, startPoint y: 231, endPoint x: 444, endPoint y: 207, distance: 132.9
click at [575, 250] on span "P608DZ" at bounding box center [623, 257] width 128 height 15
copy span "P608DZ"
click at [492, 250] on span "00776086011" at bounding box center [499, 257] width 102 height 15
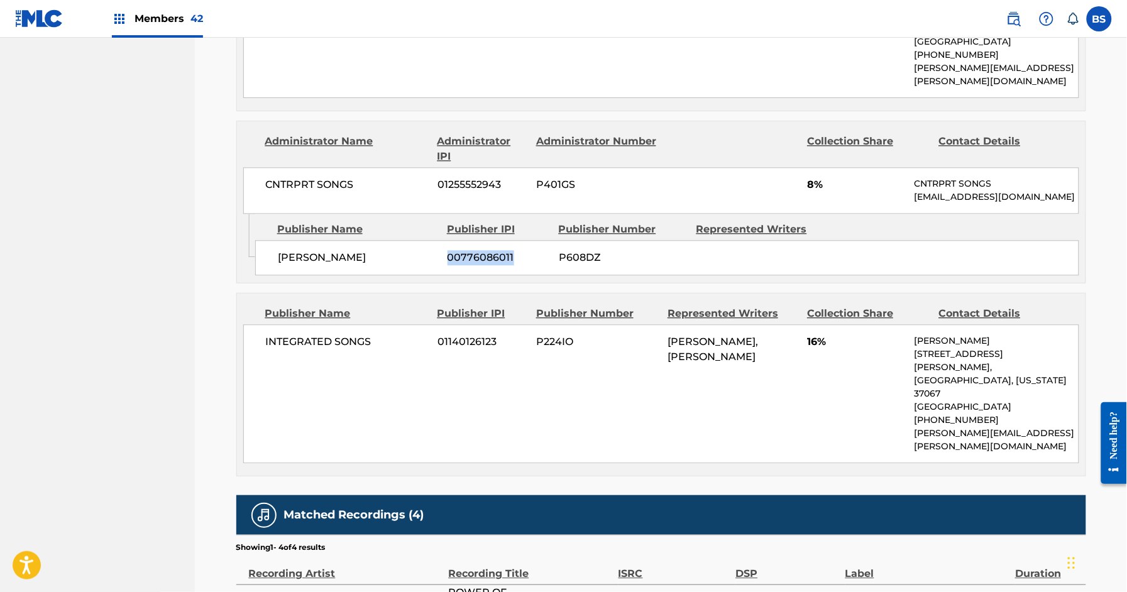
click at [492, 250] on span "00776086011" at bounding box center [499, 257] width 102 height 15
copy span "00776086011"
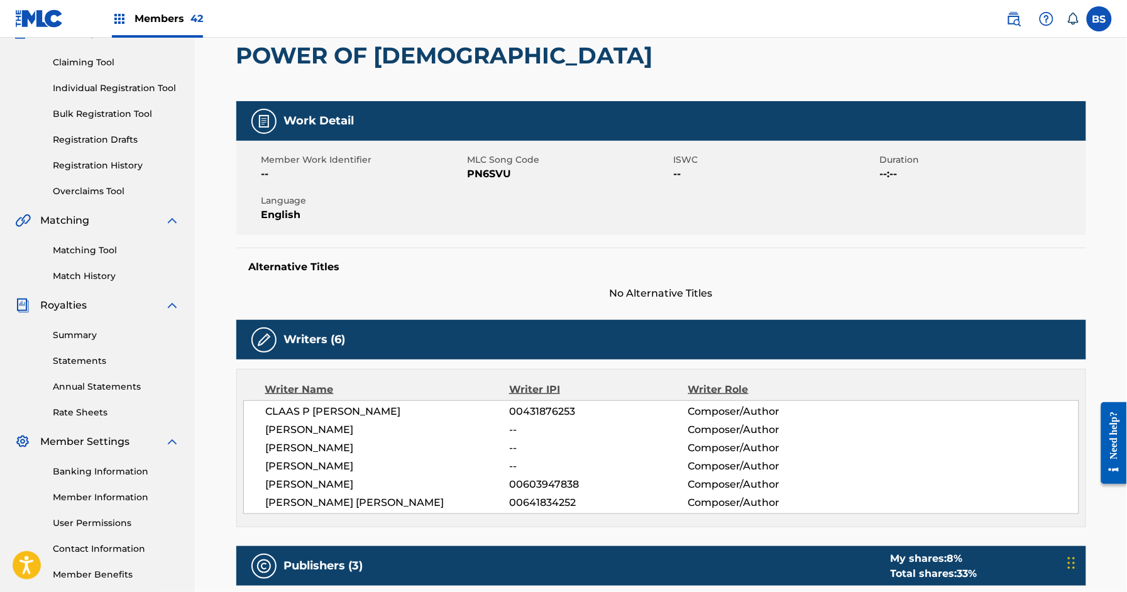
scroll to position [0, 0]
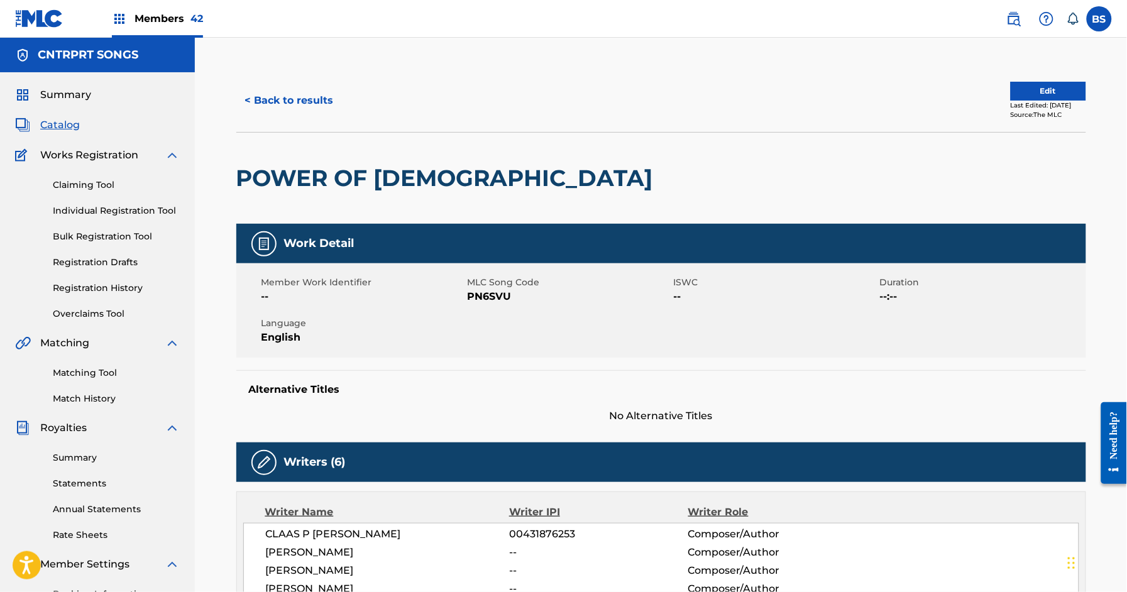
click at [321, 98] on button "< Back to results" at bounding box center [289, 100] width 106 height 31
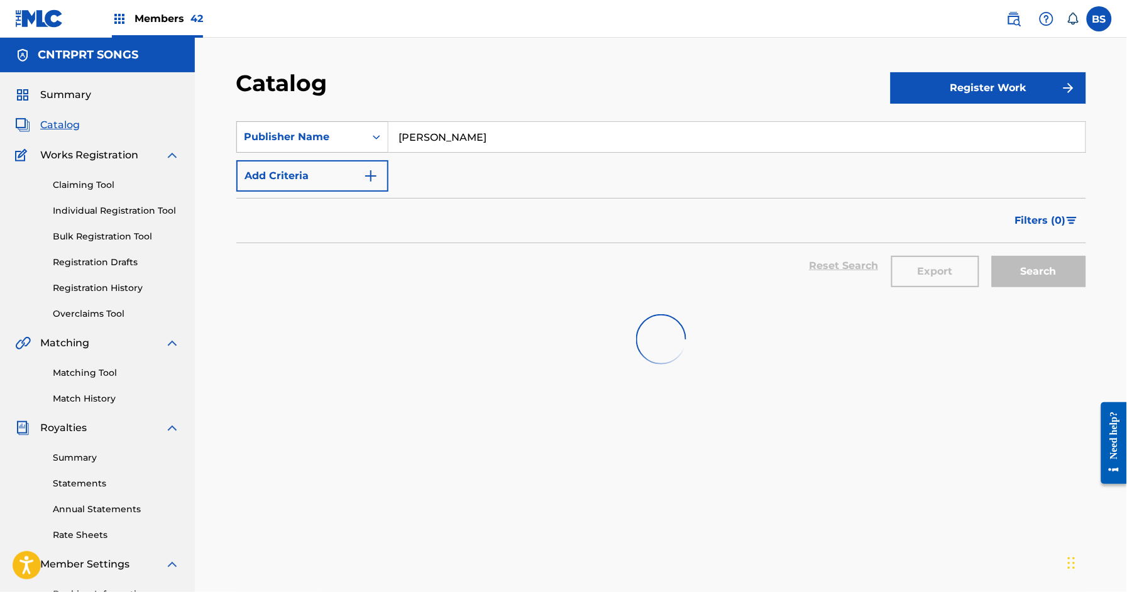
scroll to position [5, 0]
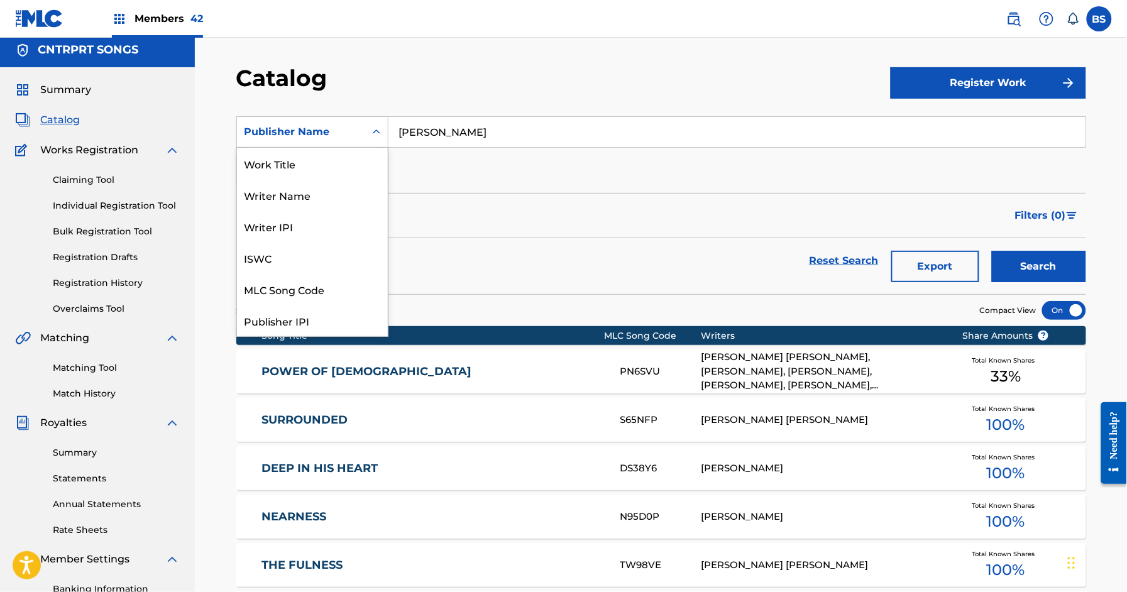
drag, startPoint x: 307, startPoint y: 131, endPoint x: 333, endPoint y: 207, distance: 80.3
click at [307, 131] on div "Publisher Name" at bounding box center [301, 131] width 113 height 15
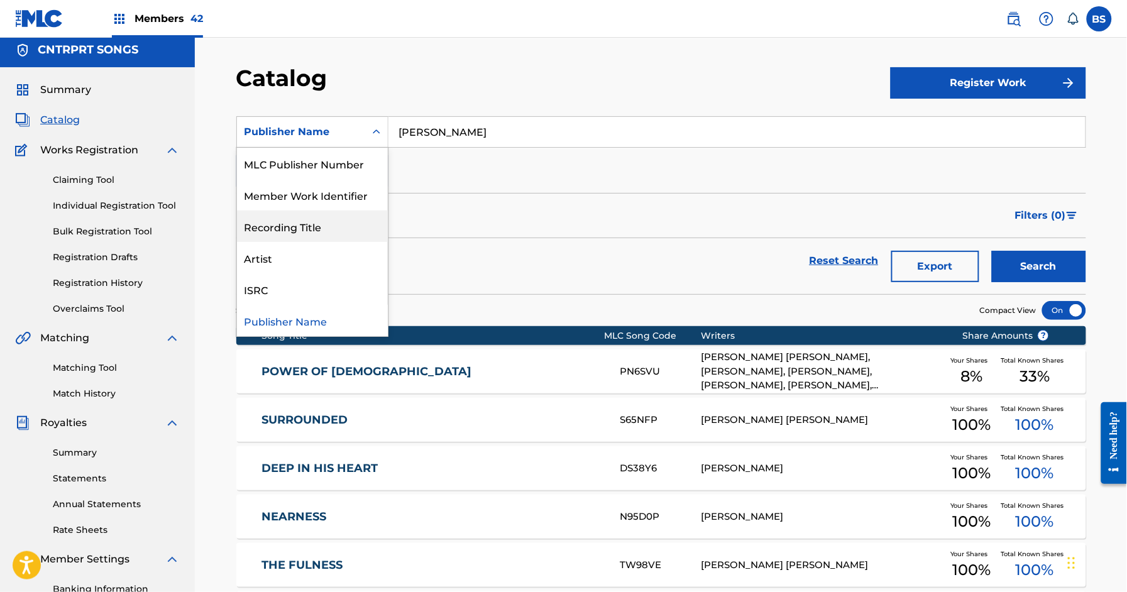
scroll to position [0, 0]
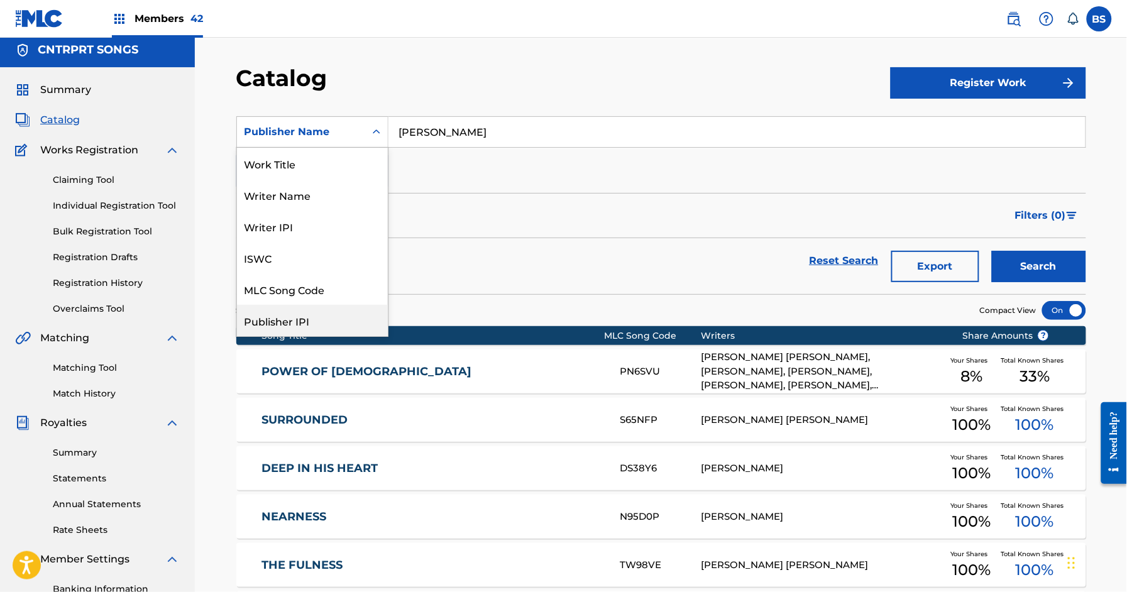
drag, startPoint x: 281, startPoint y: 316, endPoint x: 294, endPoint y: 304, distance: 17.8
click at [282, 316] on div "Publisher IPI" at bounding box center [312, 320] width 151 height 31
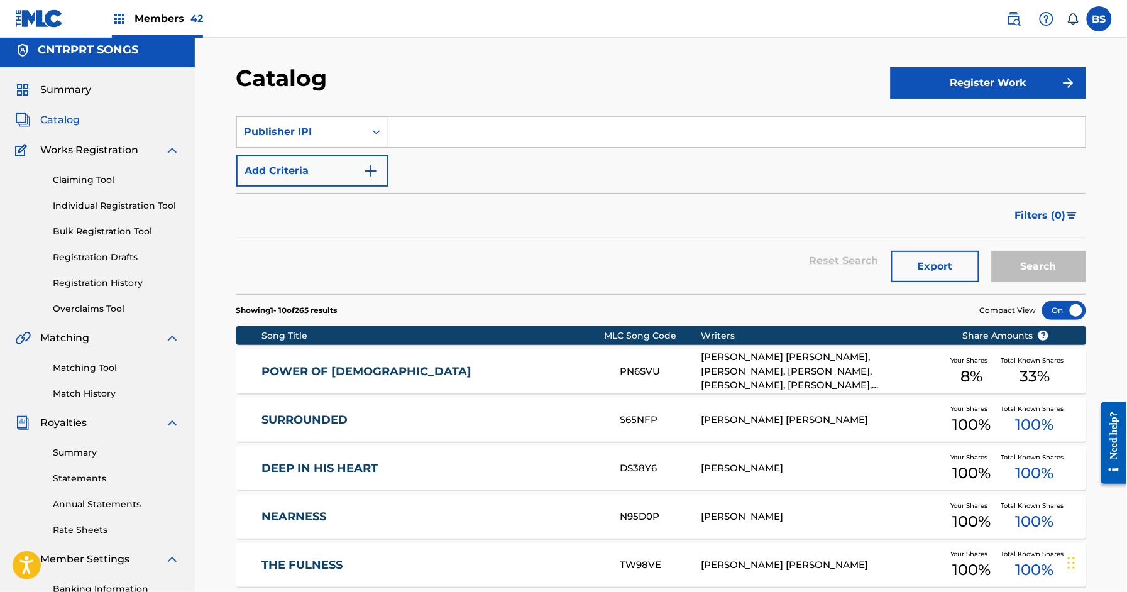
click at [438, 136] on input "Search Form" at bounding box center [736, 132] width 697 height 30
paste input "00776086011"
type input "00776086011"
click at [1010, 254] on button "Search" at bounding box center [1039, 266] width 94 height 31
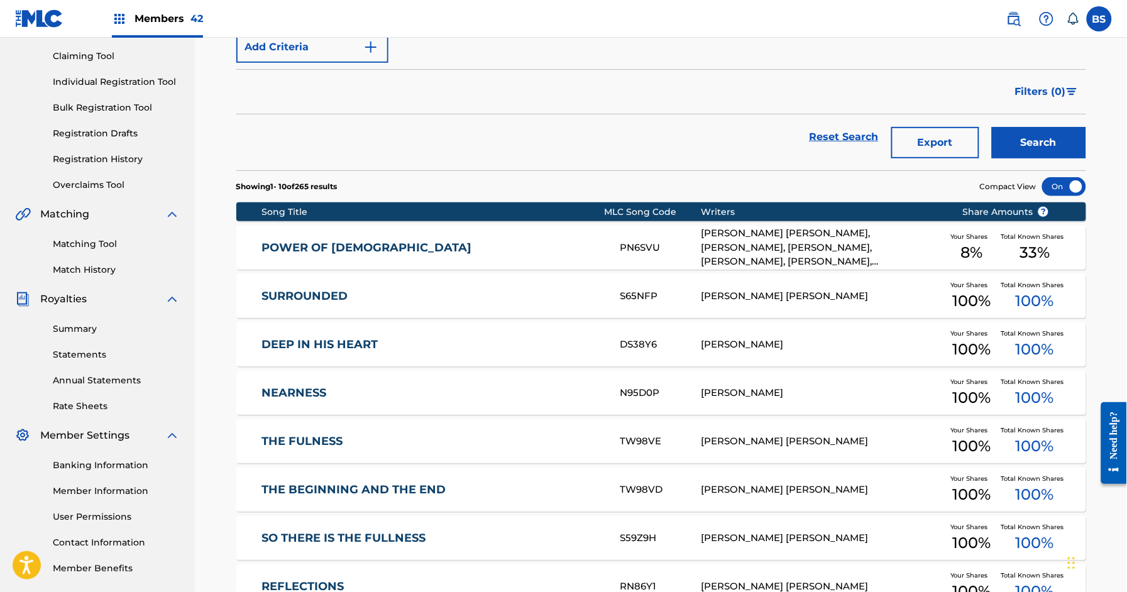
scroll to position [177, 0]
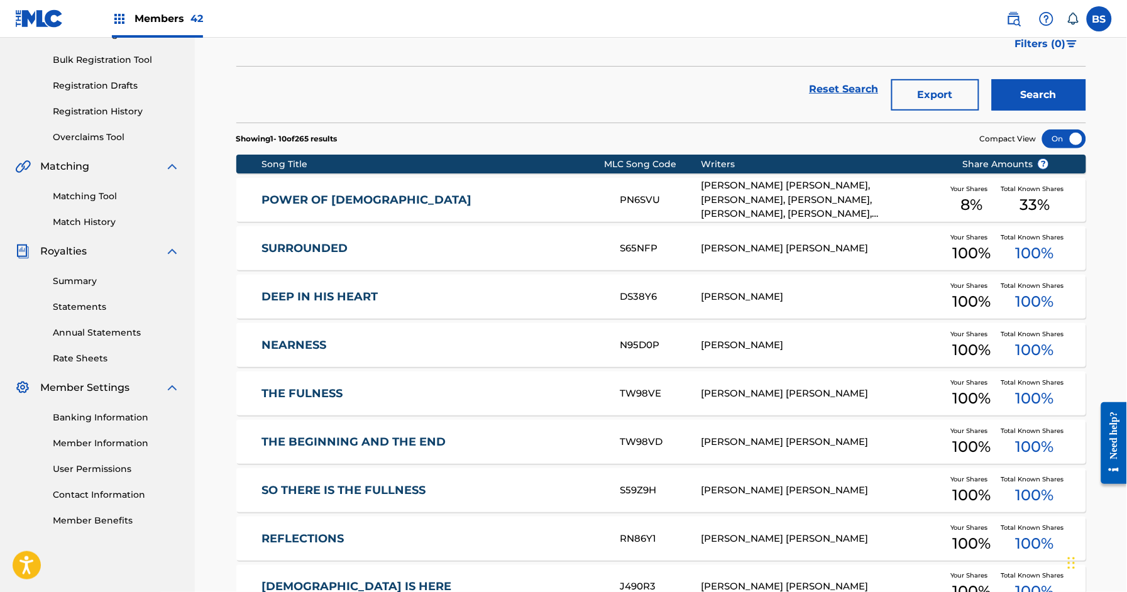
click at [546, 390] on link "THE FULNESS" at bounding box center [433, 394] width 342 height 14
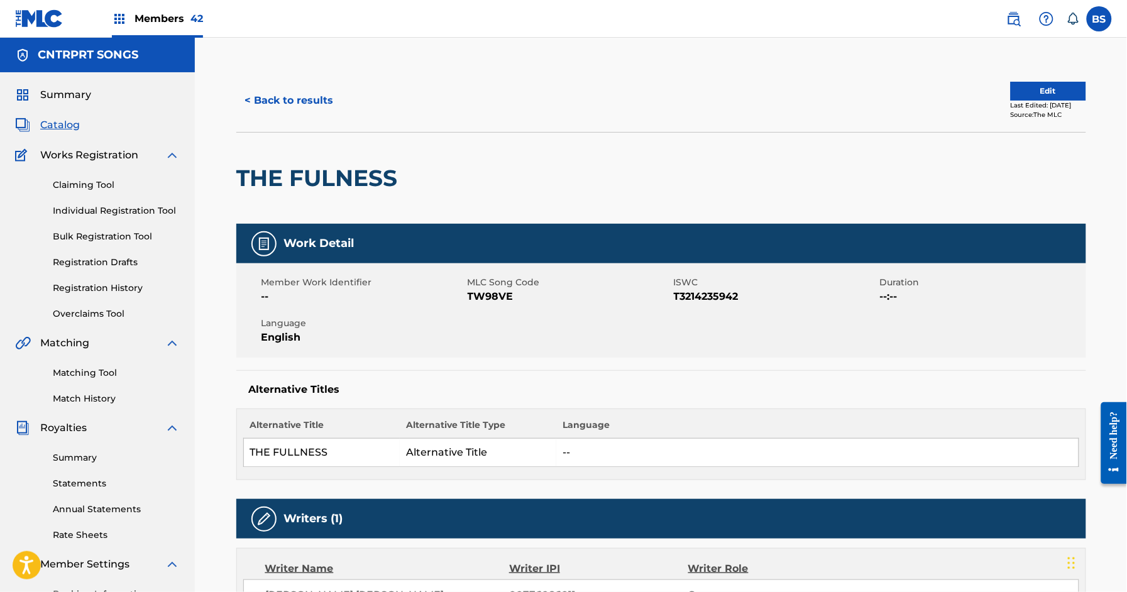
drag, startPoint x: 277, startPoint y: 91, endPoint x: 365, endPoint y: 11, distance: 117.9
click at [278, 91] on button "< Back to results" at bounding box center [289, 100] width 106 height 31
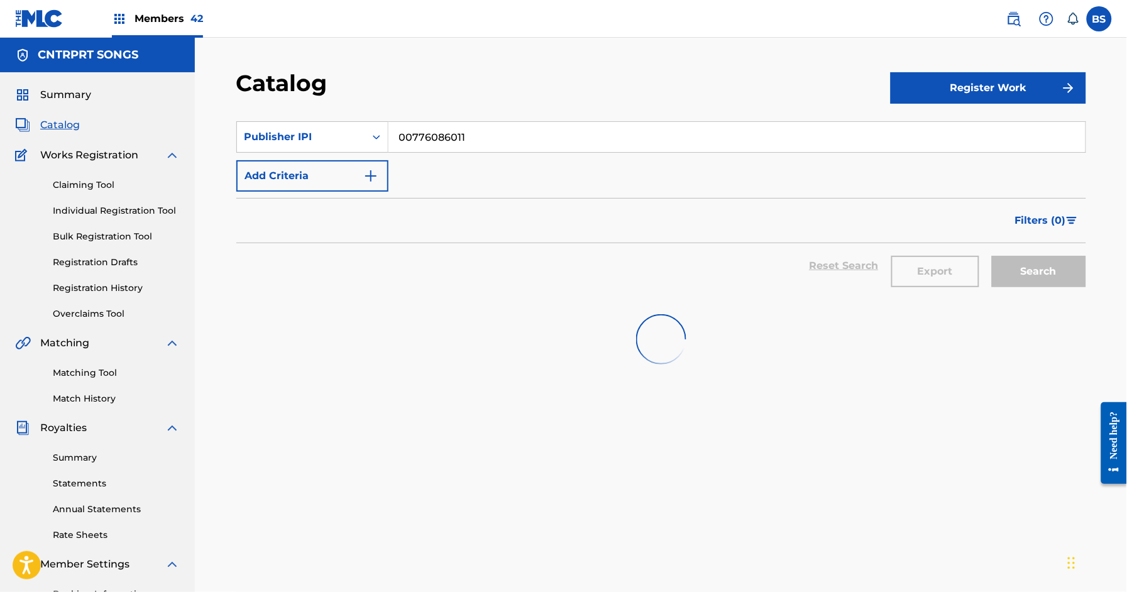
scroll to position [177, 0]
